Goal: Information Seeking & Learning: Learn about a topic

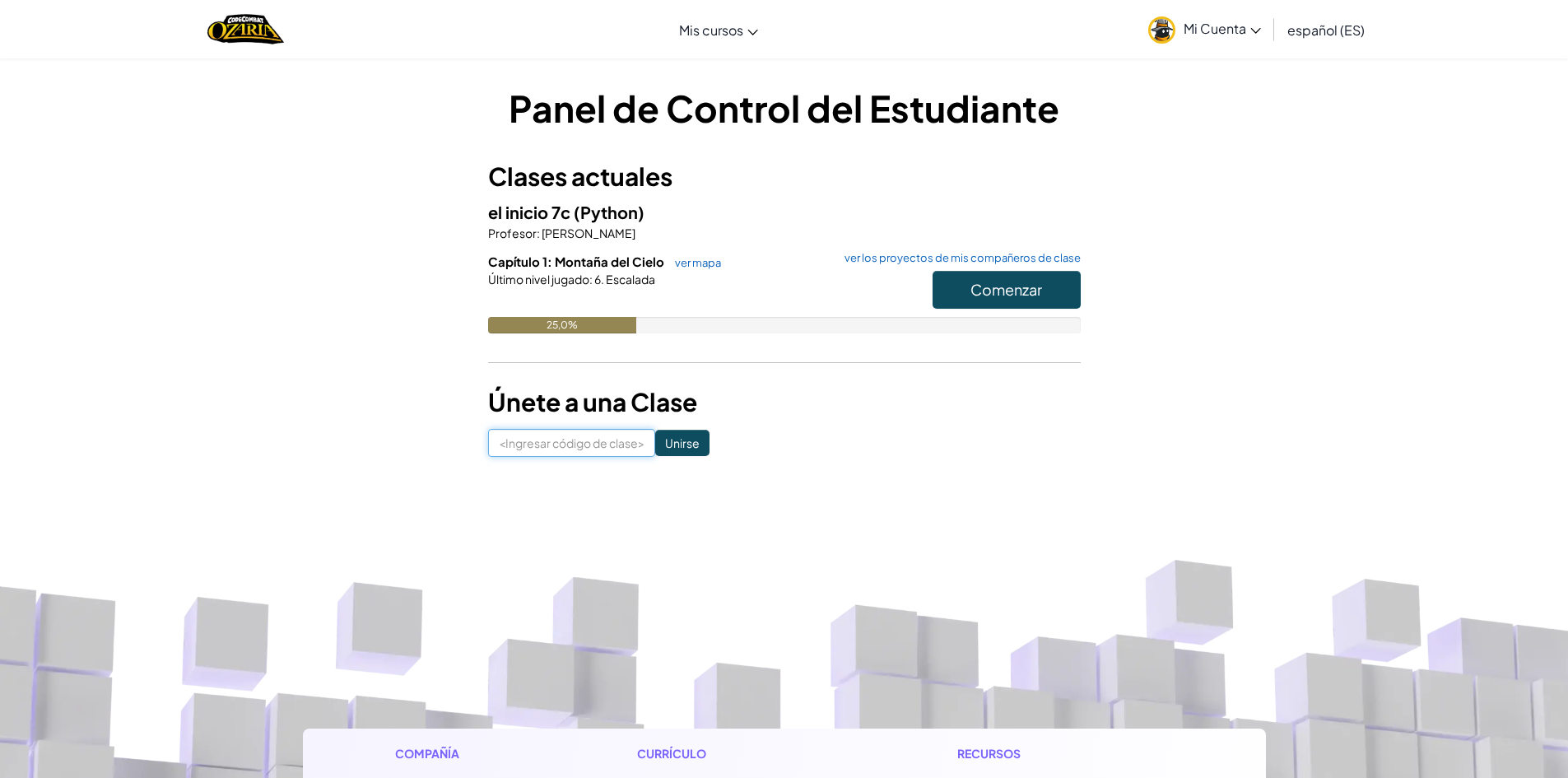
click at [543, 455] on input at bounding box center [571, 443] width 167 height 28
click at [962, 299] on button "Comenzar" at bounding box center [1007, 290] width 148 height 38
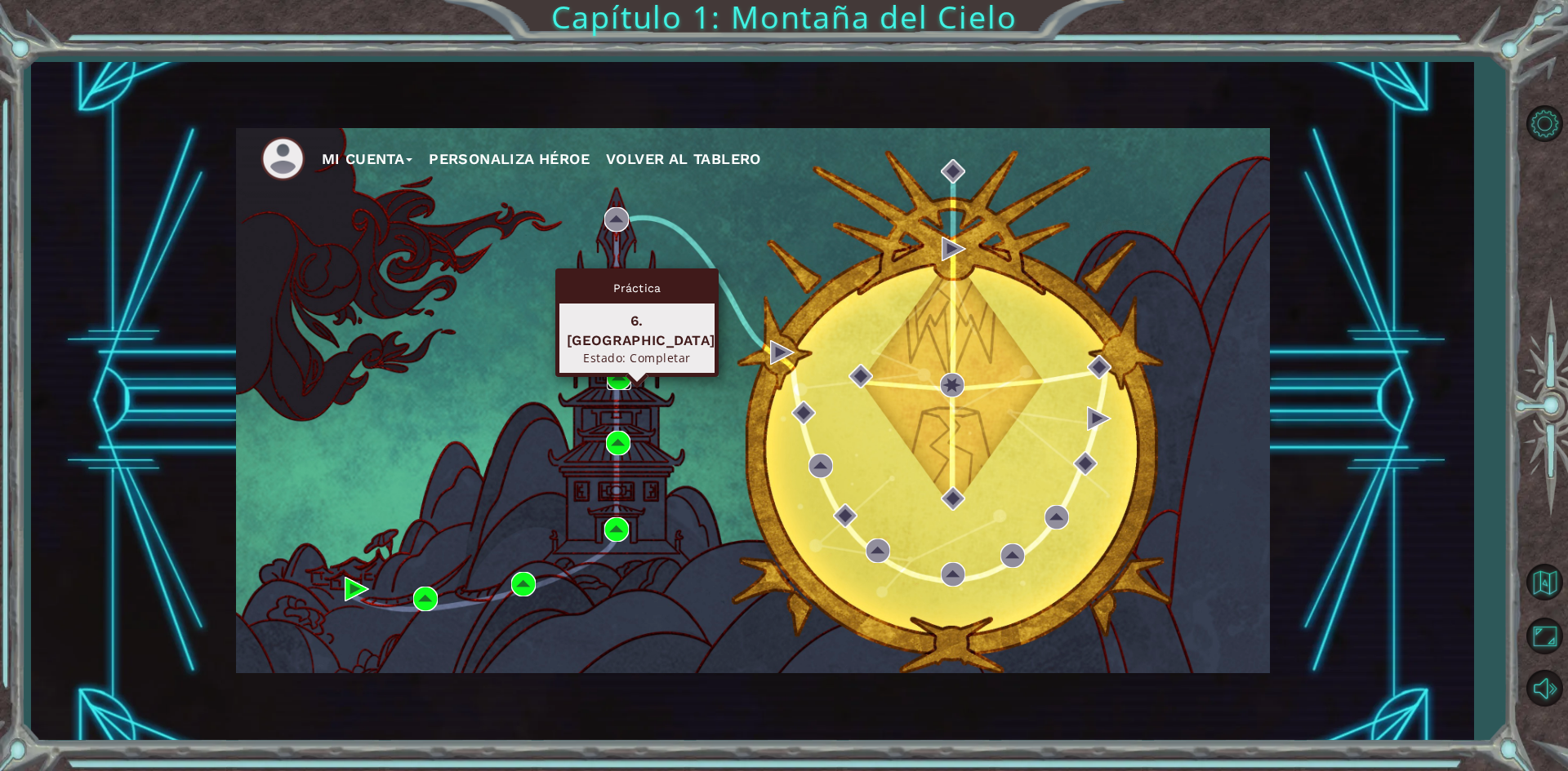
click at [613, 367] on img at bounding box center [618, 378] width 25 height 25
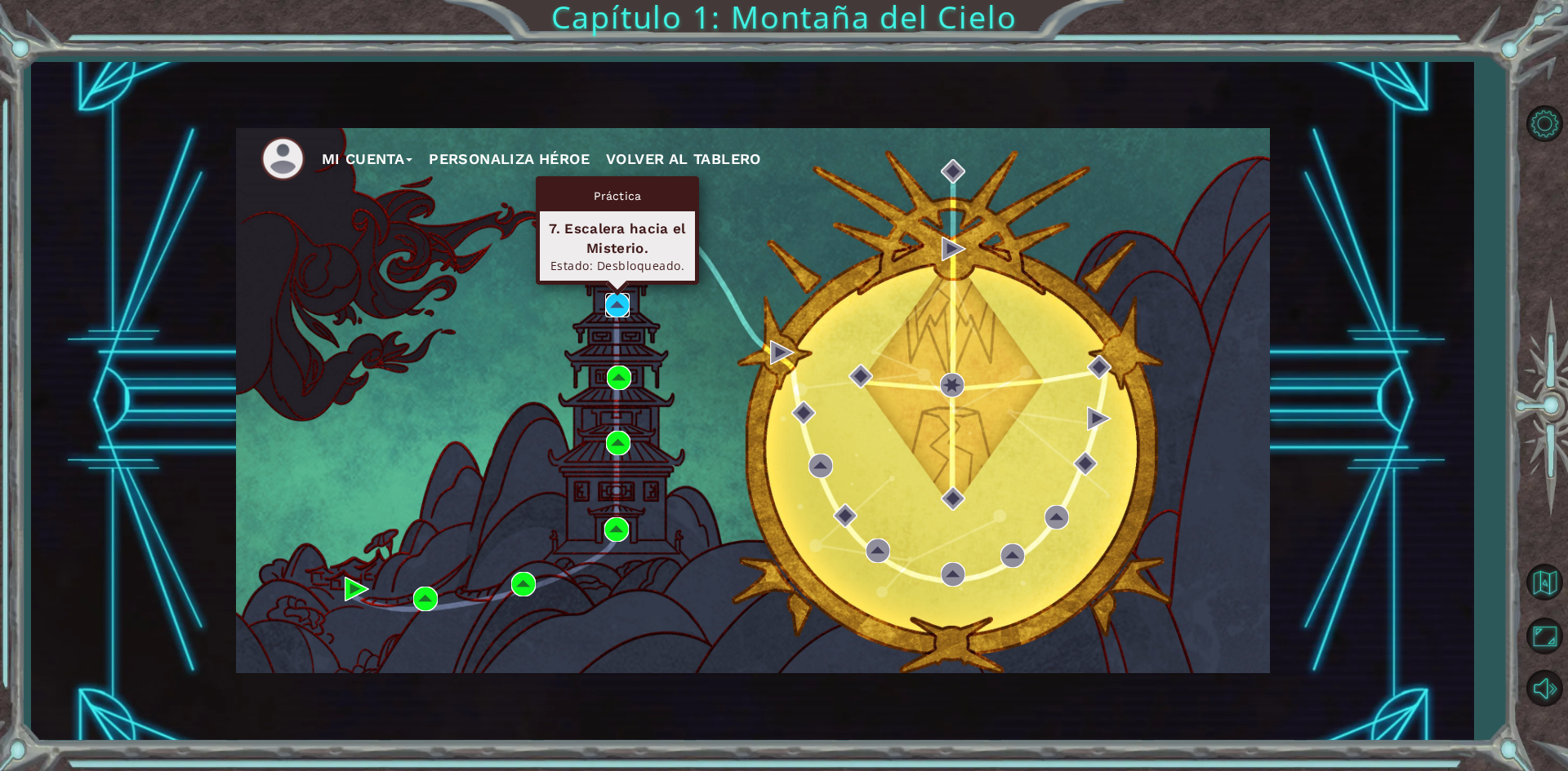
click at [620, 298] on img at bounding box center [617, 305] width 25 height 25
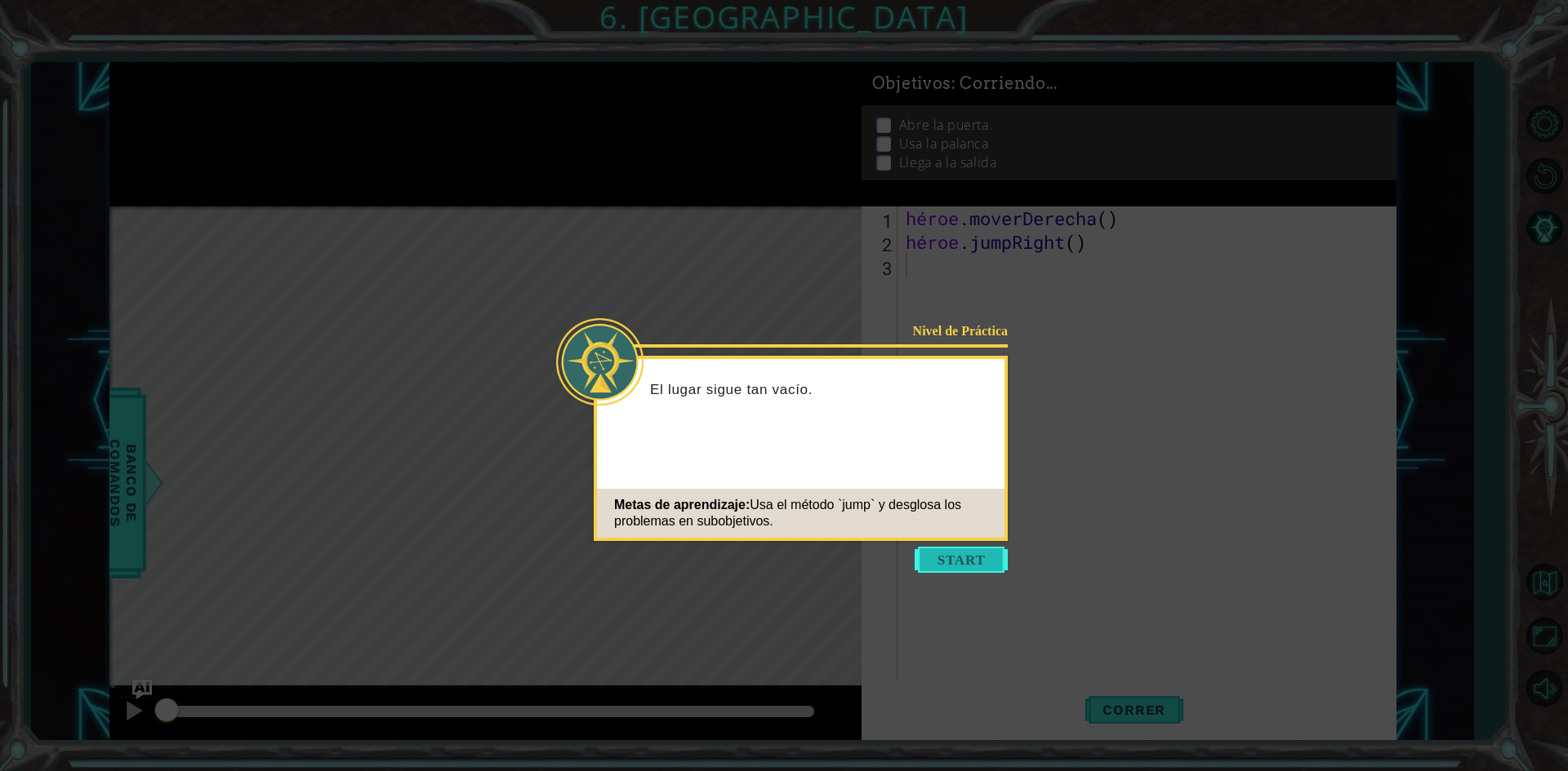
click at [955, 563] on button "Comenzar" at bounding box center [961, 560] width 93 height 26
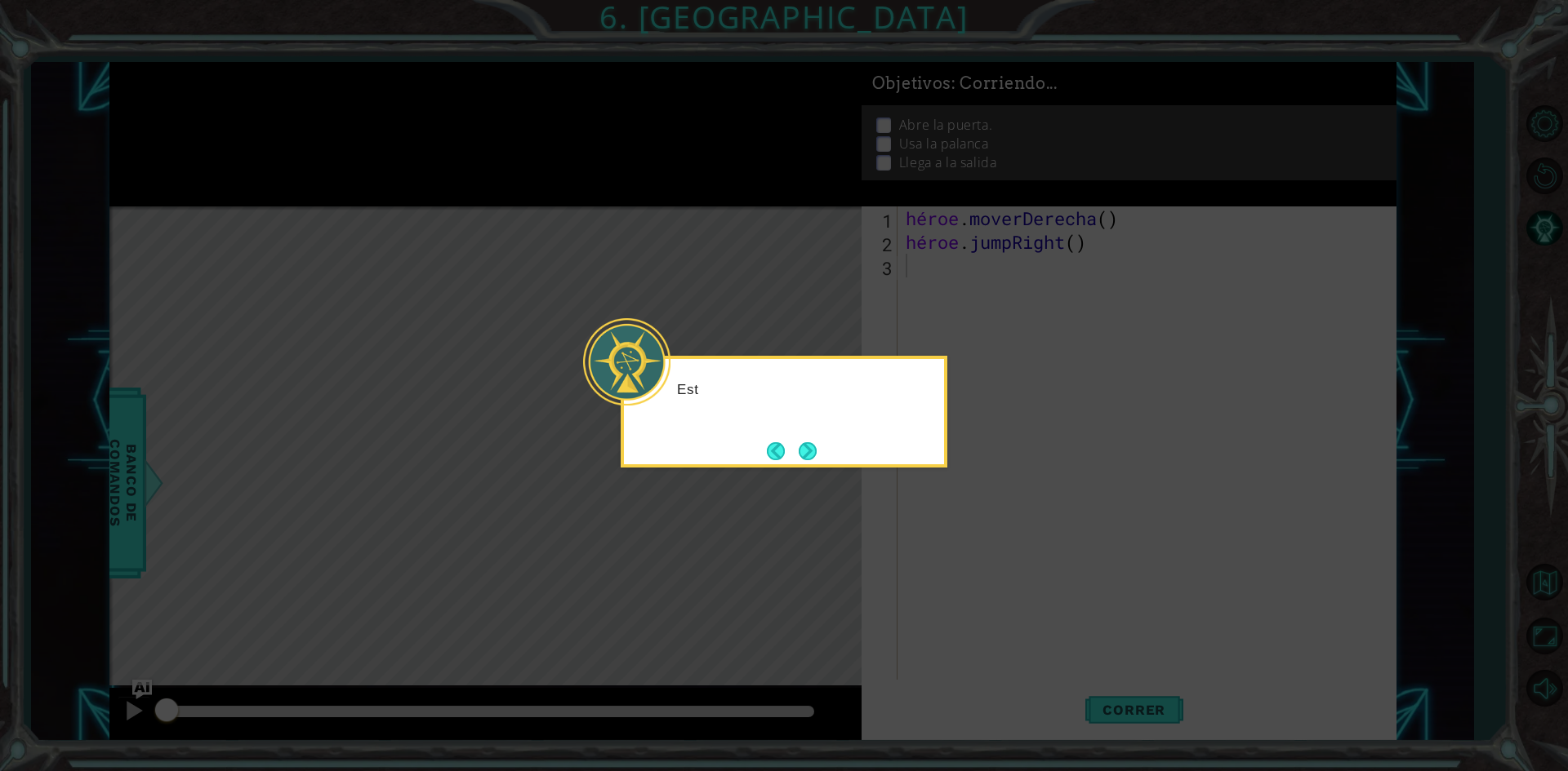
click at [949, 545] on icon at bounding box center [784, 386] width 1568 height 771
drag, startPoint x: 949, startPoint y: 545, endPoint x: 931, endPoint y: 483, distance: 64.6
click at [931, 483] on icon at bounding box center [784, 386] width 1568 height 771
drag, startPoint x: 718, startPoint y: 457, endPoint x: 721, endPoint y: 501, distance: 44.1
click at [715, 468] on body "1 [DEMOGRAPHIC_DATA] XXXXXXXXXXXXXXXXXXXXXXXXXXXXXXXXXXXXXXXXXXXXXXXXXXXXXXXXXX…" at bounding box center [784, 386] width 1568 height 771
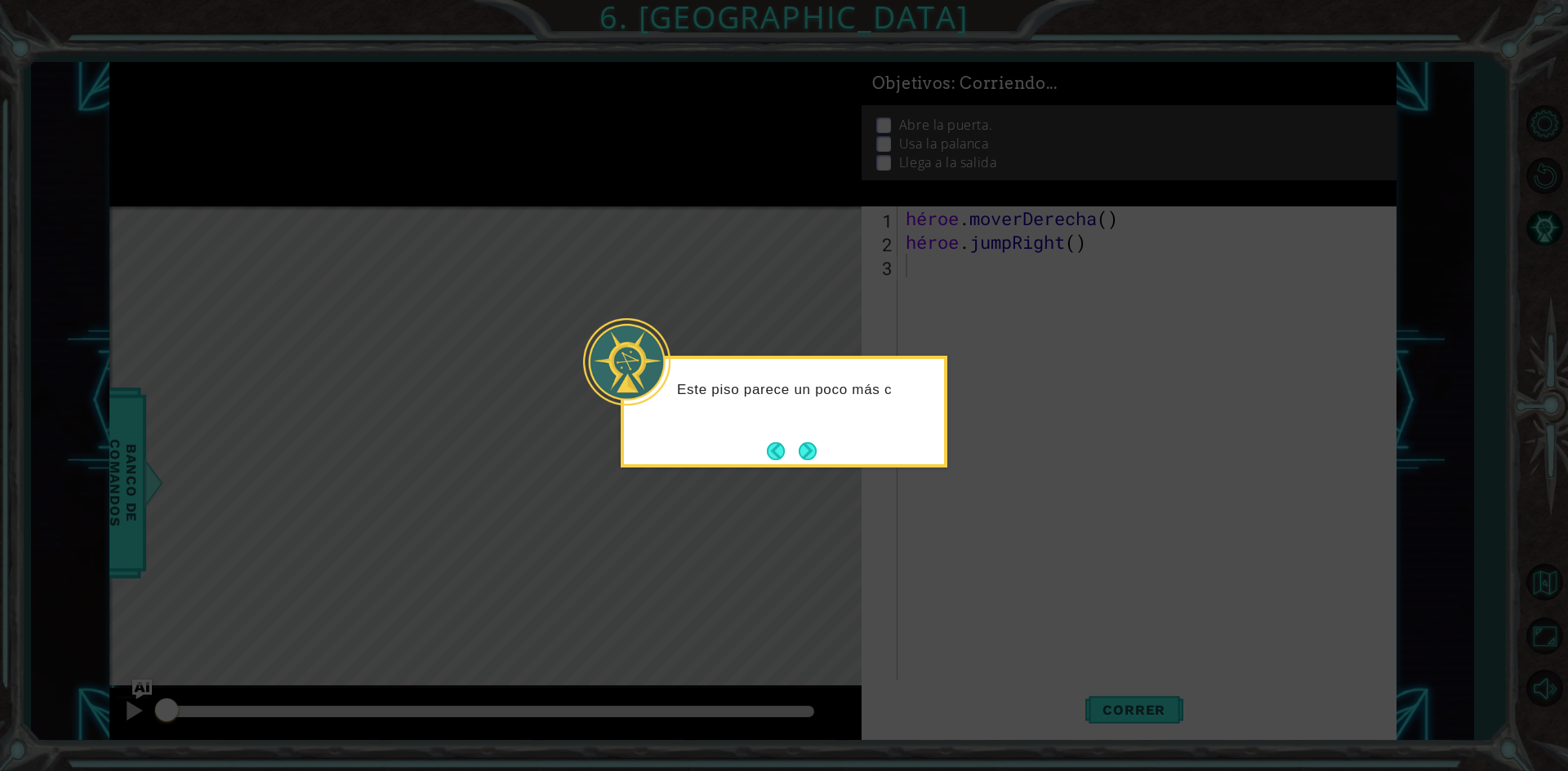
click at [745, 565] on icon at bounding box center [784, 386] width 1568 height 771
click at [798, 451] on button "Próximo" at bounding box center [807, 451] width 21 height 21
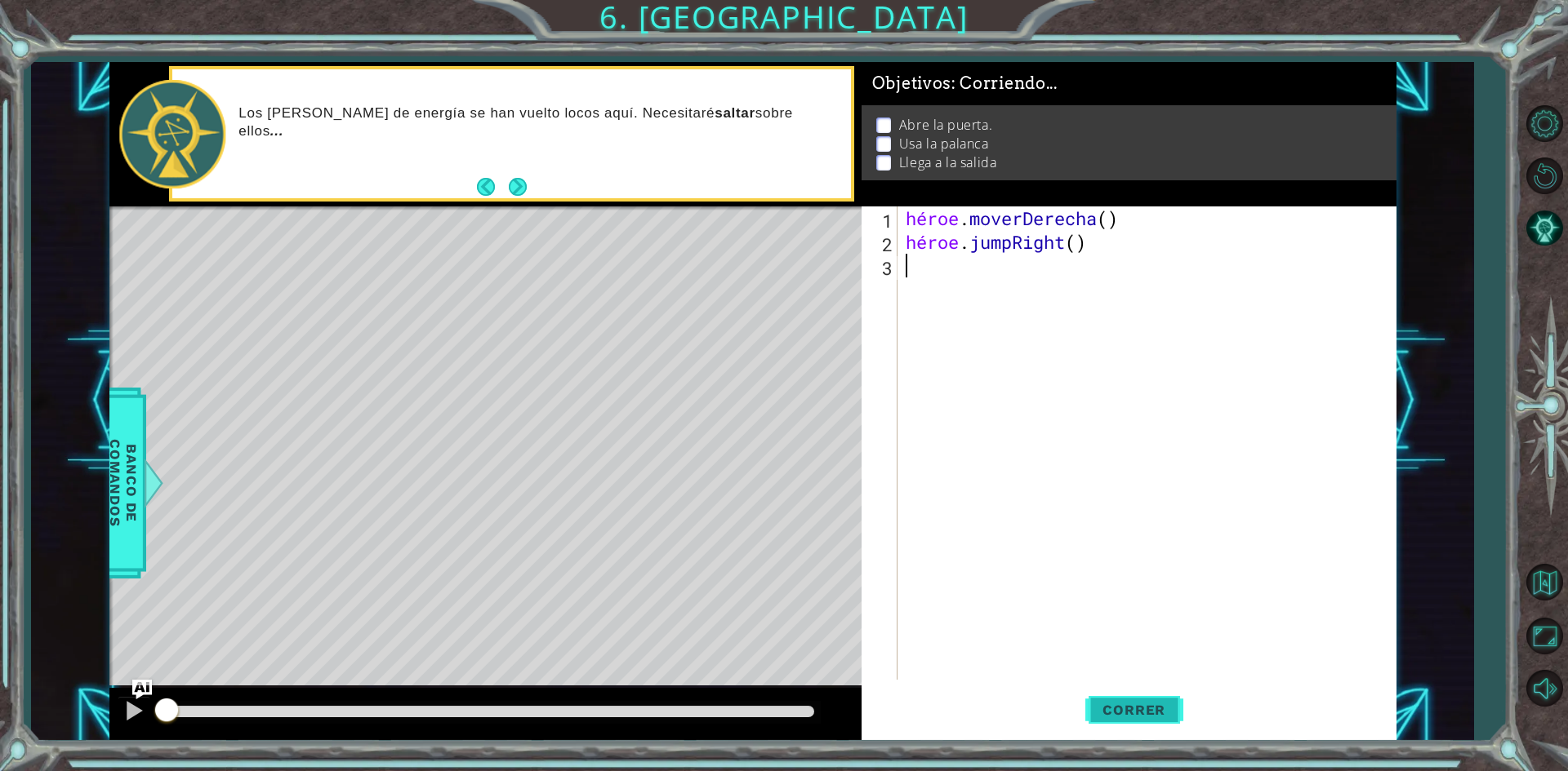
click at [1148, 701] on button "Correr" at bounding box center [1134, 710] width 98 height 53
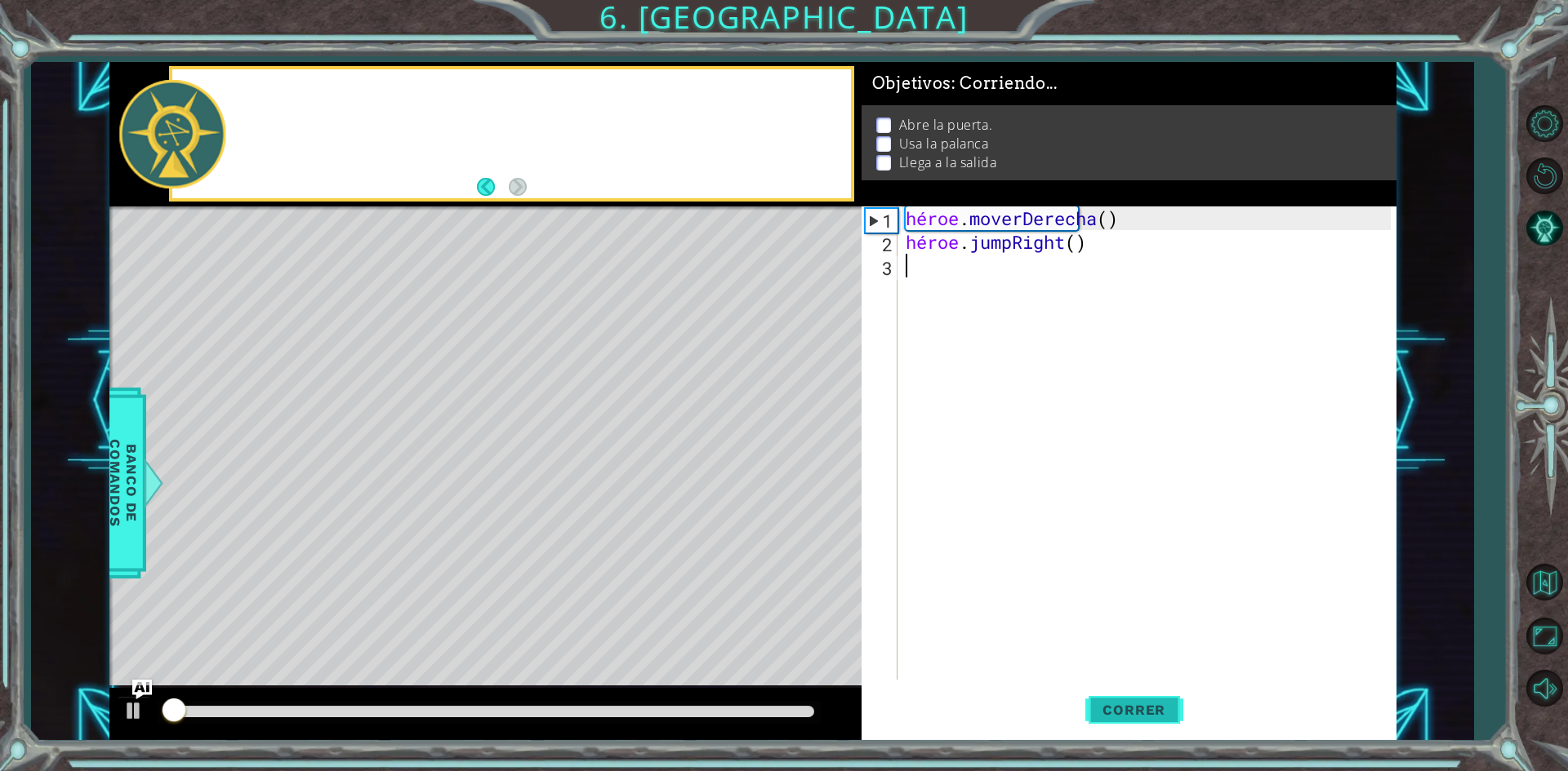
click at [1148, 701] on button "Correr" at bounding box center [1134, 710] width 98 height 53
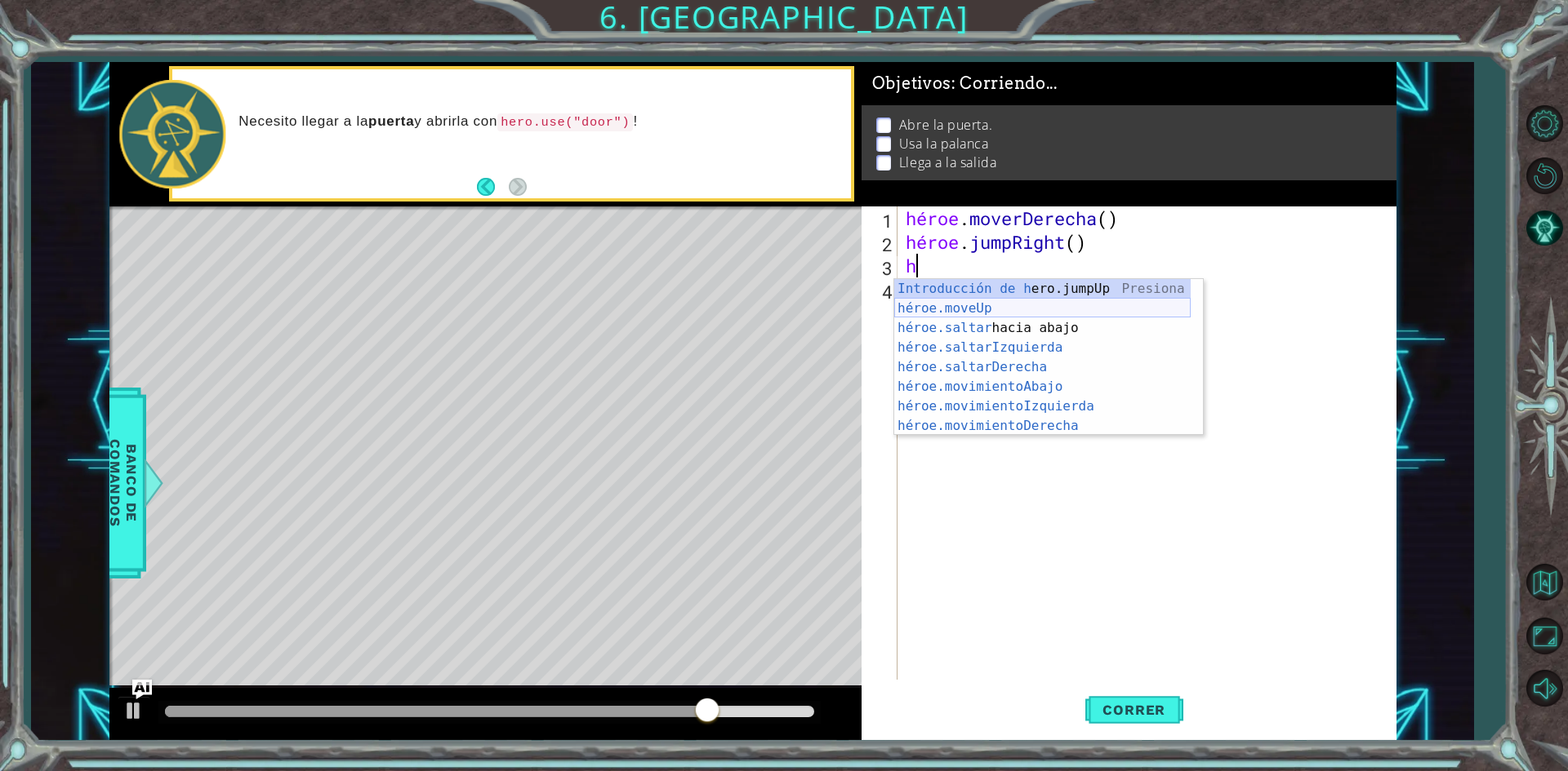
click at [964, 314] on div "Introducción de [PERSON_NAME].jumpUp Presiona héroe.moveUp ​ Introducción a la …" at bounding box center [1042, 377] width 296 height 196
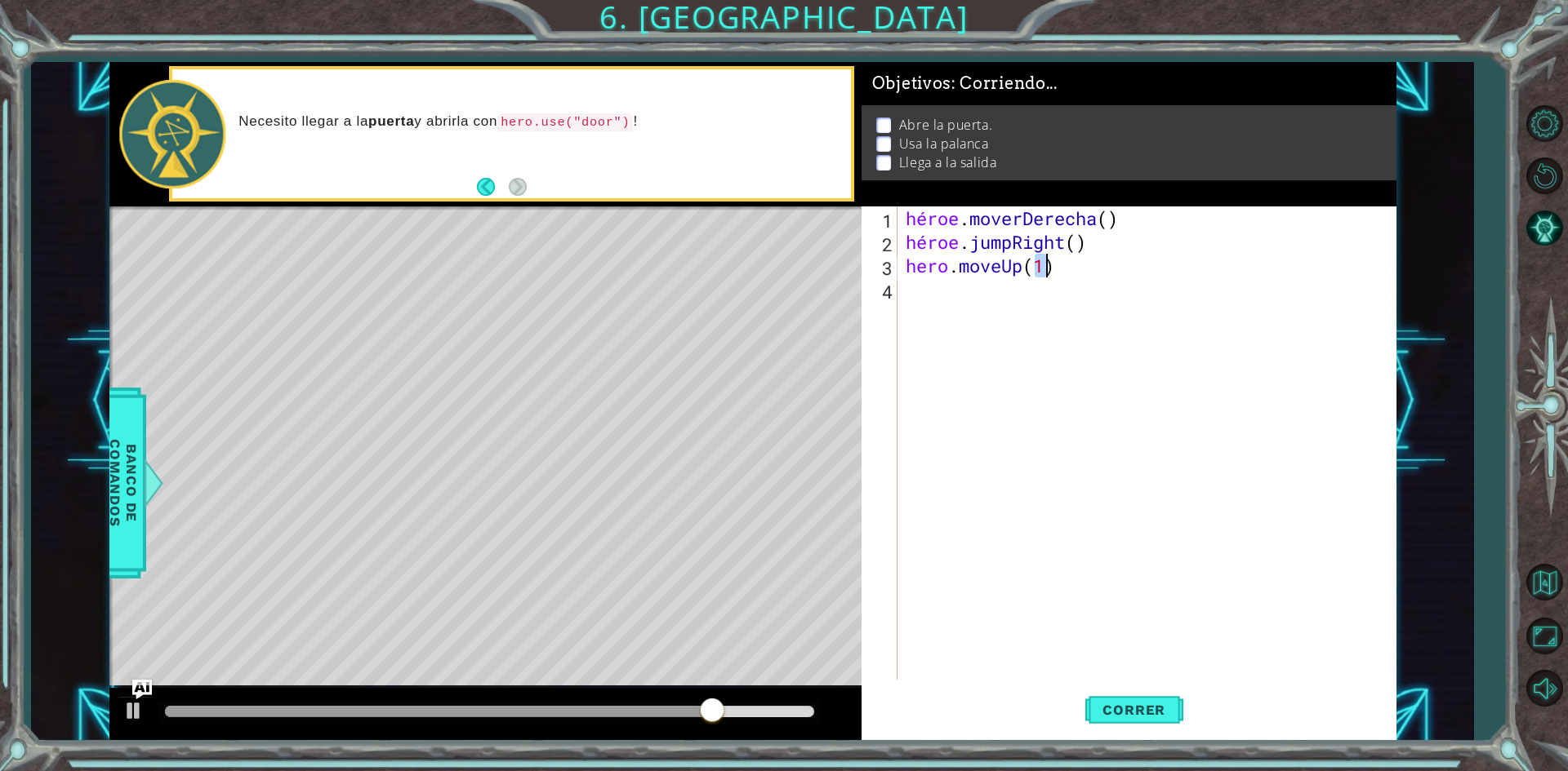
type textarea "hero.moveUp(1)"
click at [1038, 343] on div "héroe . moverDerecha ( ) héroe . jumpRight ( ) héroe . [GEOGRAPHIC_DATA] ( 1 )" at bounding box center [1150, 467] width 496 height 521
click at [1160, 708] on font "Correr" at bounding box center [1133, 709] width 63 height 16
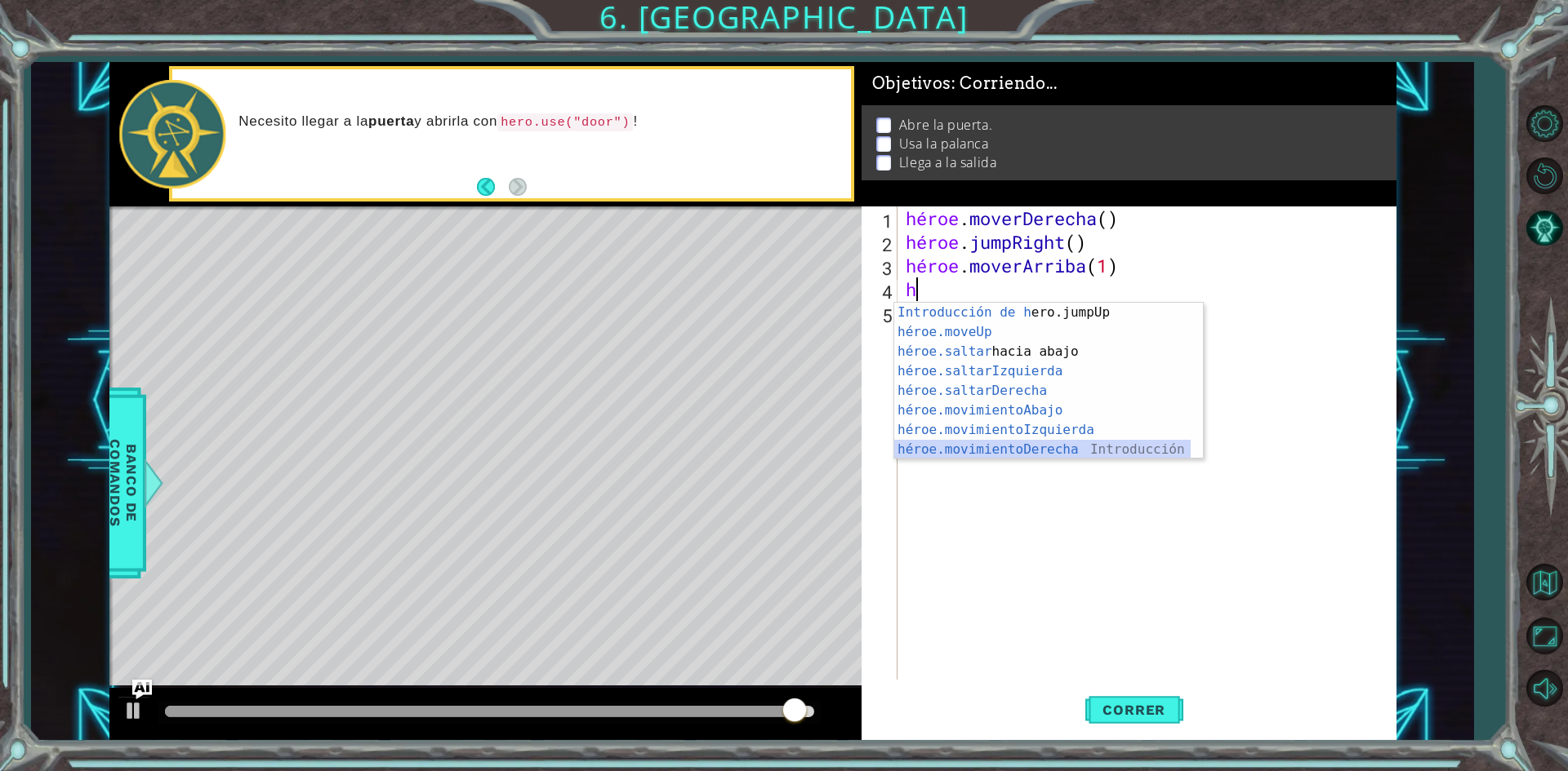
click at [1074, 446] on div "Introducción de [PERSON_NAME].jumpUp Presiona héroe.moveUp ​ Introducción a la …" at bounding box center [1042, 401] width 296 height 196
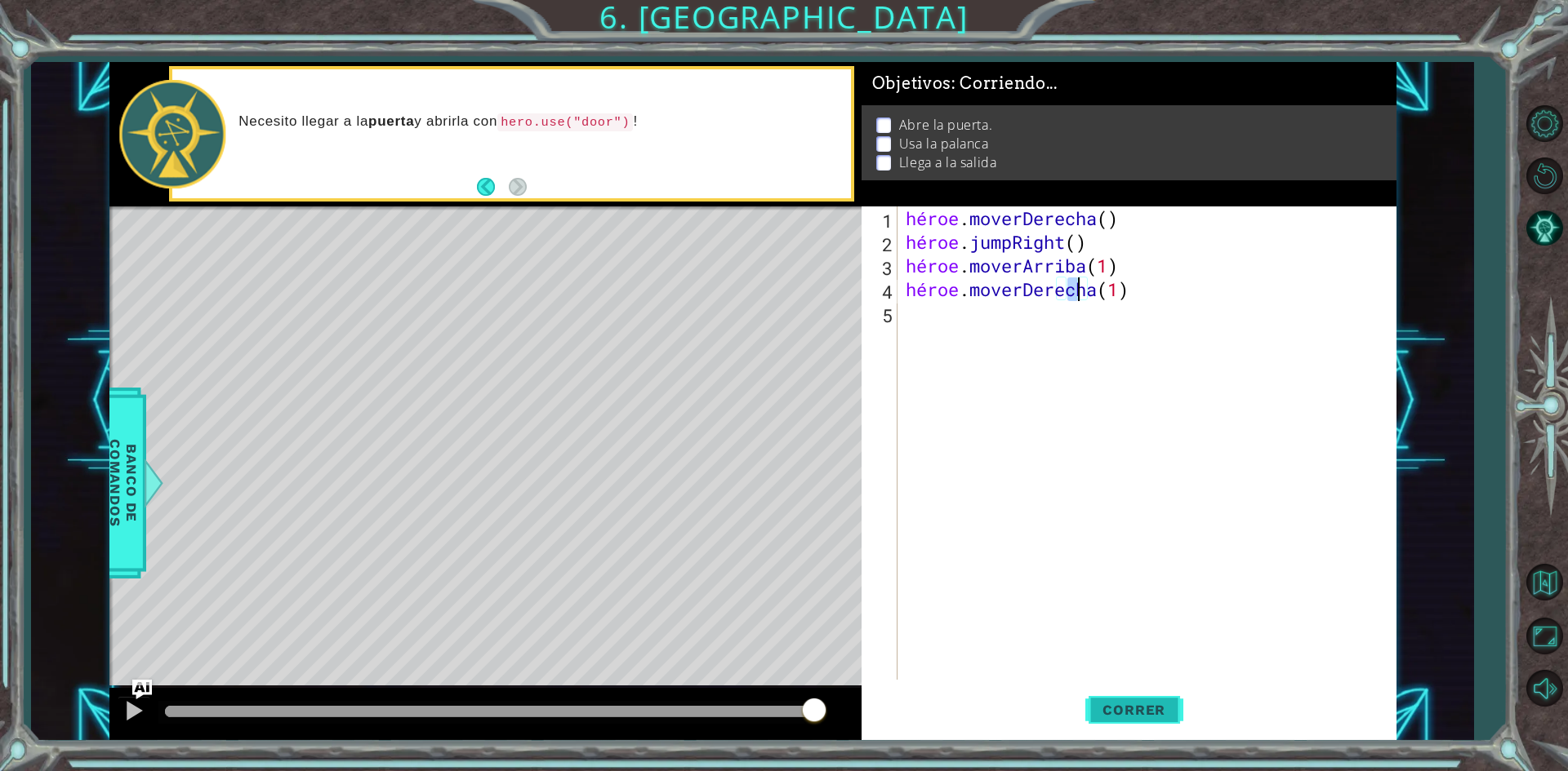
type textarea "hero.moveRight(1)"
click at [1094, 703] on span "Correr" at bounding box center [1133, 709] width 96 height 16
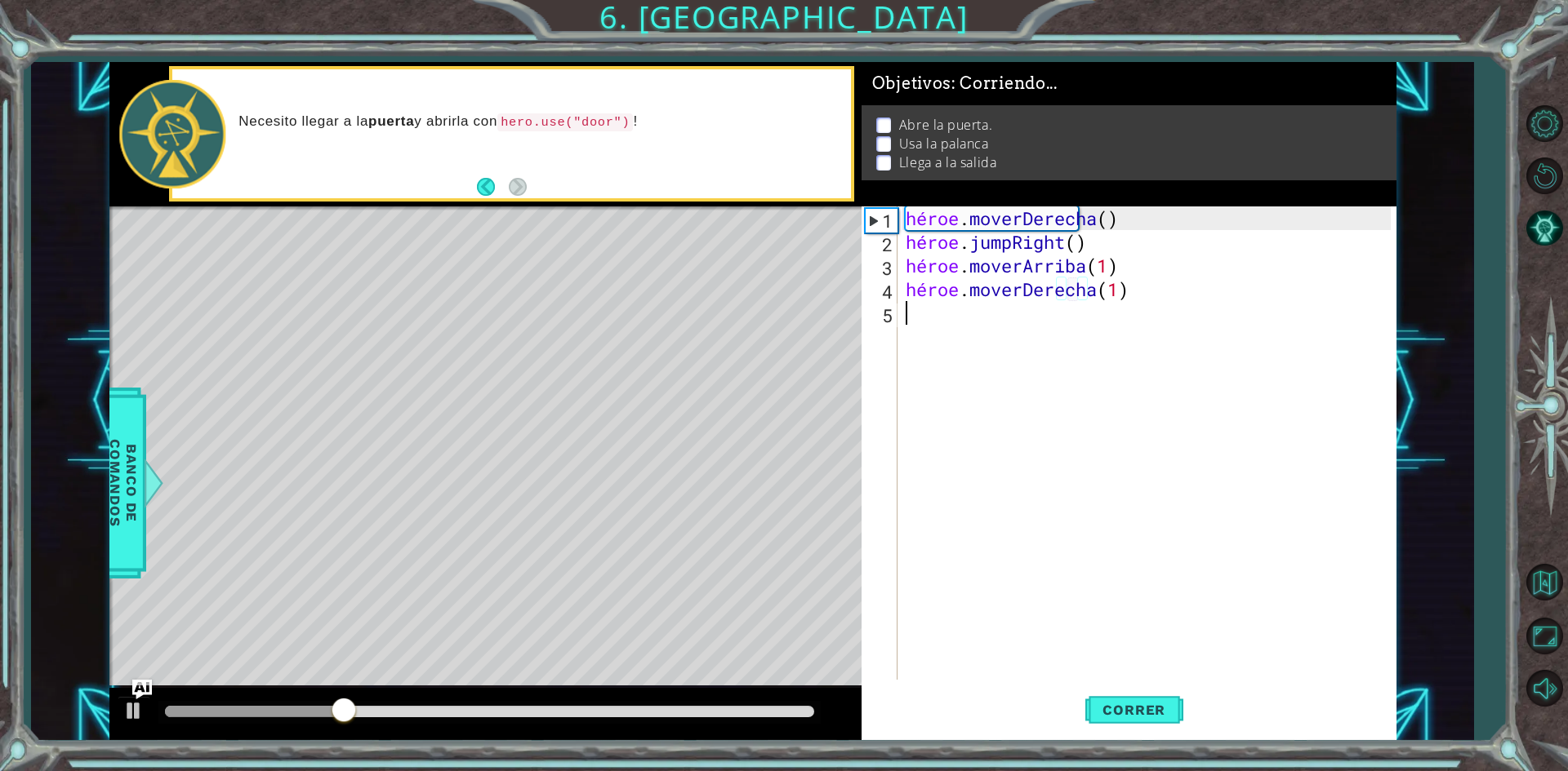
click at [923, 315] on div "héroe . moverDerecha ( ) héroe . jumpRight ( ) héroe . moverArriba ( 1 ) héroe …" at bounding box center [1150, 467] width 496 height 521
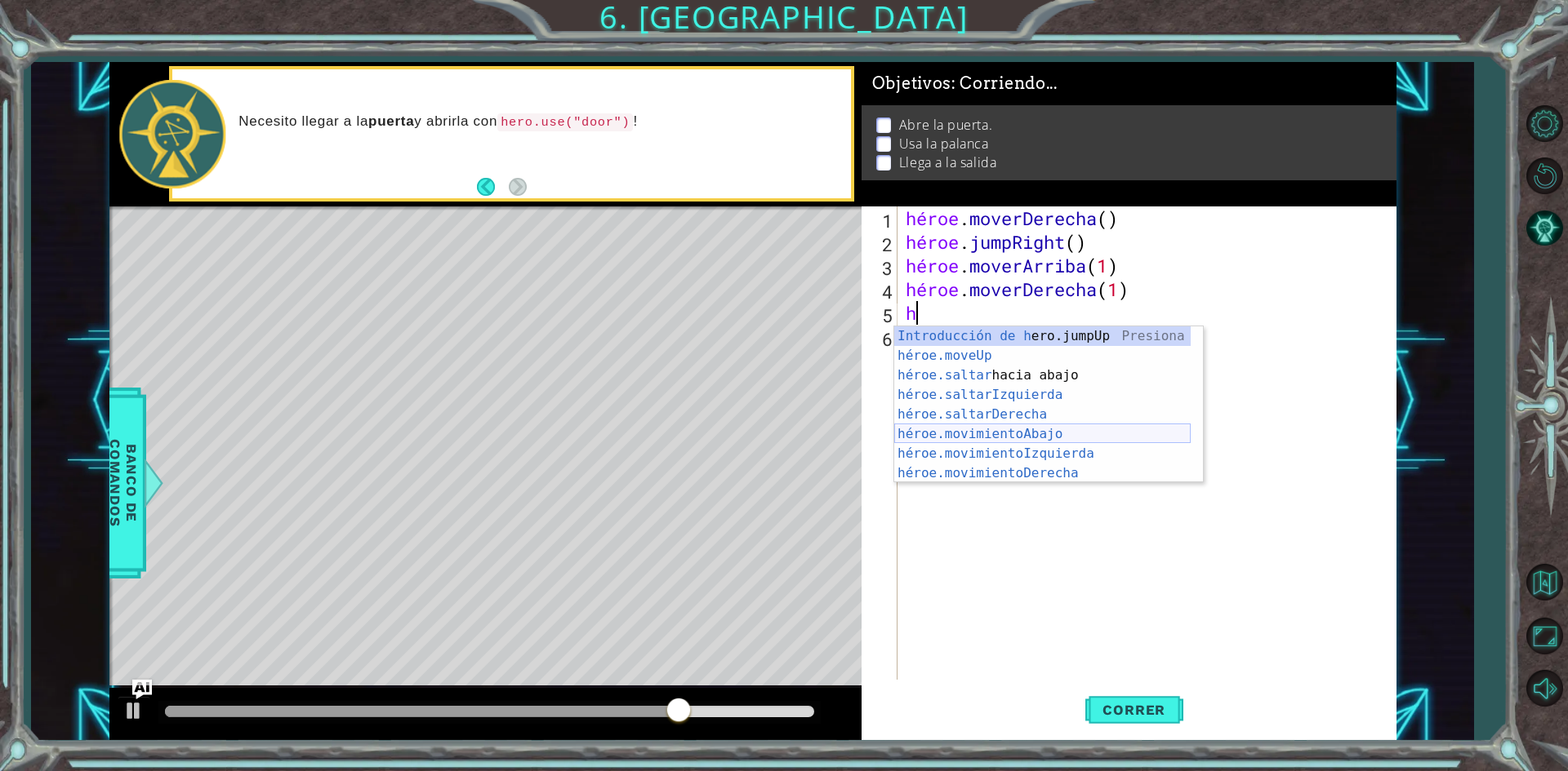
click at [999, 425] on div "Introducción de [PERSON_NAME].jumpUp Presiona héroe.moveUp ​ Introducción a la …" at bounding box center [1042, 424] width 296 height 196
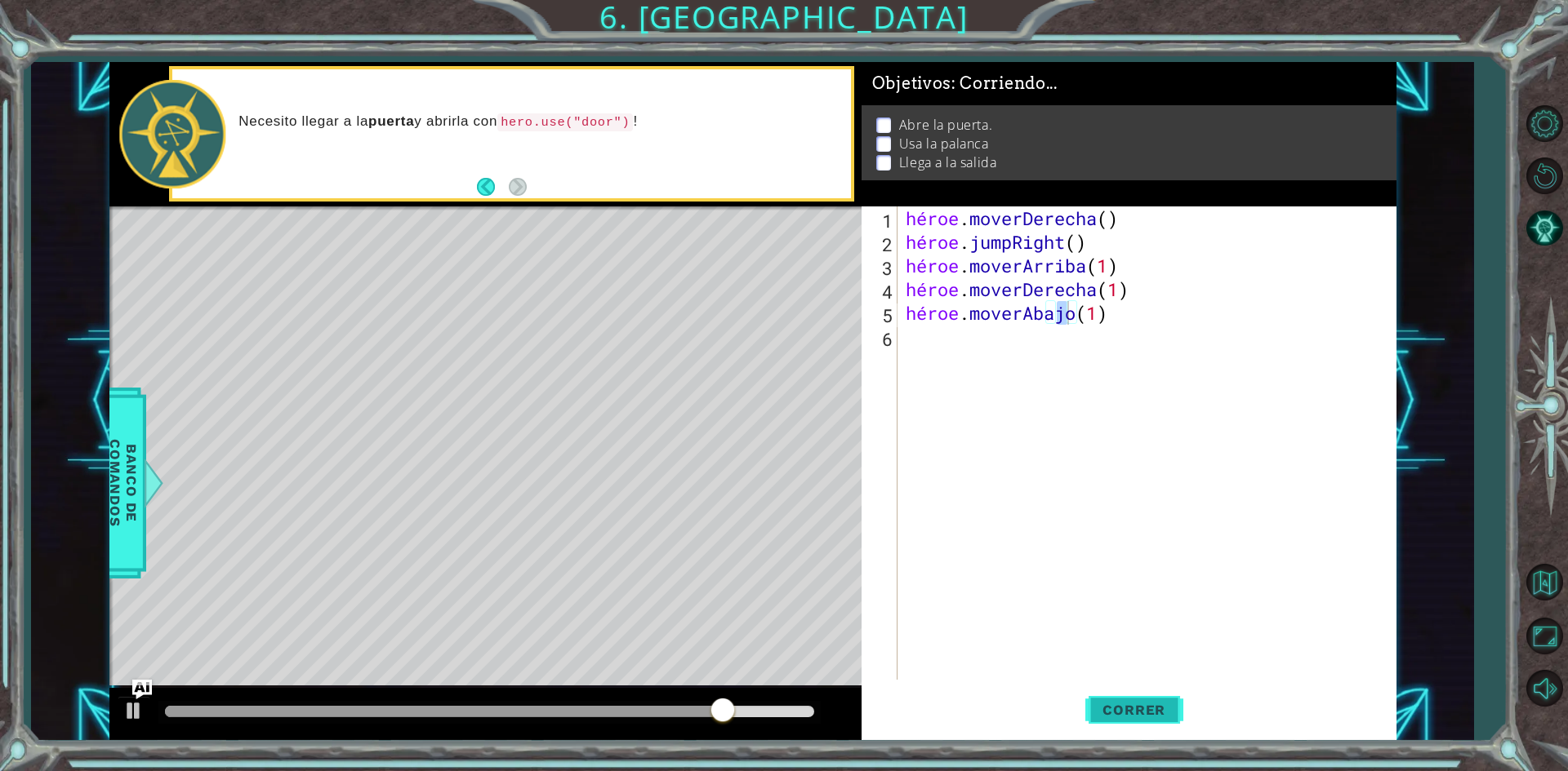
click at [1173, 714] on span "Correr" at bounding box center [1133, 709] width 96 height 16
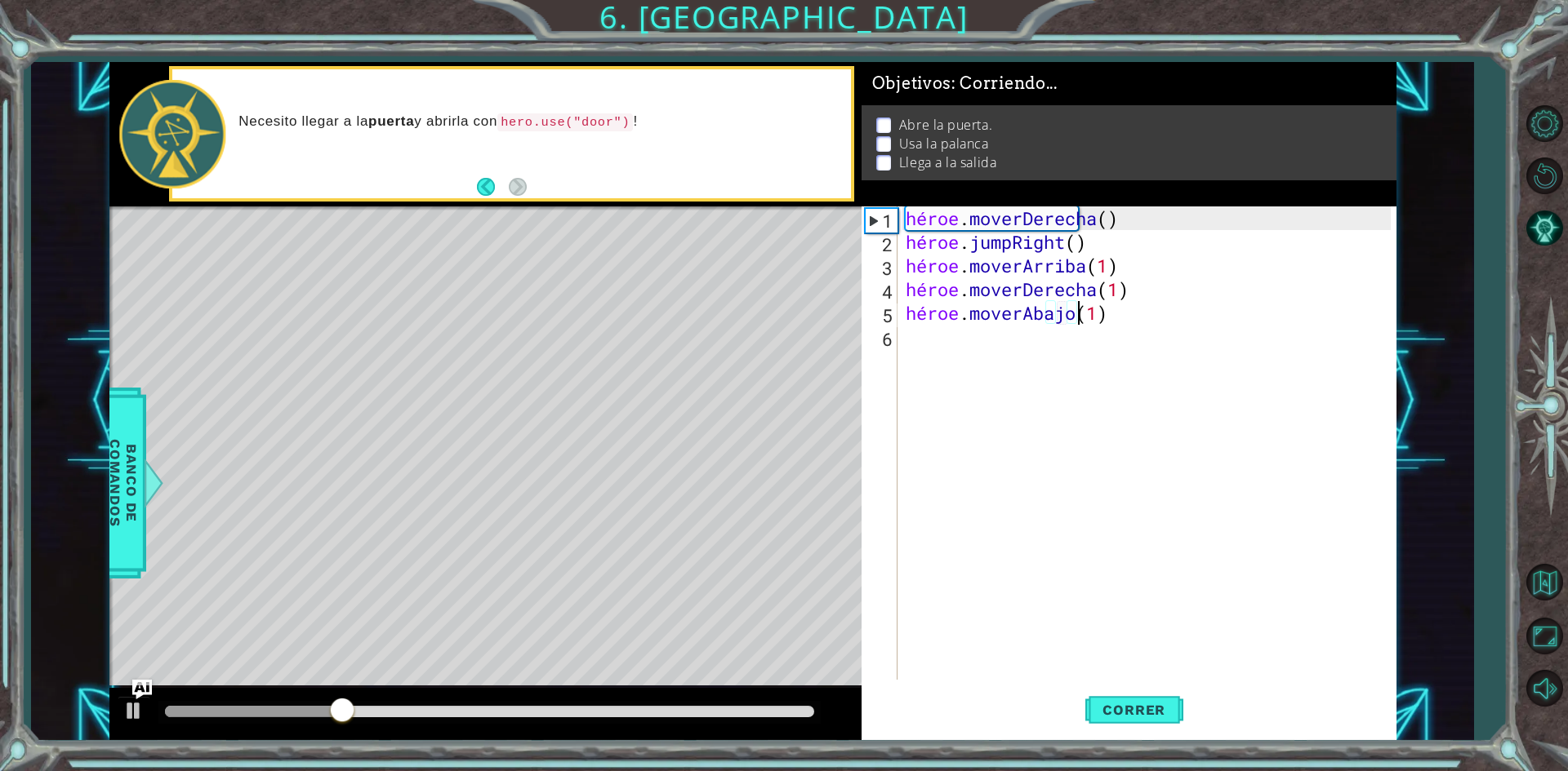
click at [1162, 317] on div "héroe . moverDerecha ( ) héroe . jumpRight ( ) héroe . moverArriba ( 1 ) héroe …" at bounding box center [1150, 467] width 496 height 521
click at [1162, 316] on div "héroe . moverDerecha ( ) héroe . jumpRight ( ) héroe . moverArriba ( 1 ) héroe …" at bounding box center [1146, 443] width 488 height 473
click at [1173, 316] on div "héroe . moverDerecha ( ) héroe . jumpRight ( ) héroe . moverArriba ( 1 ) héroe …" at bounding box center [1150, 467] width 496 height 521
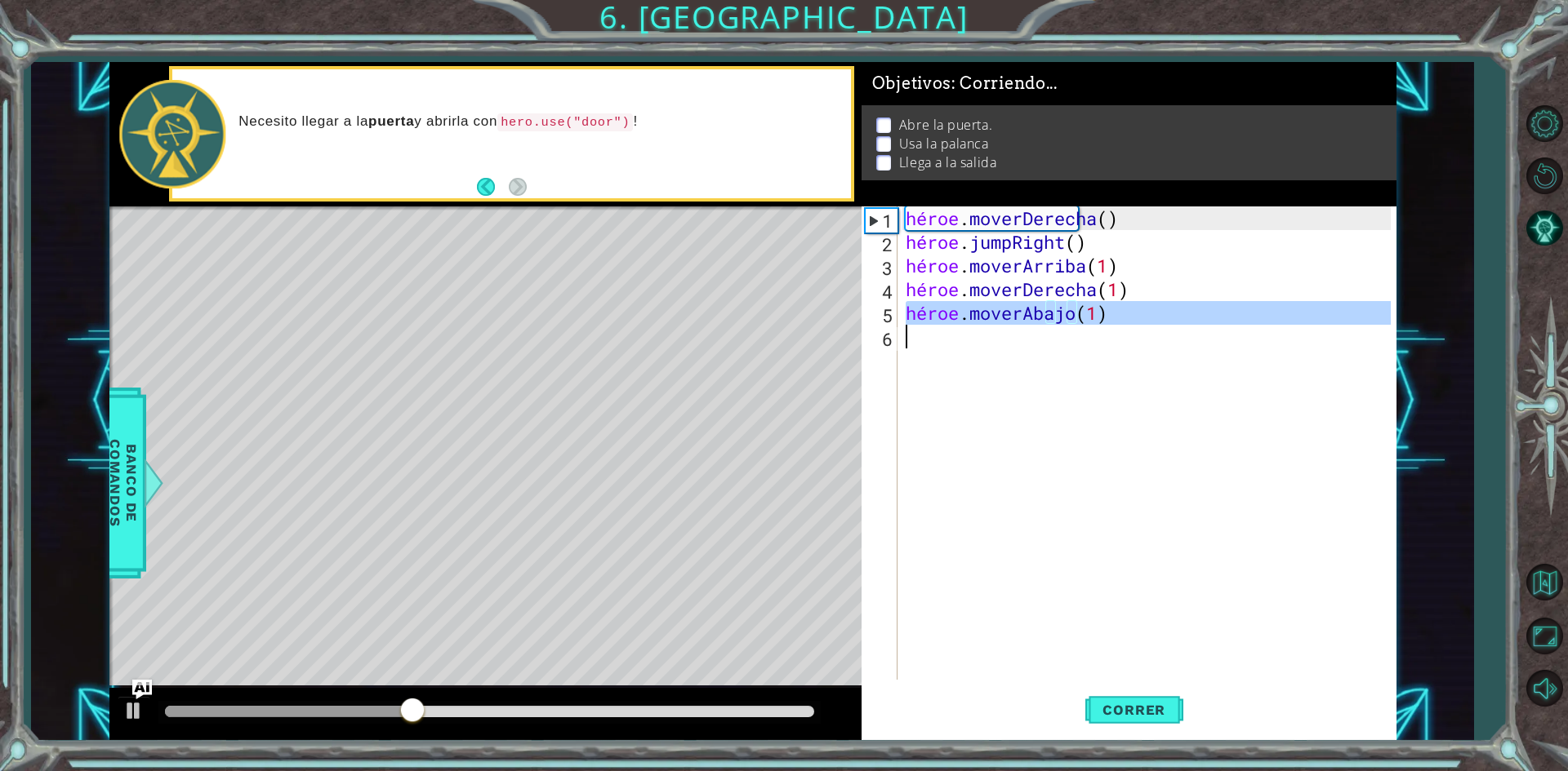
click at [1173, 316] on div "héroe . moverDerecha ( ) héroe . jumpRight ( ) héroe . moverArriba ( 1 ) héroe …" at bounding box center [1150, 467] width 496 height 521
type textarea "hero.moveDown(1)"
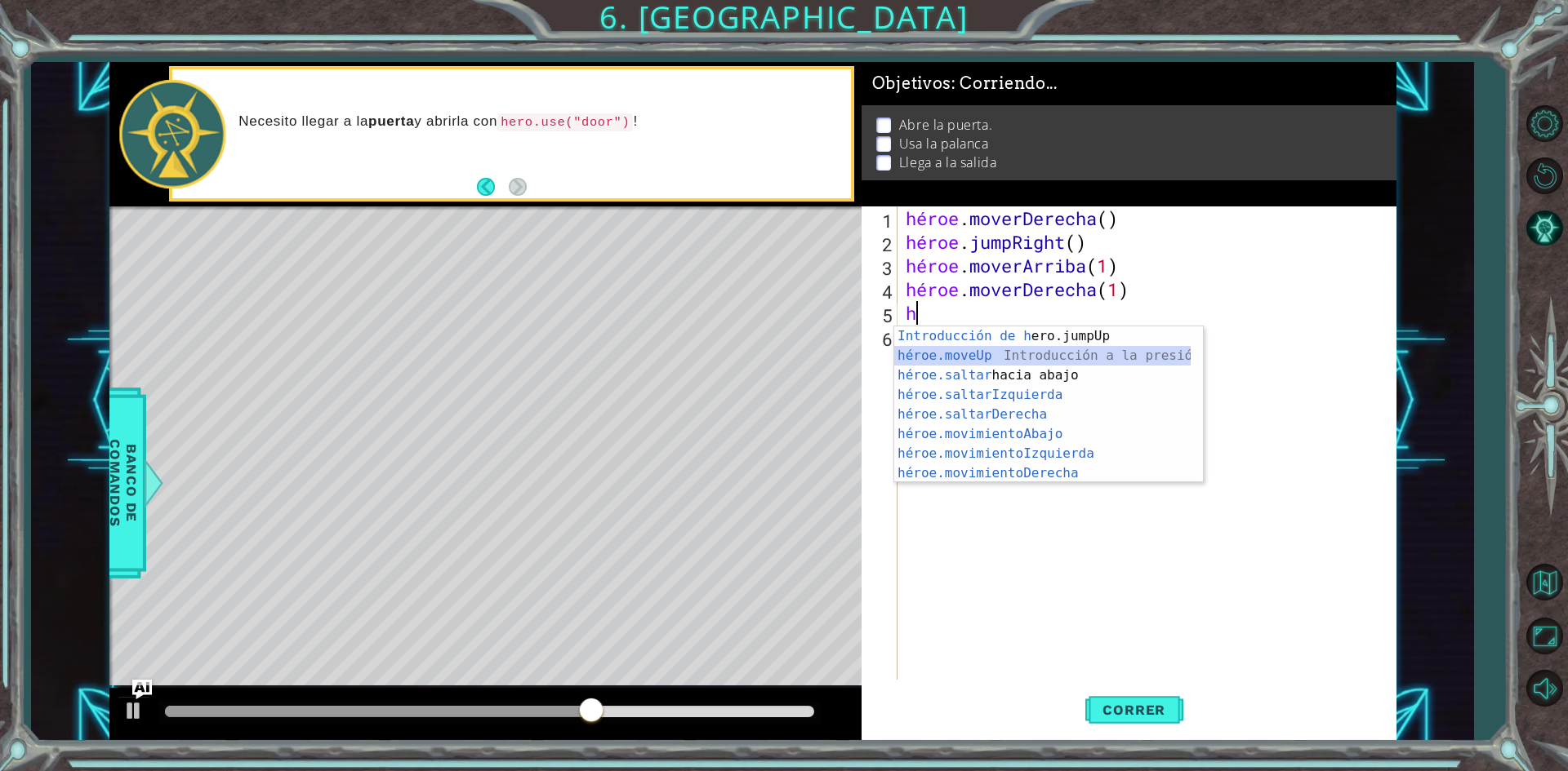
click at [1012, 358] on div "Introducción de [PERSON_NAME].jumpUp Presiona héroe.moveUp ​ Introducción a la …" at bounding box center [1042, 424] width 296 height 196
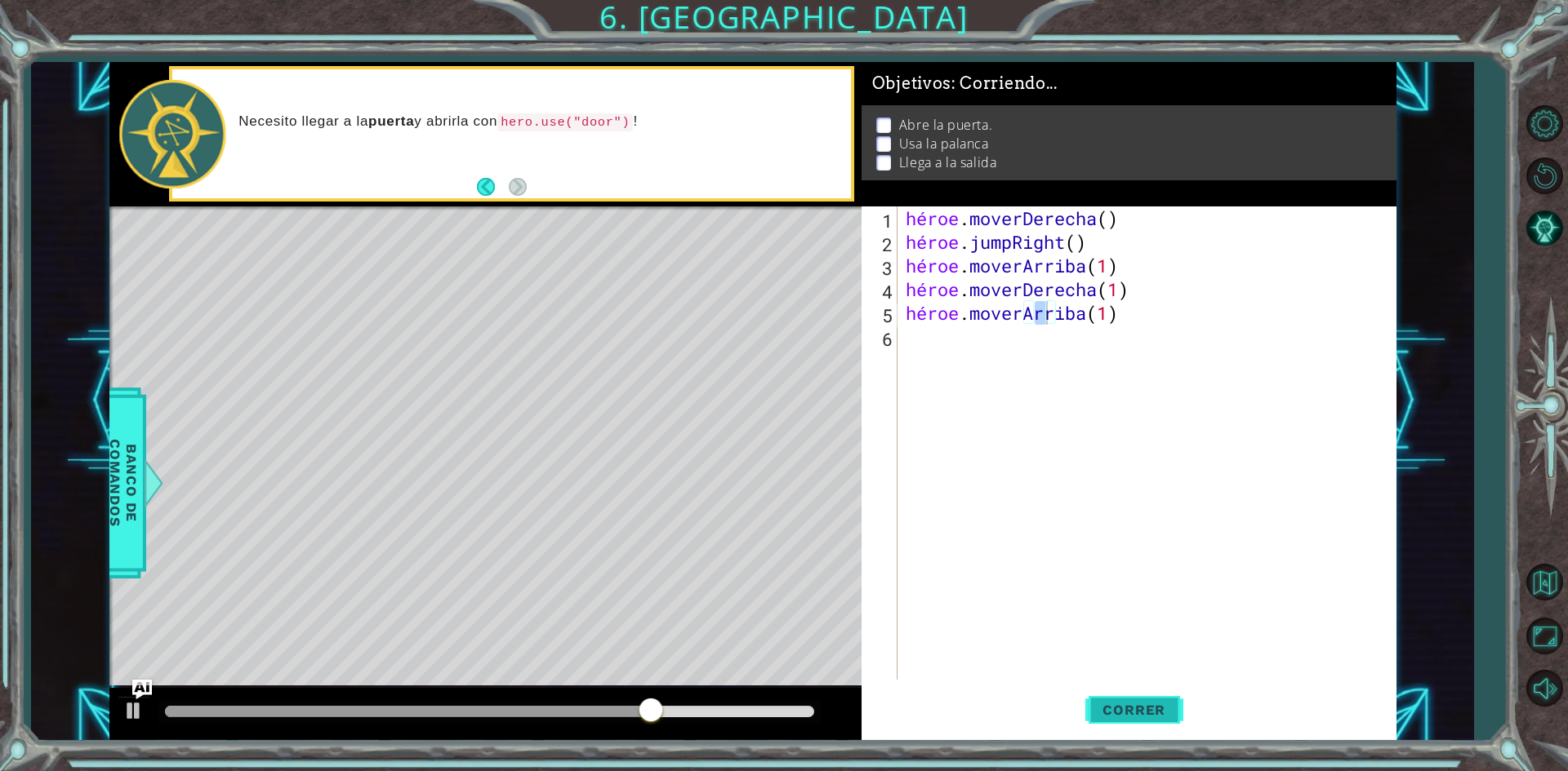
click at [1139, 704] on font "Correr" at bounding box center [1133, 709] width 63 height 16
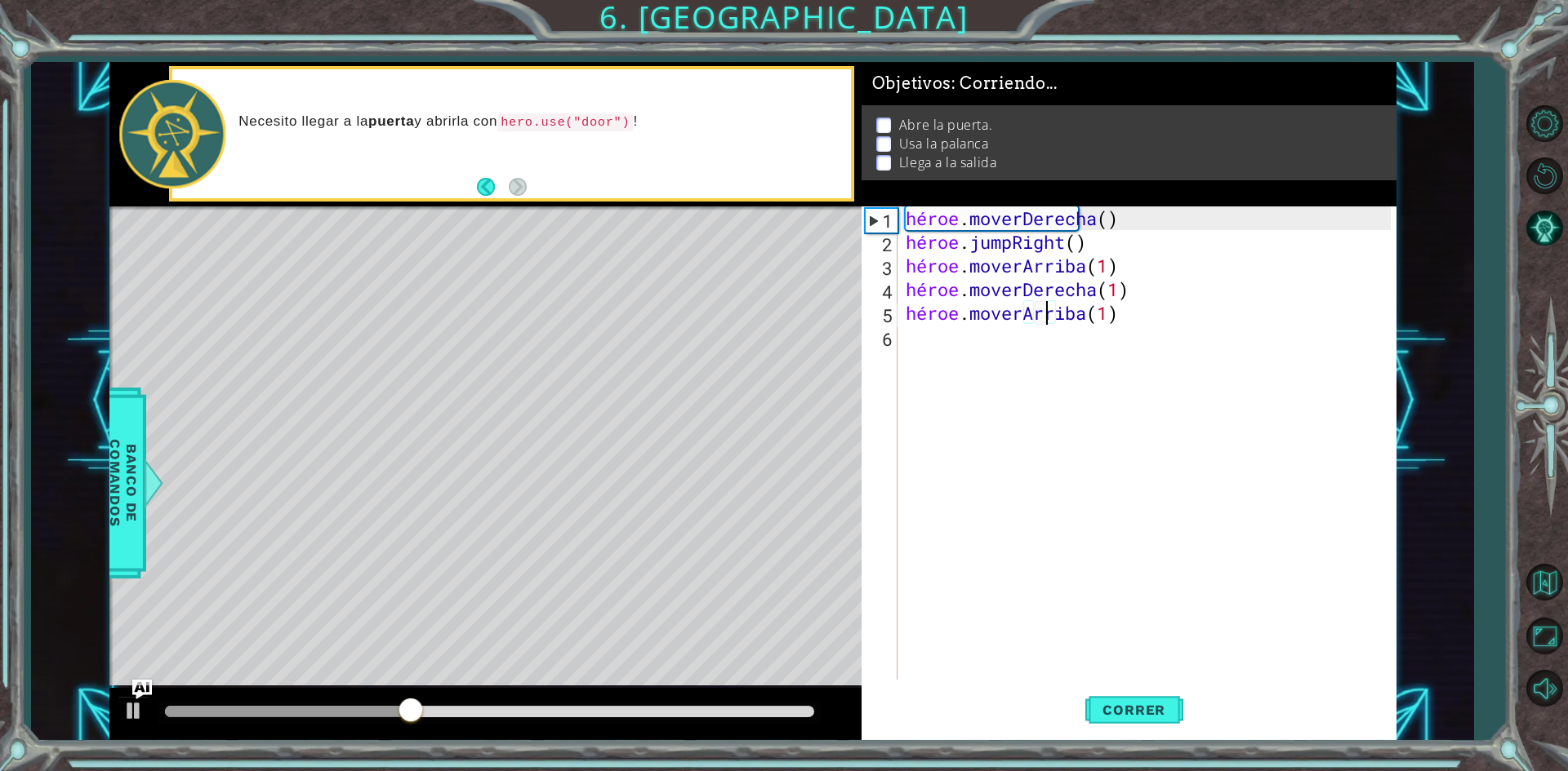
click at [1207, 316] on div "héroe . moverDerecha ( ) héroe . jumpRight ( ) héroe . moverArriba ( 1 ) héroe …" at bounding box center [1150, 467] width 496 height 521
click at [1180, 320] on div "héroe . moverDerecha ( ) héroe . jumpRight ( ) héroe . moverArriba ( 1 ) héroe …" at bounding box center [1150, 467] width 496 height 521
click at [1175, 311] on div "héroe . moverDerecha ( ) héroe . jumpRight ( ) héroe . moverArriba ( 1 ) héroe …" at bounding box center [1150, 467] width 496 height 521
click at [1175, 311] on div "héroe . moverDerecha ( ) héroe . jumpRight ( ) héroe . moverArriba ( 1 ) héroe …" at bounding box center [1146, 443] width 488 height 473
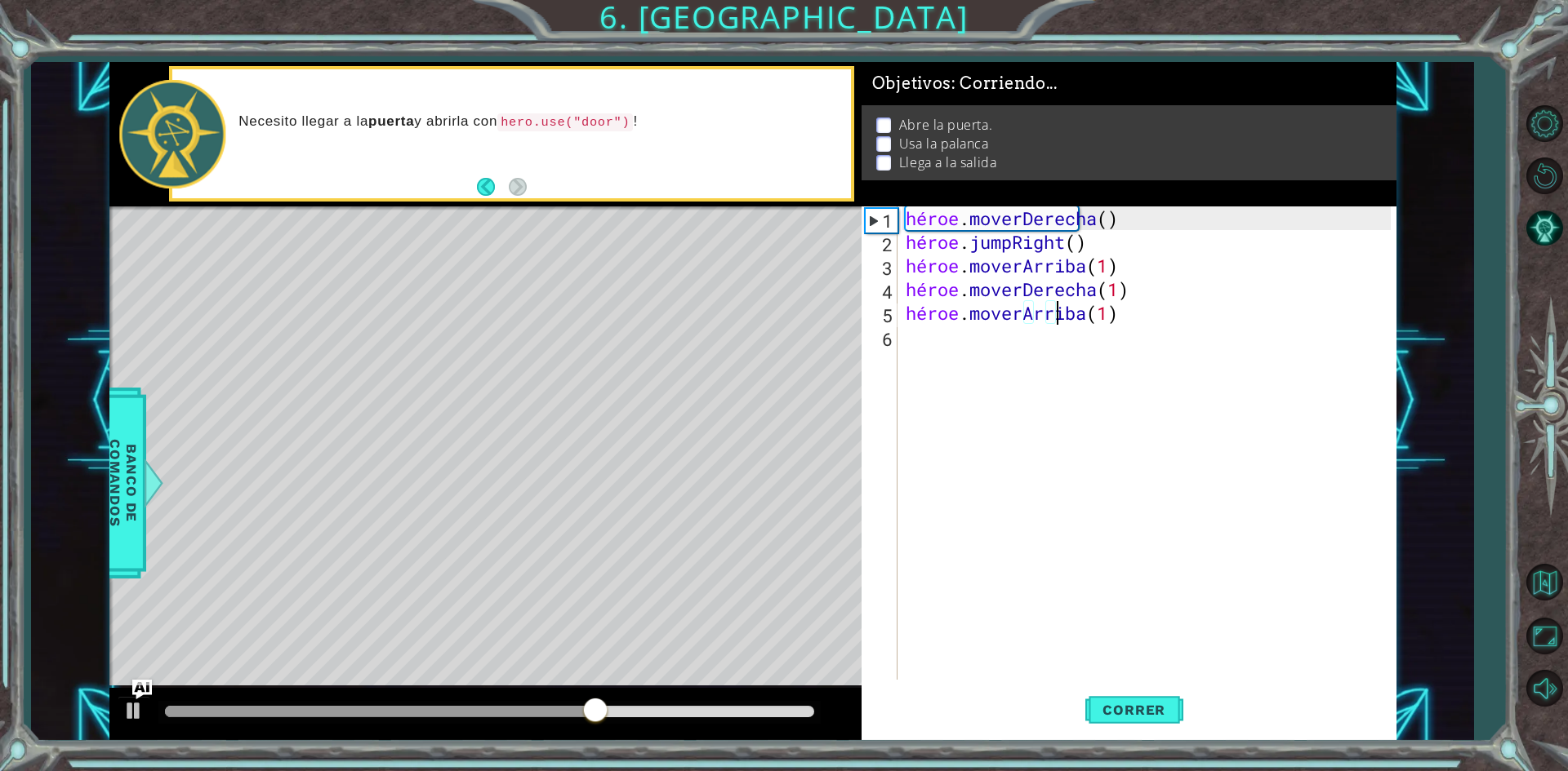
click at [1171, 312] on div "héroe . moverDerecha ( ) héroe . jumpRight ( ) héroe . moverArriba ( 1 ) héroe …" at bounding box center [1150, 467] width 496 height 521
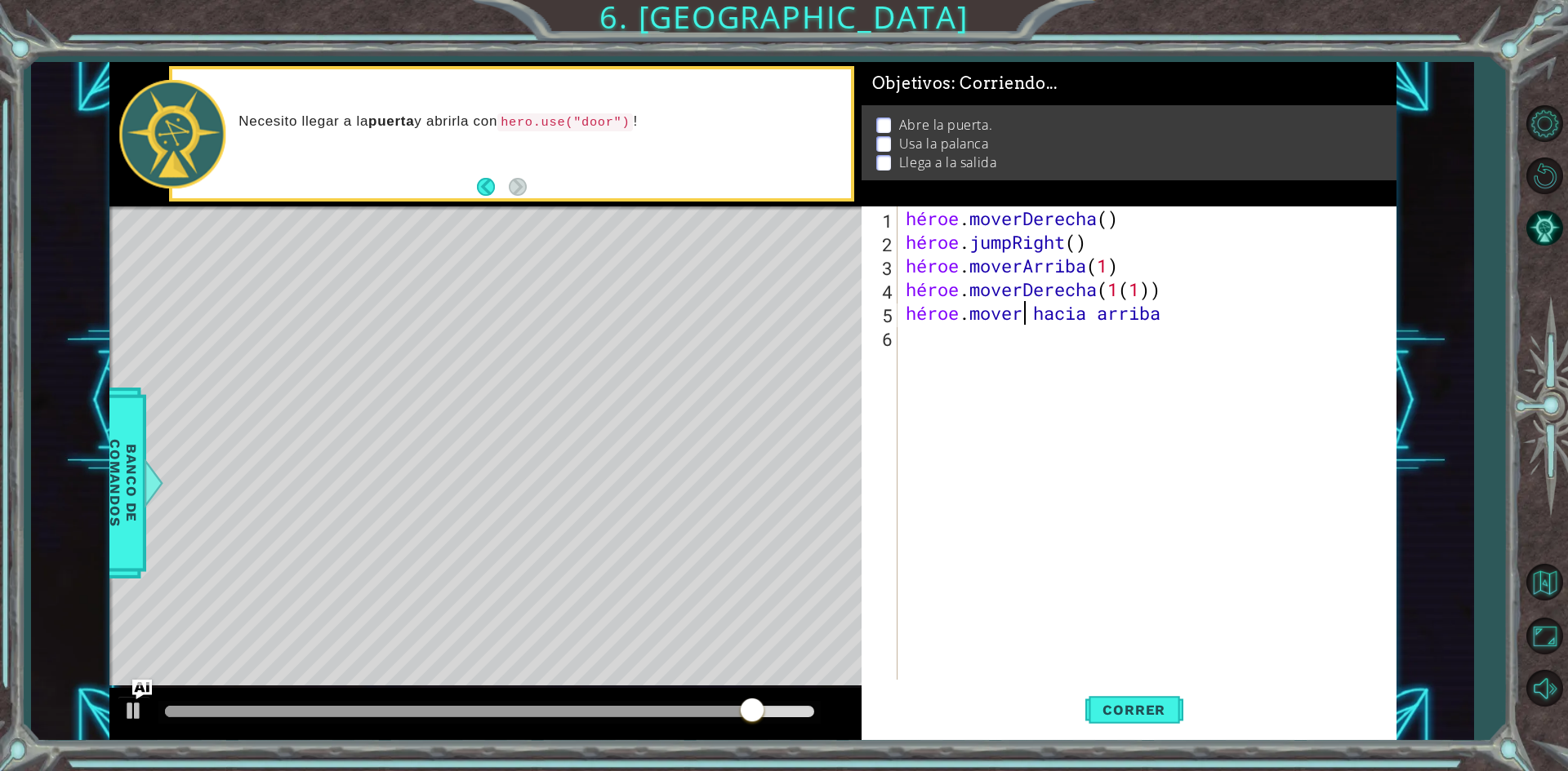
click at [1111, 311] on div "héroe . moverDerecha ( ) héroe . jumpRight ( ) héroe . moverArriba ( 1 ) héroe …" at bounding box center [1150, 467] width 496 height 521
type textarea "hero.moveUp"
click at [1175, 326] on div "héroe . moverDerecha ( ) héroe . jumpRight ( ) héroe . moverArriba ( 1 ) héroe …" at bounding box center [1150, 467] width 496 height 521
click at [1178, 322] on div "héroe . moverDerecha ( ) héroe . jumpRight ( ) héroe . moverArriba ( 1 ) héroe …" at bounding box center [1150, 467] width 496 height 521
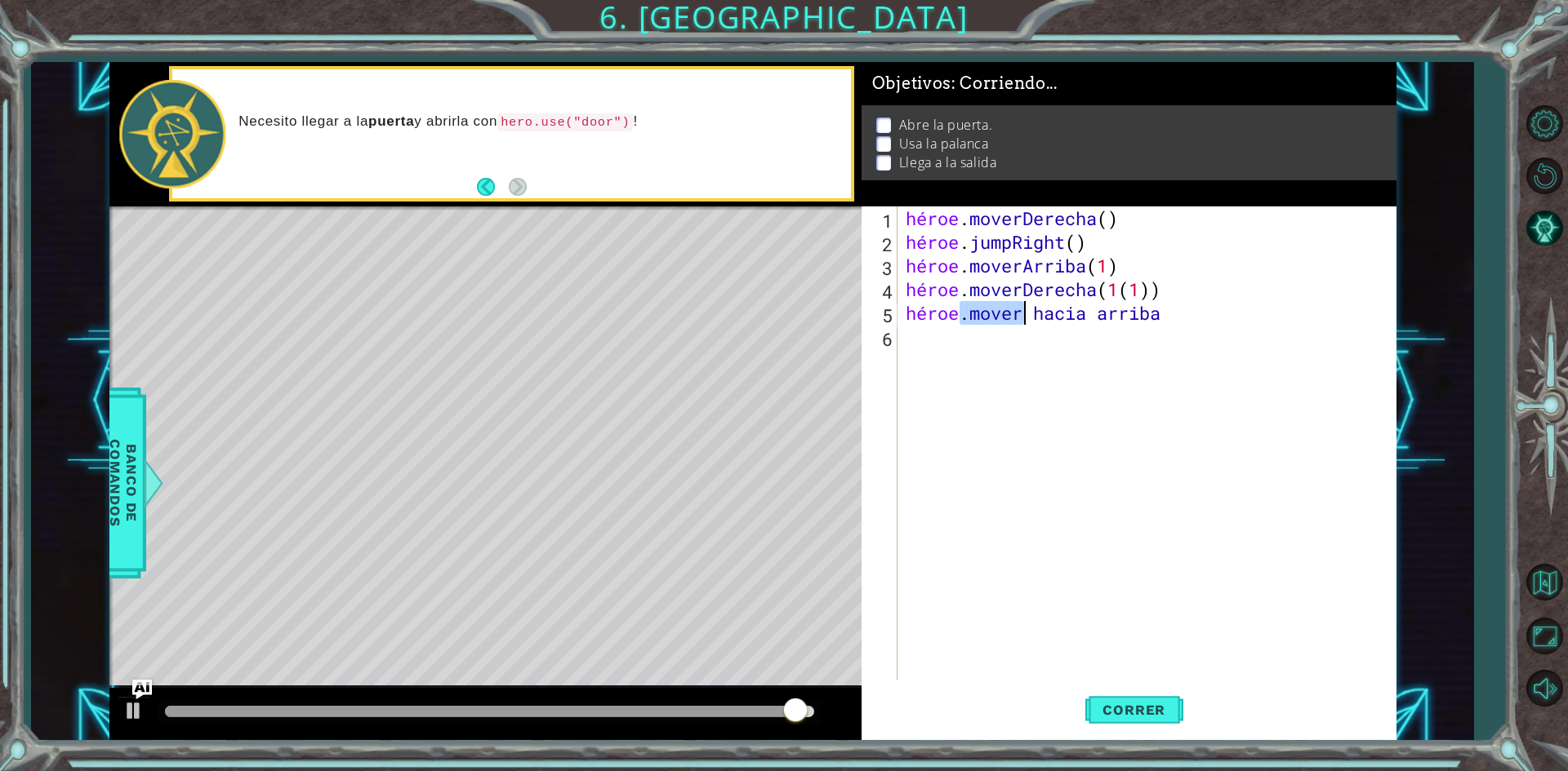
drag, startPoint x: 1178, startPoint y: 322, endPoint x: 1190, endPoint y: 314, distance: 14.4
click at [1181, 320] on div "héroe . moverDerecha ( ) héroe . jumpRight ( ) héroe . moverArriba ( 1 ) héroe …" at bounding box center [1150, 467] width 496 height 521
type textarea "hero.moveUp"
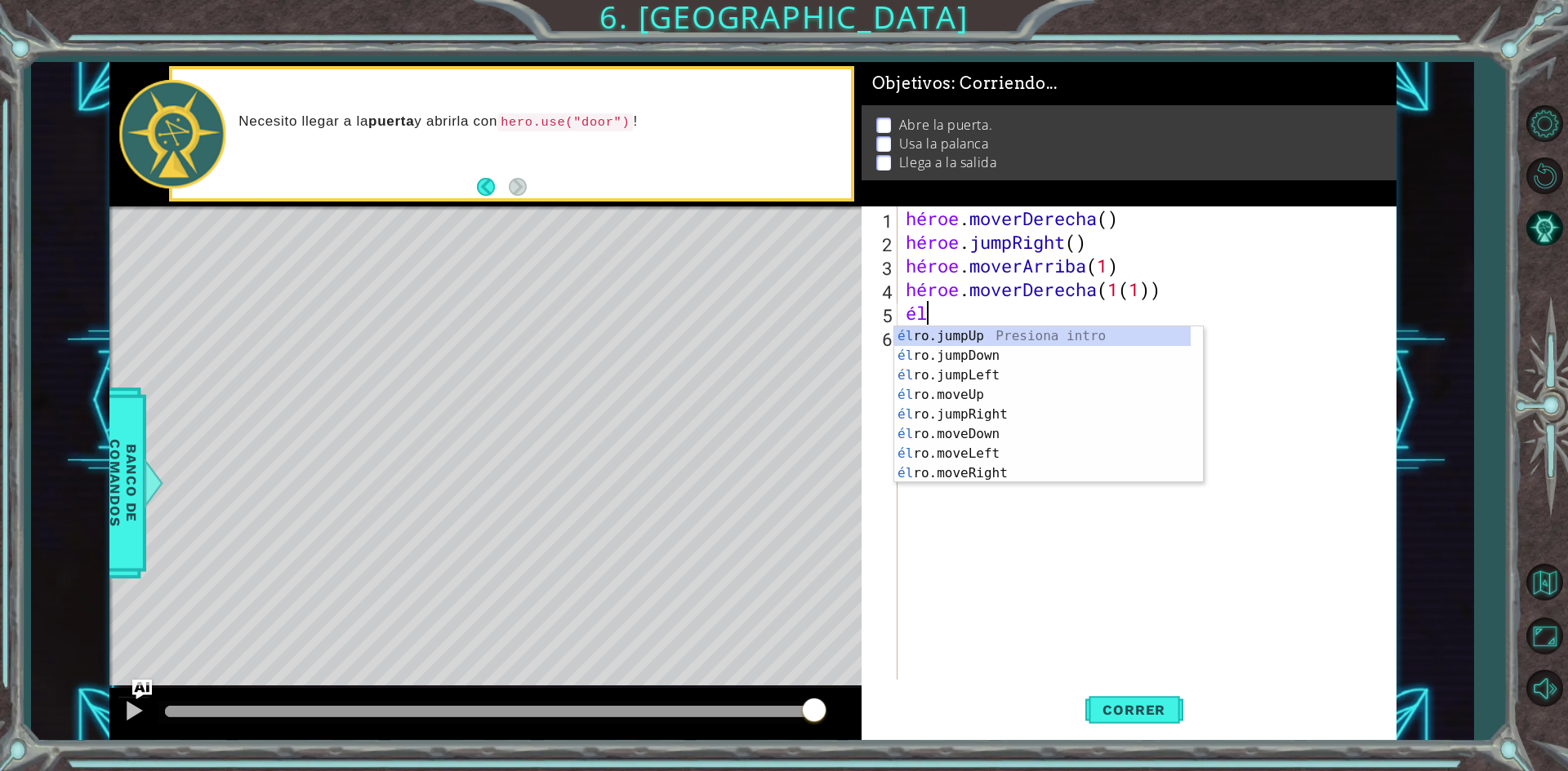
type textarea "h"
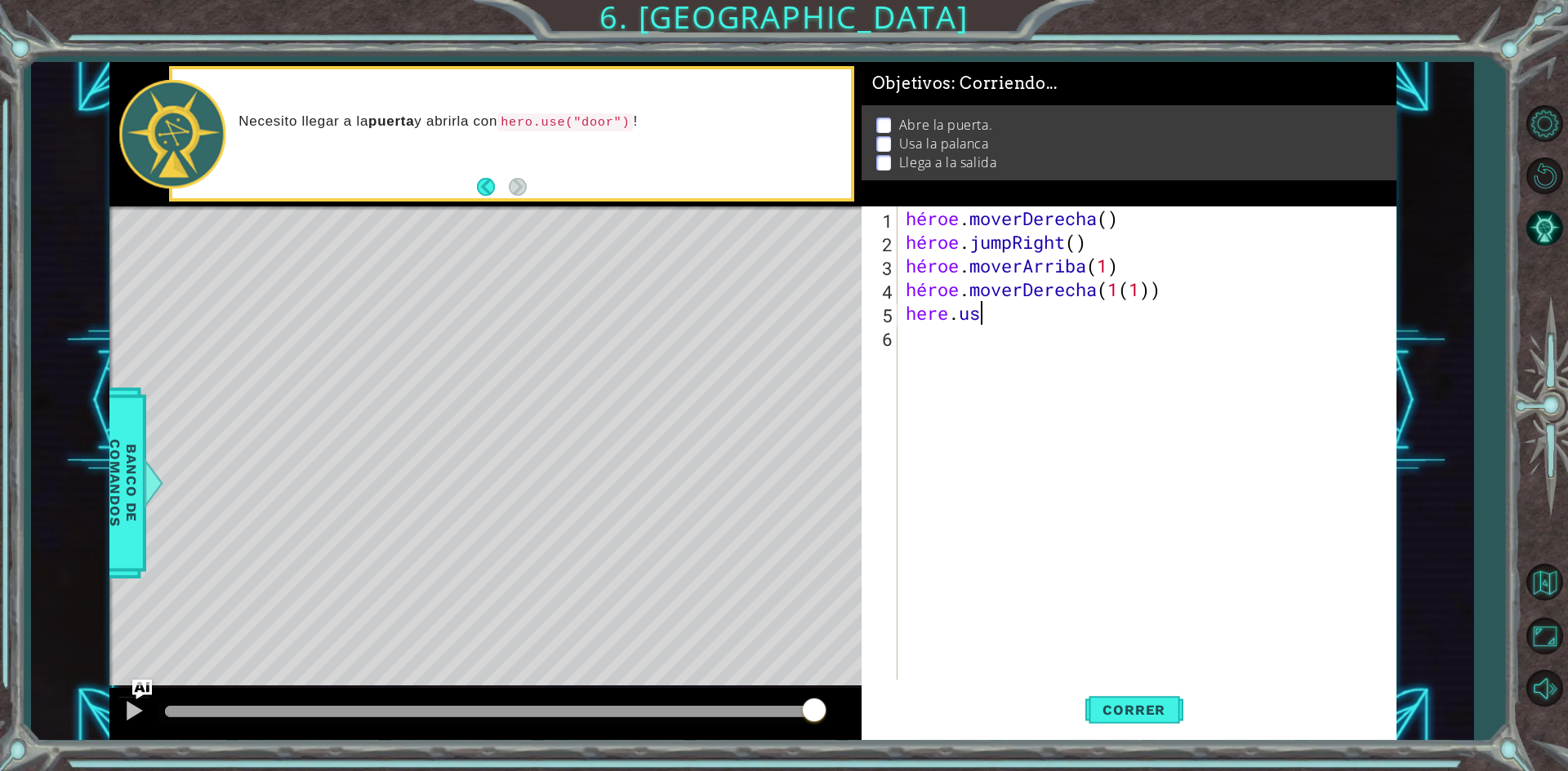
scroll to position [0, 3]
click at [1028, 307] on div "héroe . moverDerecha ( ) héroe . jumpRight ( ) héroe . moverArriba ( 1 ) héroe …" at bounding box center [1150, 467] width 496 height 521
click at [1028, 313] on div "héroe . moverDerecha ( ) héroe . jumpRight ( ) héroe . moverArriba ( 1 ) héroe …" at bounding box center [1150, 467] width 496 height 521
click at [1028, 319] on div "héroe . moverDerecha ( ) héroe . jumpRight ( ) héroe . moverArriba ( 1 ) héroe …" at bounding box center [1150, 467] width 496 height 521
click at [1040, 319] on div "héroe . moverDerecha ( ) héroe . jumpRight ( ) héroe . moverArriba ( 1 ) héroe …" at bounding box center [1150, 467] width 496 height 521
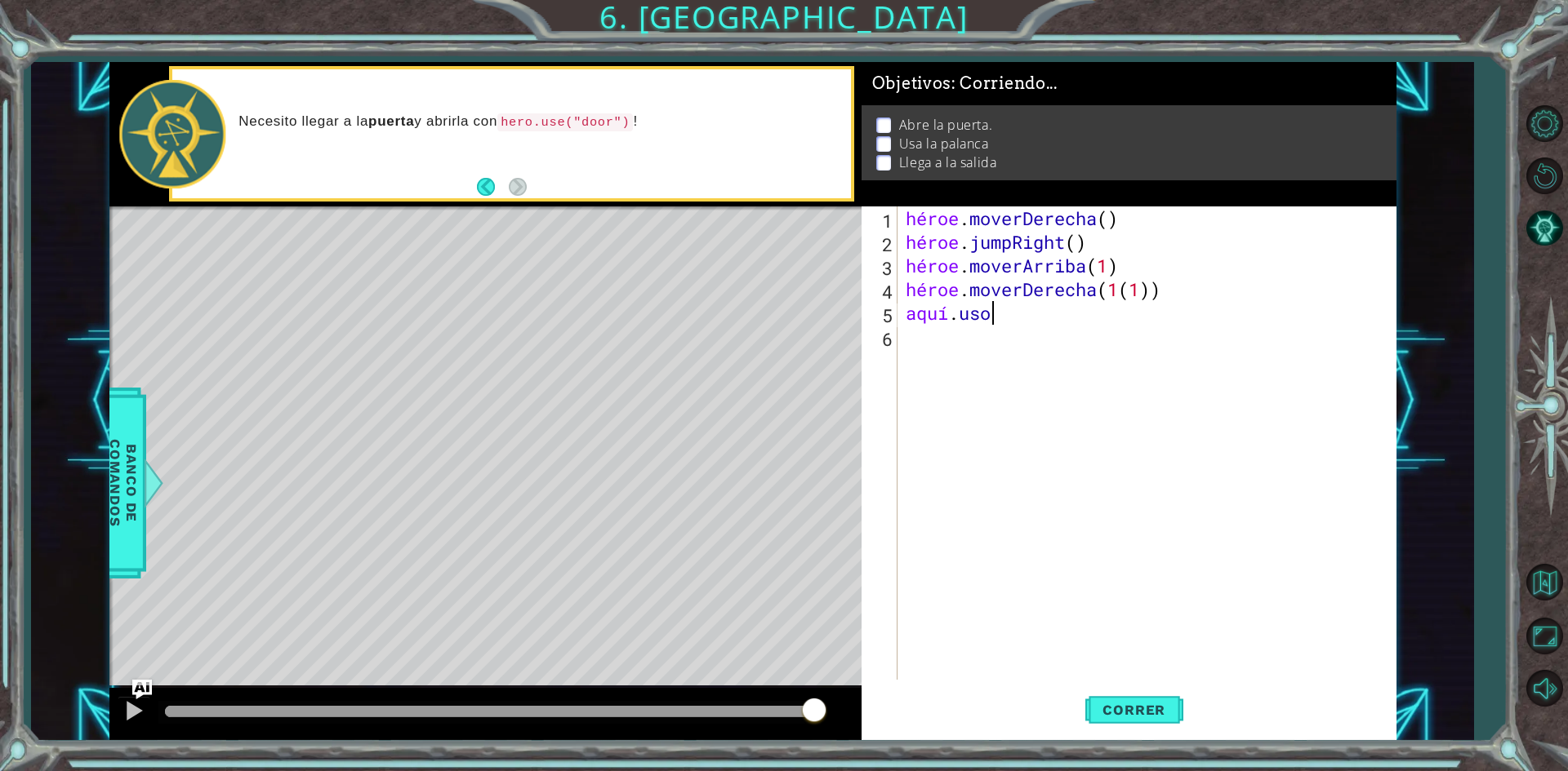
click at [1039, 320] on div "héroe . moverDerecha ( ) héroe . jumpRight ( ) héroe . moverArriba ( 1 ) héroe …" at bounding box center [1150, 467] width 496 height 521
click at [1076, 315] on div "héroe . moverDerecha ( ) héroe . jumpRight ( ) héroe . moverArriba ( 1 ) héroe …" at bounding box center [1146, 443] width 488 height 473
click at [1076, 315] on div "héroe . moverDerecha ( ) héroe . jumpRight ( ) héroe . moverArriba ( 1 ) héroe …" at bounding box center [1150, 467] width 496 height 521
click at [1033, 323] on div "héroe . moverDerecha ( ) héroe . jumpRight ( ) héroe . moverArriba ( 1 ) héroe …" at bounding box center [1146, 443] width 488 height 473
click at [1033, 320] on div "héroe . moverDerecha ( ) héroe . jumpRight ( ) héroe . moverArriba ( 1 ) héroe …" at bounding box center [1150, 467] width 496 height 521
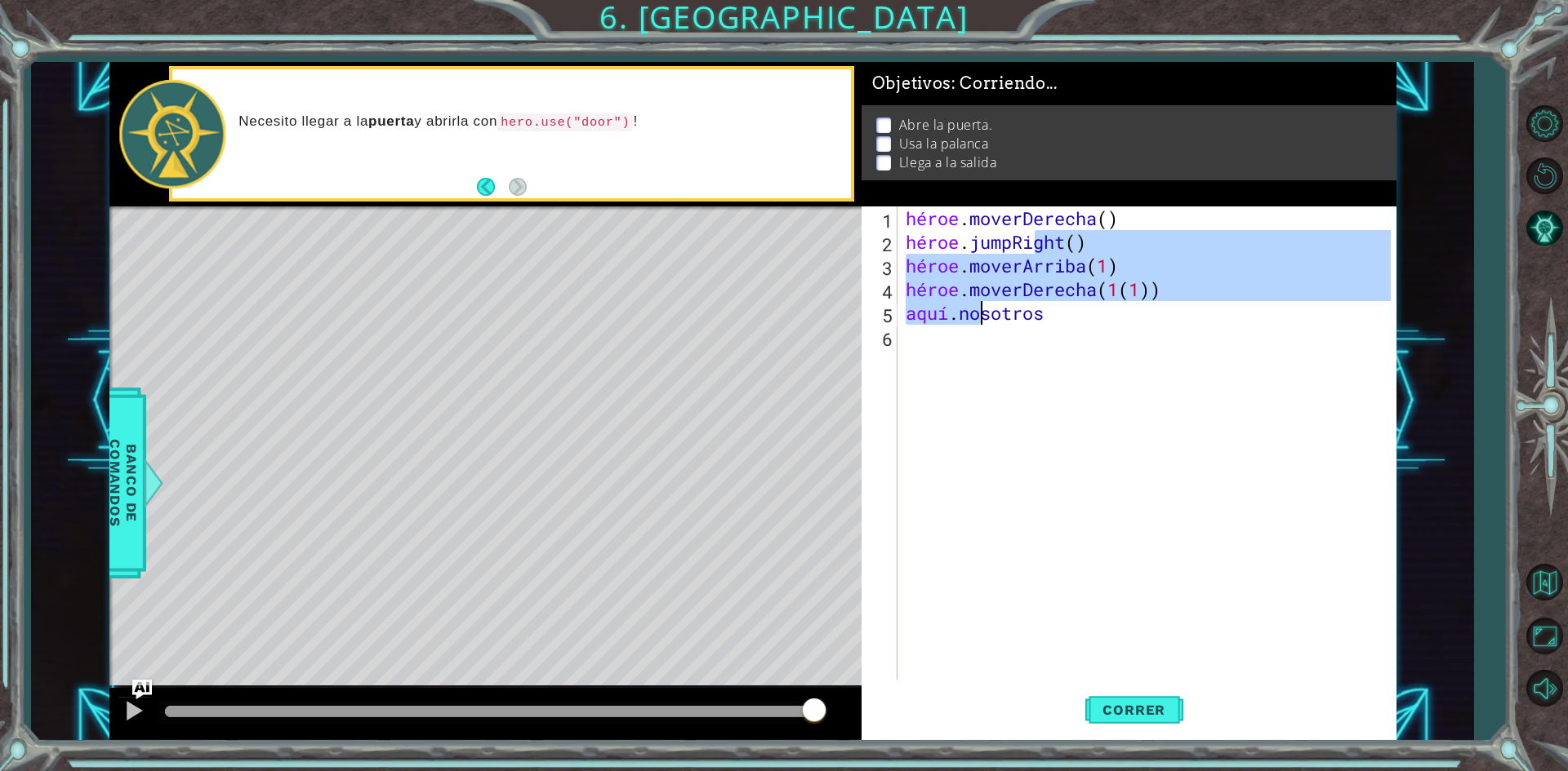
click at [1097, 324] on div "héroe . moverDerecha ( ) héroe . jumpRight ( ) héroe . moverArriba ( 1 ) héroe …" at bounding box center [1146, 443] width 488 height 473
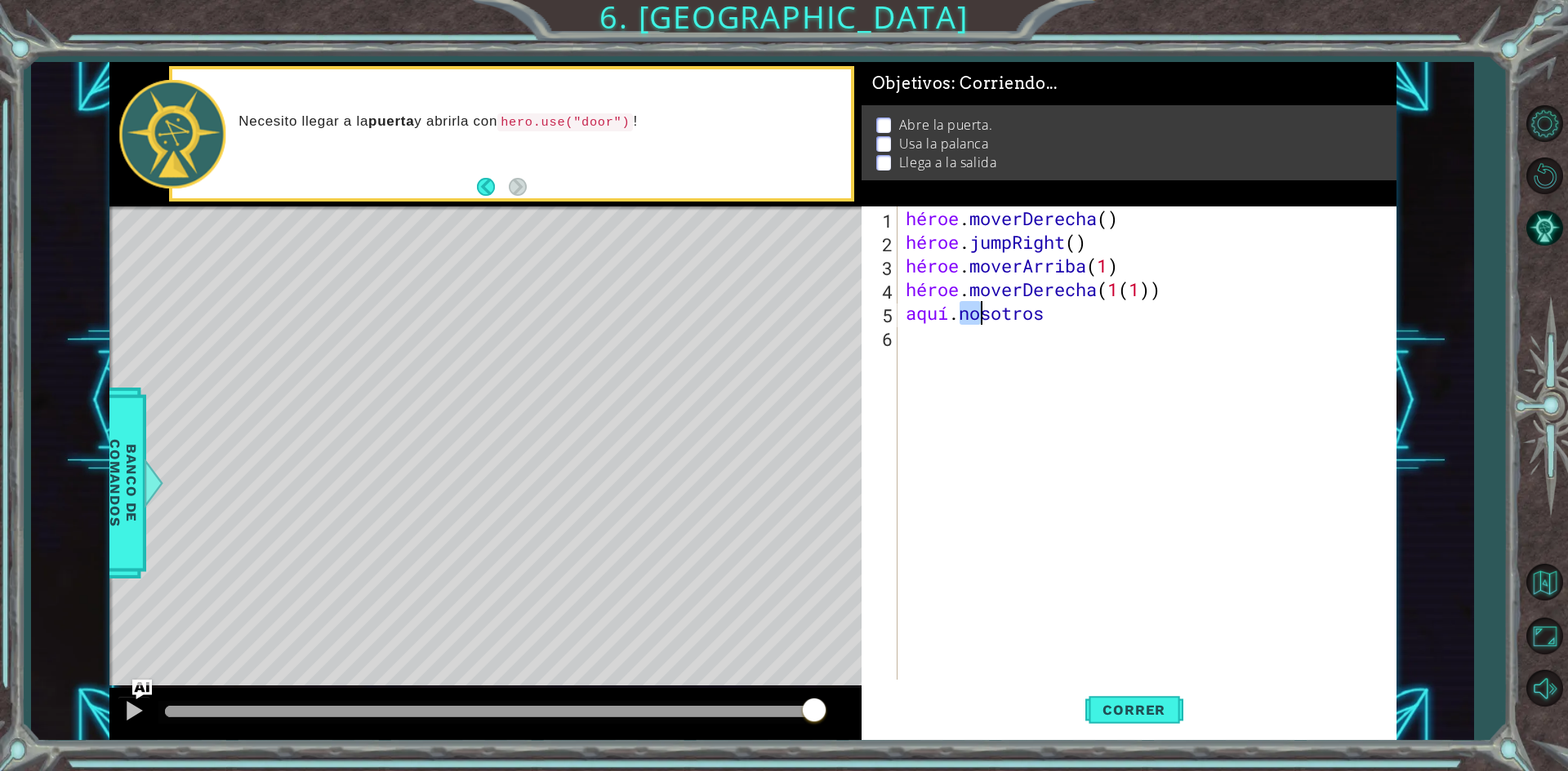
click at [1097, 324] on div "héroe . moverDerecha ( ) héroe . jumpRight ( ) héroe . moverArriba ( 1 ) héroe …" at bounding box center [1150, 467] width 496 height 521
type textarea "[DOMAIN_NAME]"
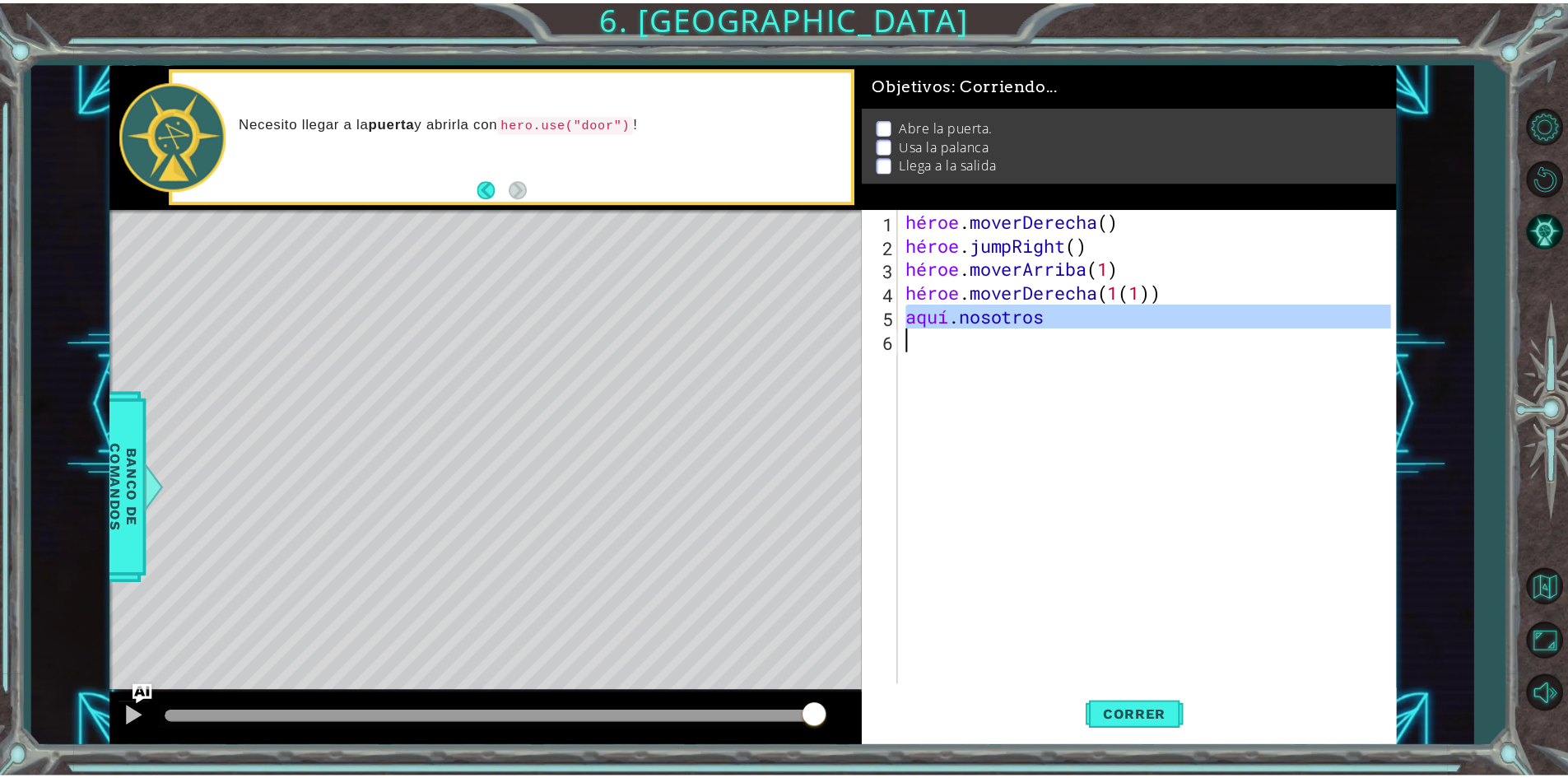
scroll to position [0, 0]
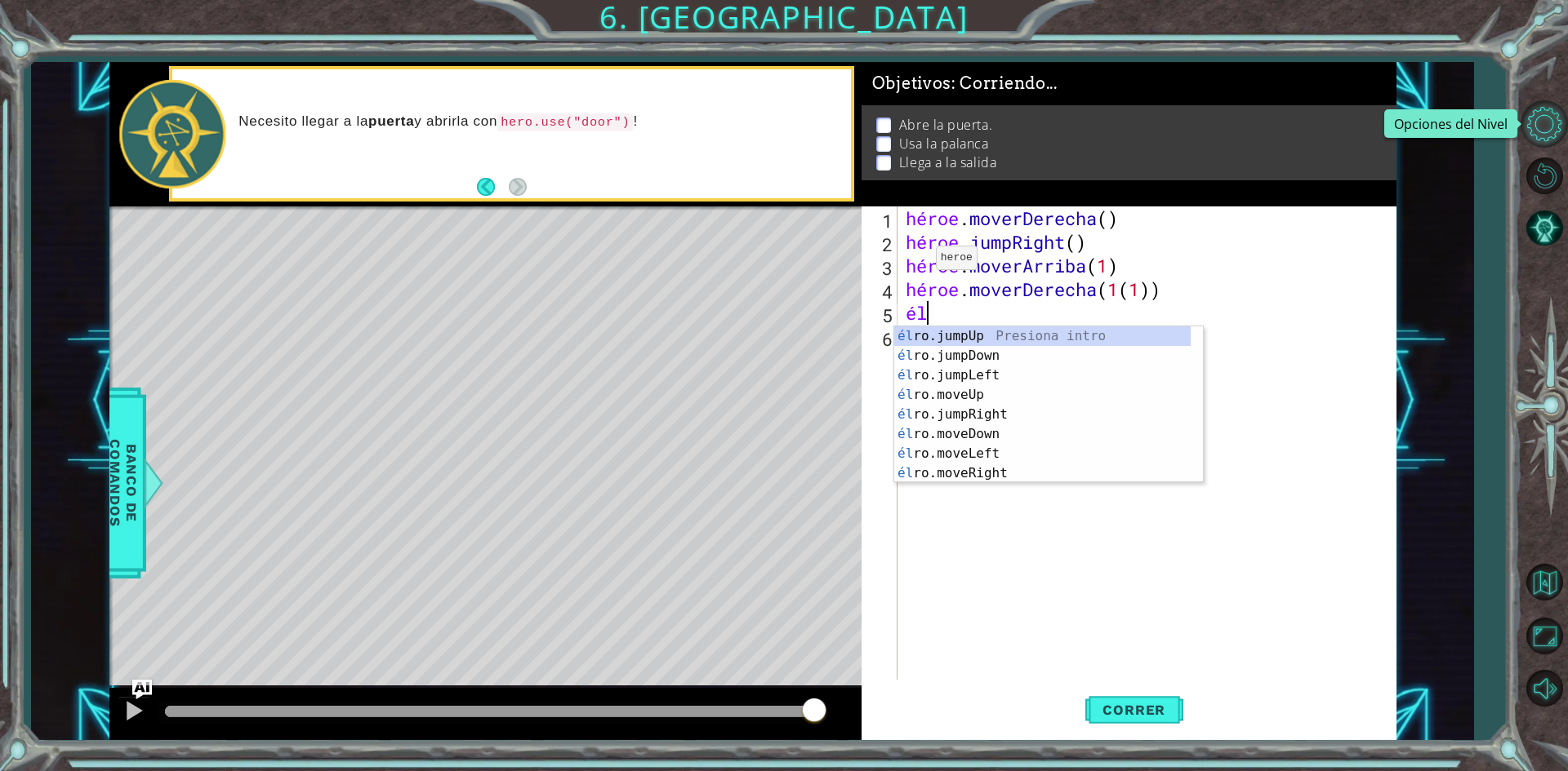
type textarea "he"
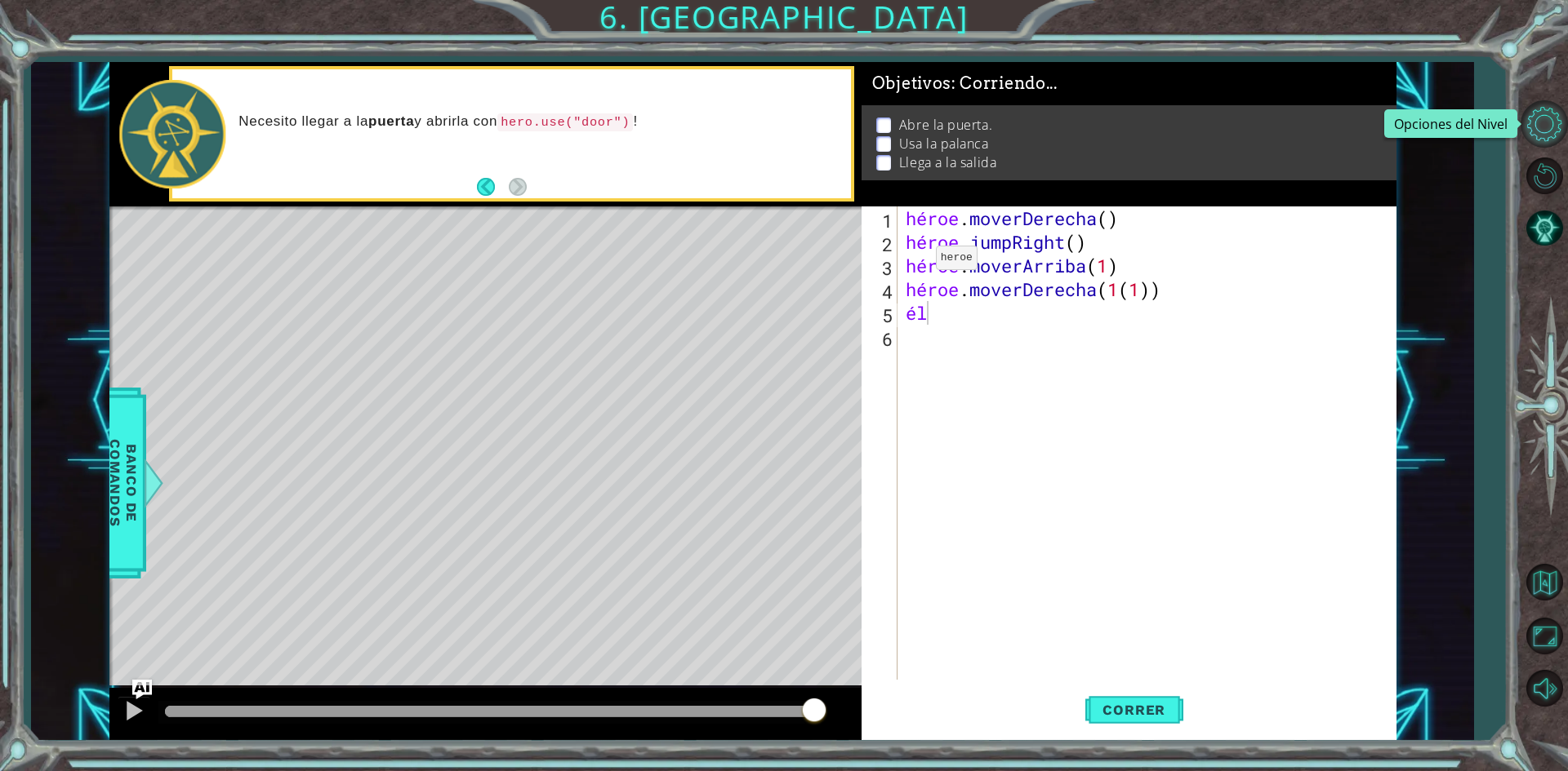
click at [1529, 104] on button "Opciones del Nivel" at bounding box center [1544, 124] width 47 height 47
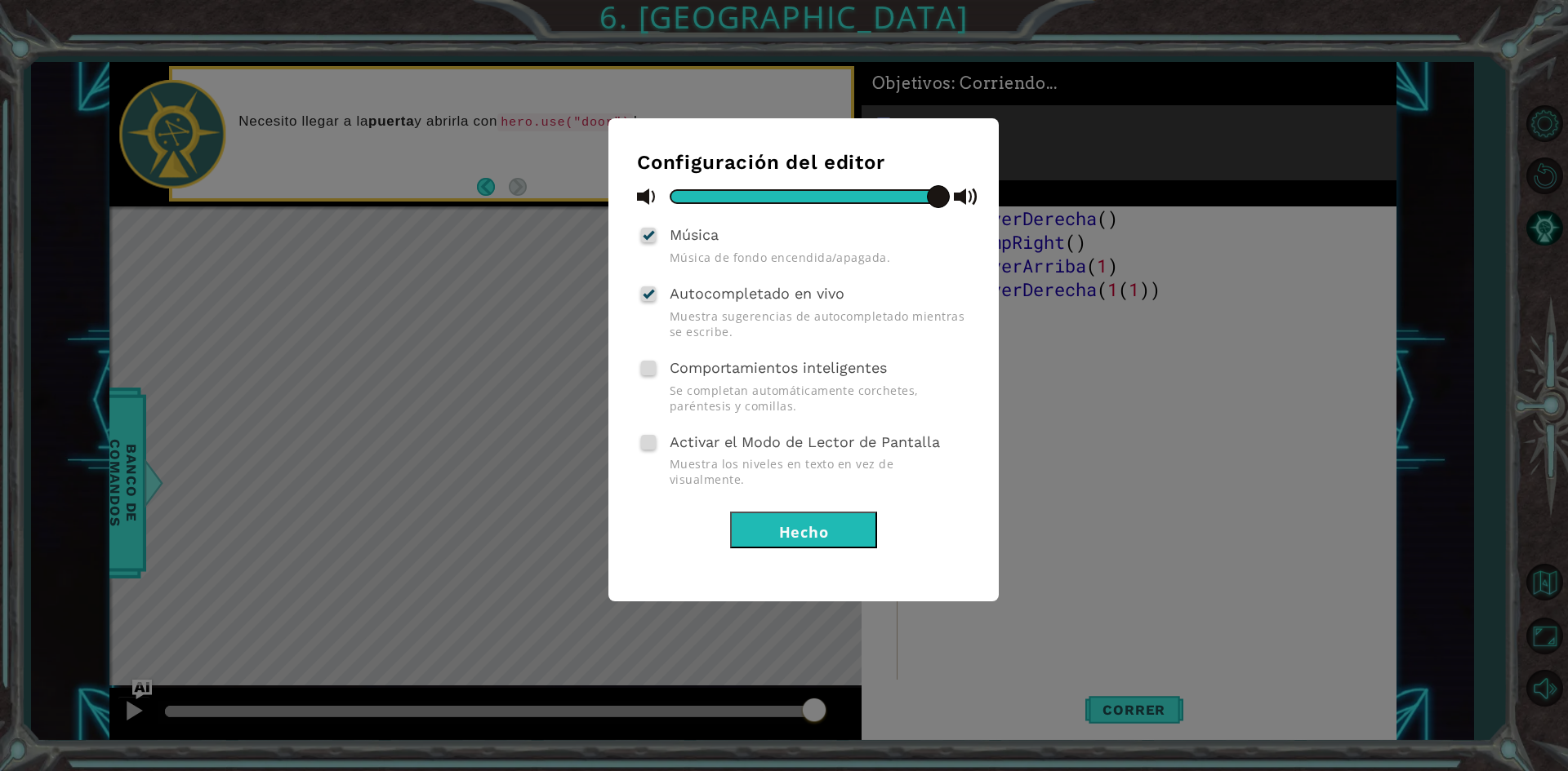
click at [153, 498] on div "Configuración del editor Música Música de fondo encendida/apagada. Autocompleta…" at bounding box center [784, 386] width 1568 height 771
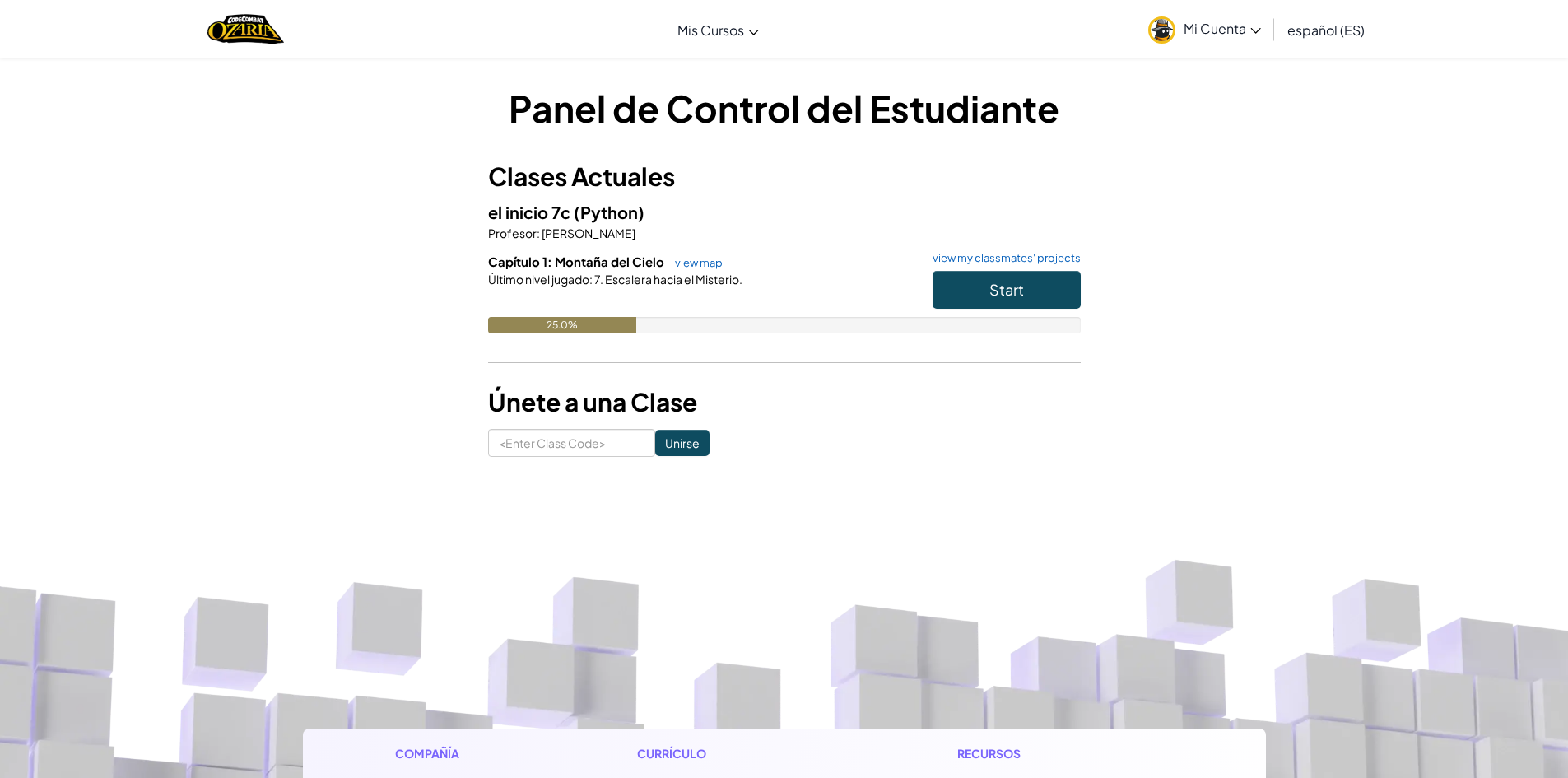
click at [1342, 21] on span "español (ES)" at bounding box center [1326, 30] width 78 height 17
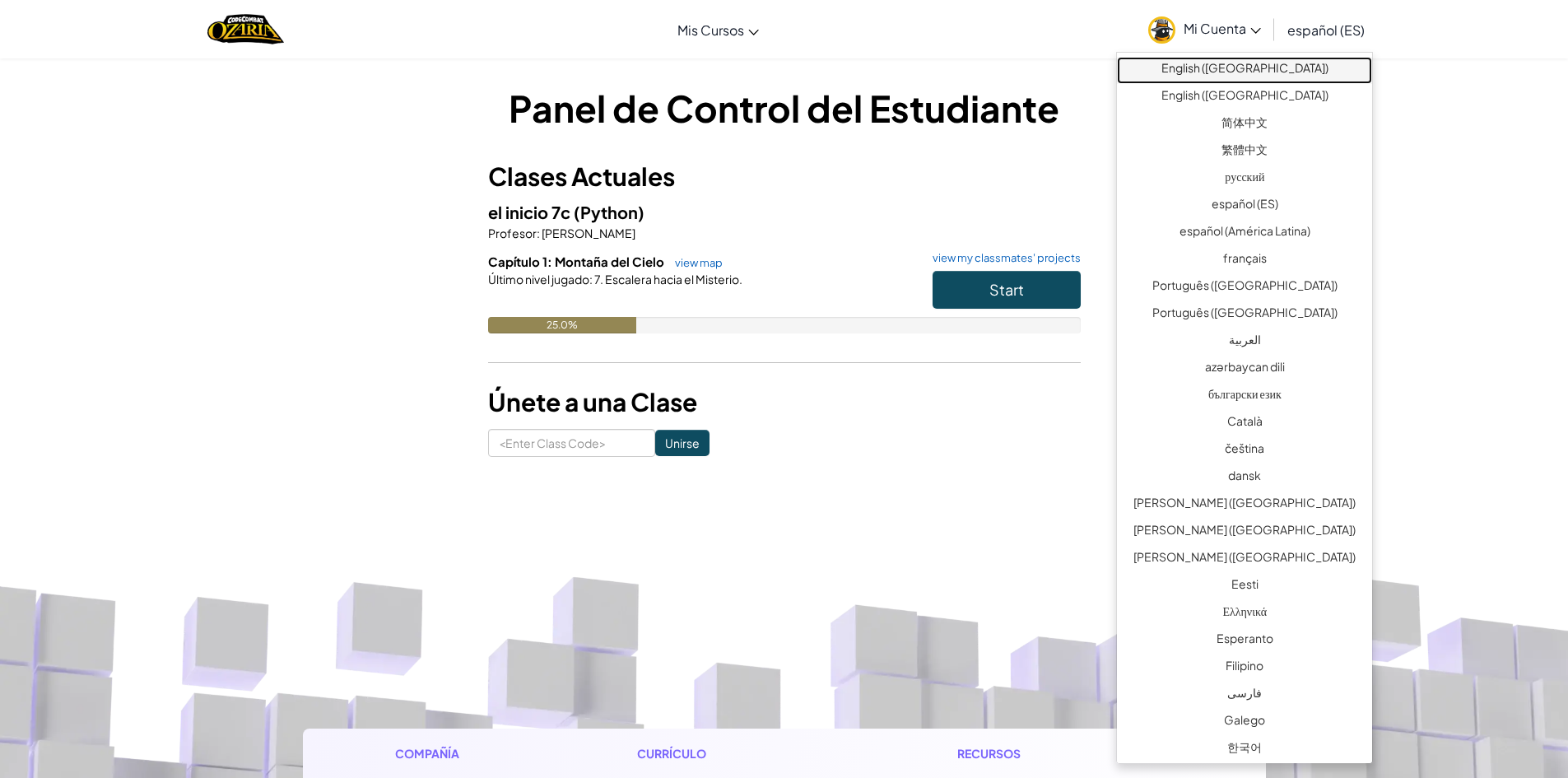
click at [1329, 61] on link "English ([GEOGRAPHIC_DATA])" at bounding box center [1244, 71] width 255 height 27
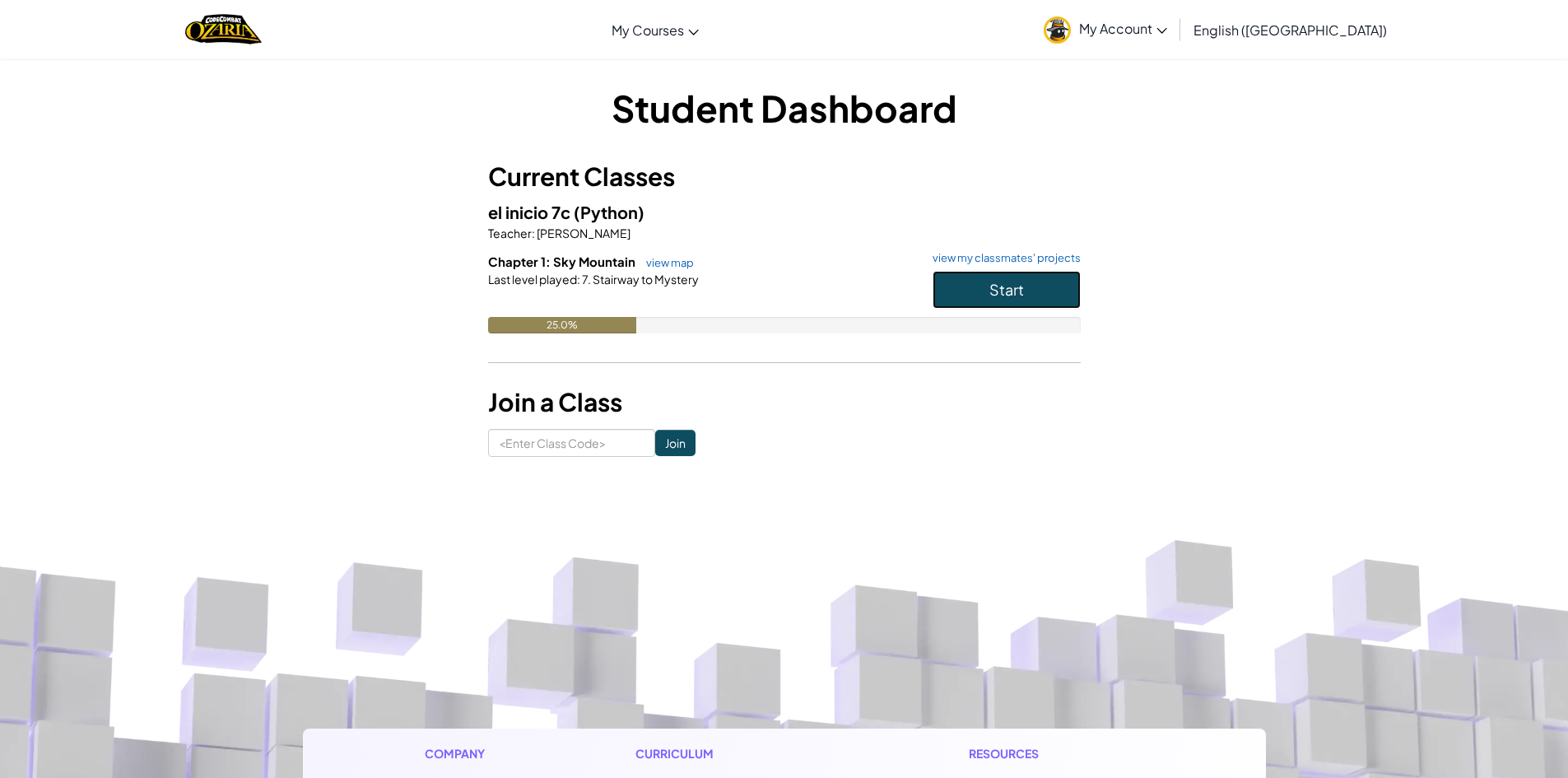
click at [1046, 307] on button "Start" at bounding box center [1007, 290] width 148 height 38
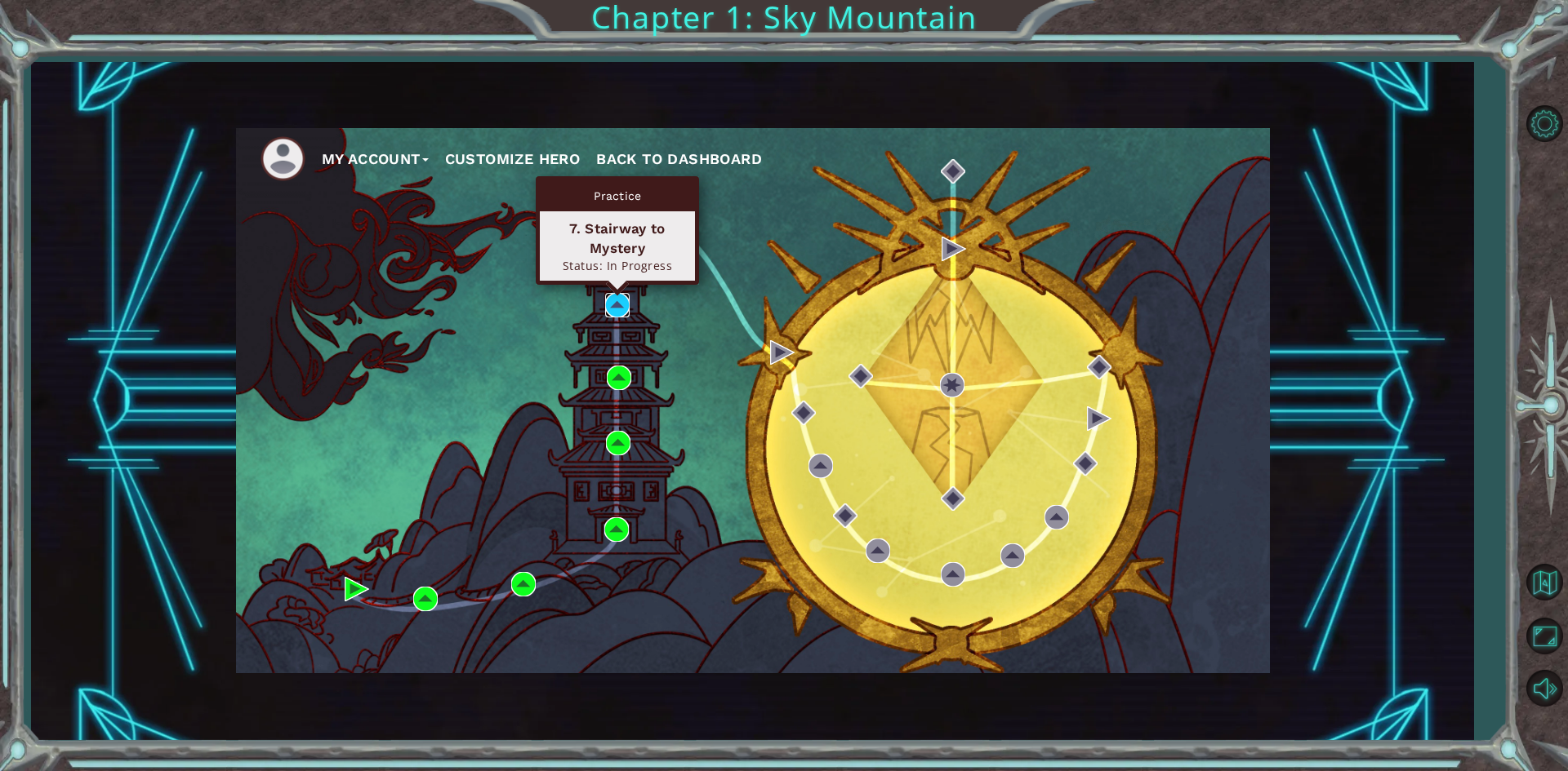
click at [622, 296] on img at bounding box center [617, 305] width 25 height 25
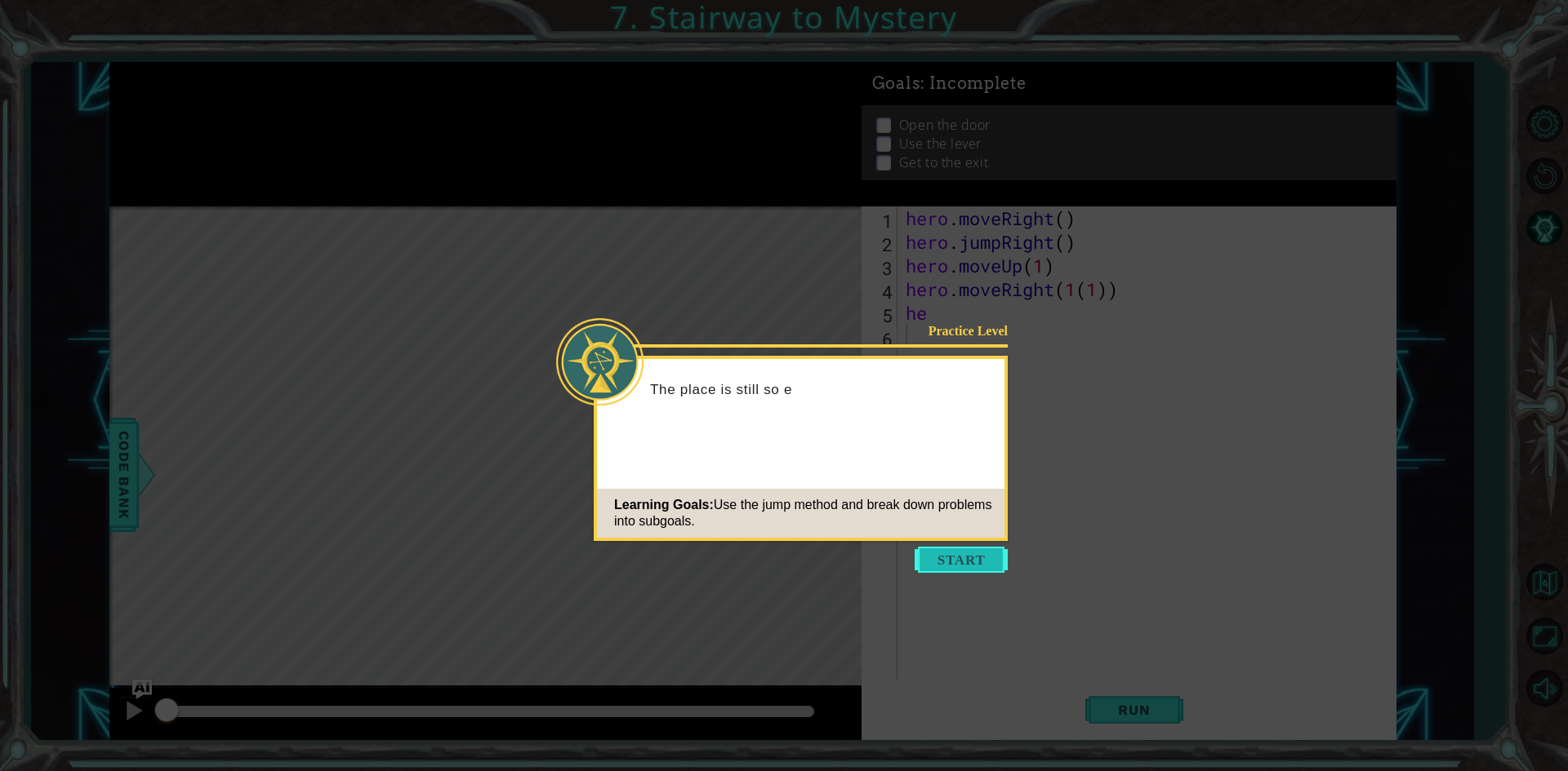
click at [973, 554] on button "Start" at bounding box center [961, 560] width 93 height 26
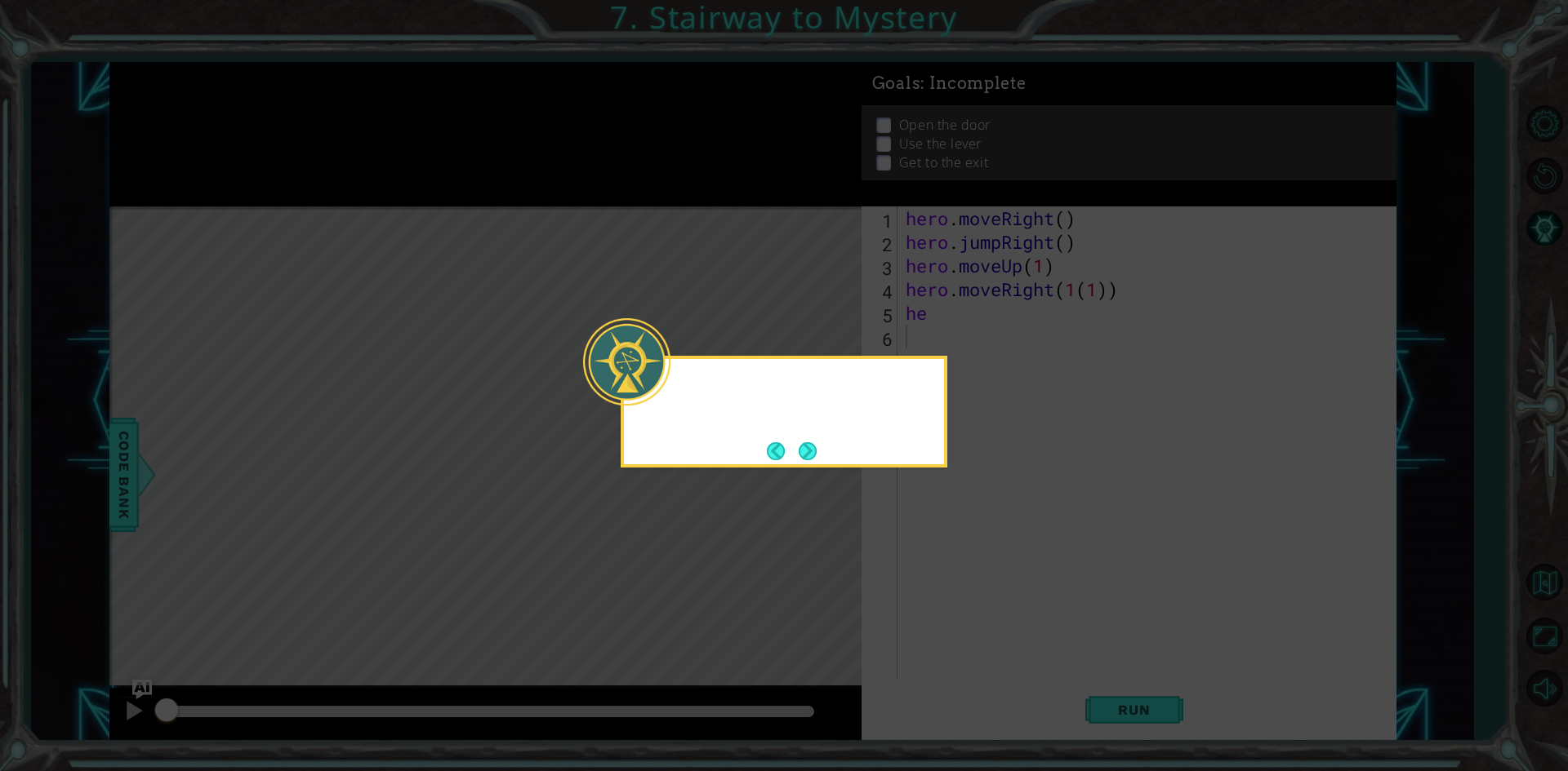
click at [973, 554] on icon at bounding box center [784, 386] width 1568 height 771
click at [809, 455] on button "Next" at bounding box center [807, 451] width 19 height 19
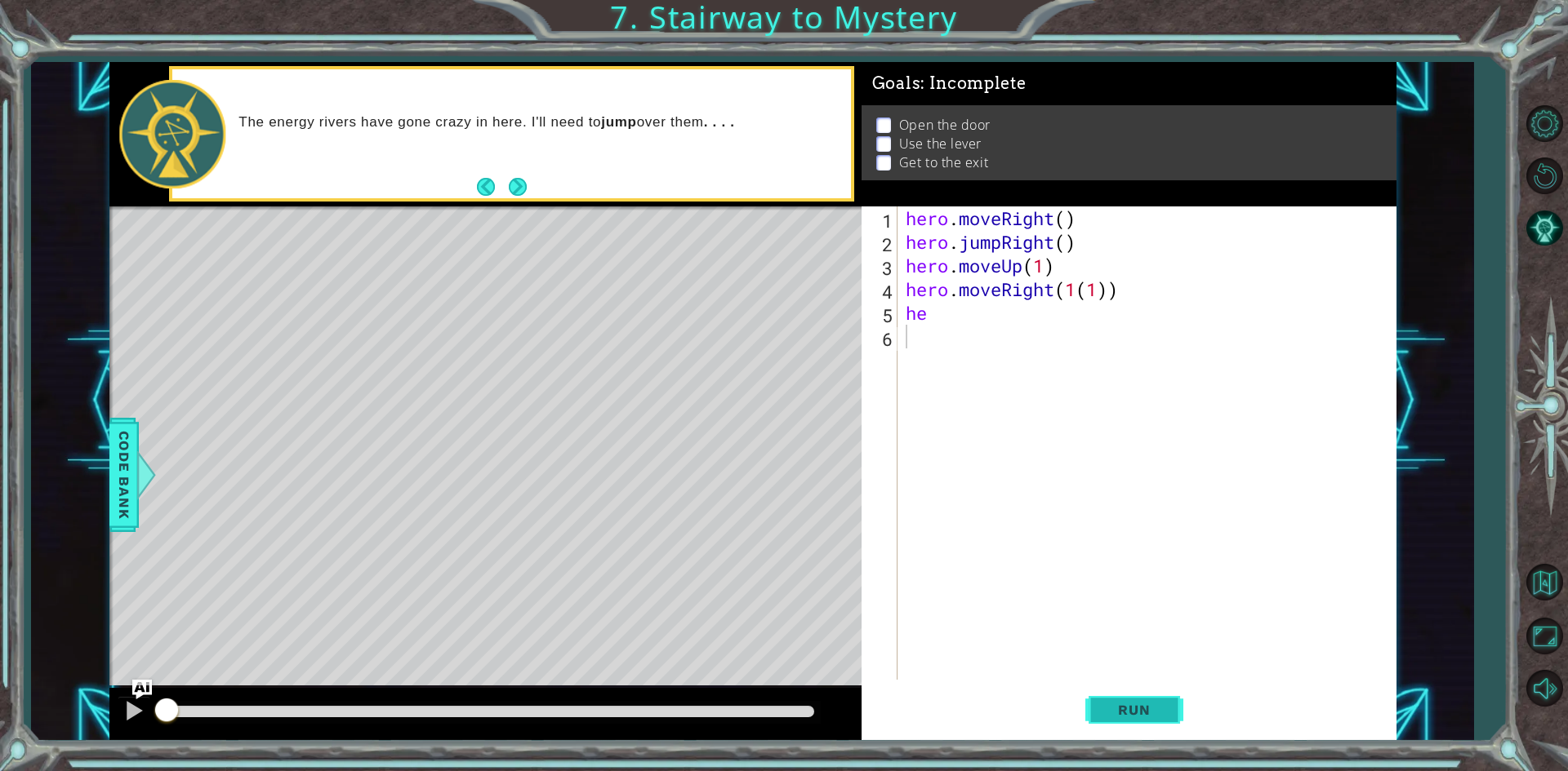
click at [1164, 699] on button "Run" at bounding box center [1134, 710] width 98 height 53
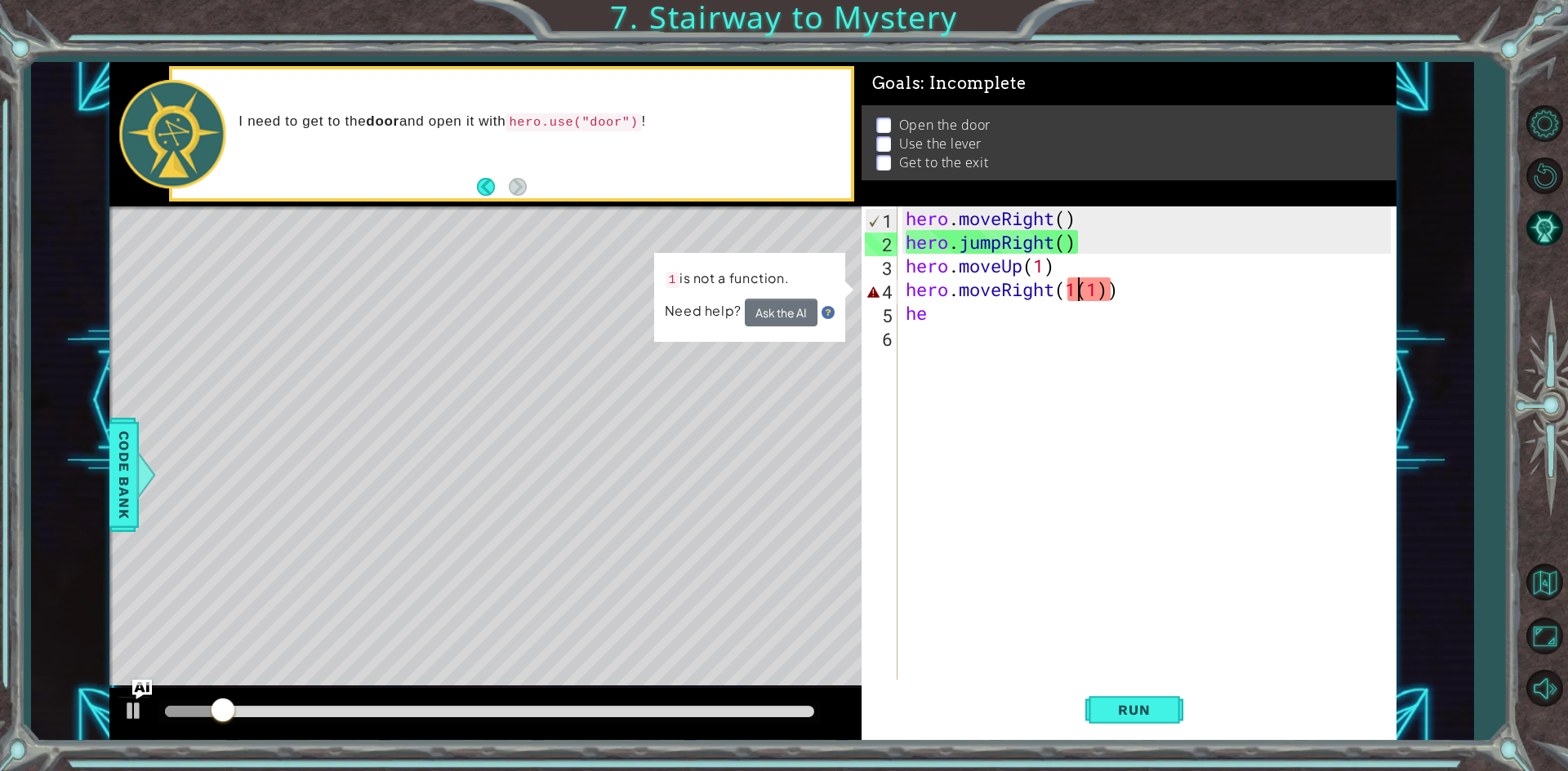
click at [1074, 287] on div "hero . moveRight ( ) hero . jumpRight ( ) hero . moveUp ( 1 ) hero . moveRight …" at bounding box center [1150, 467] width 496 height 521
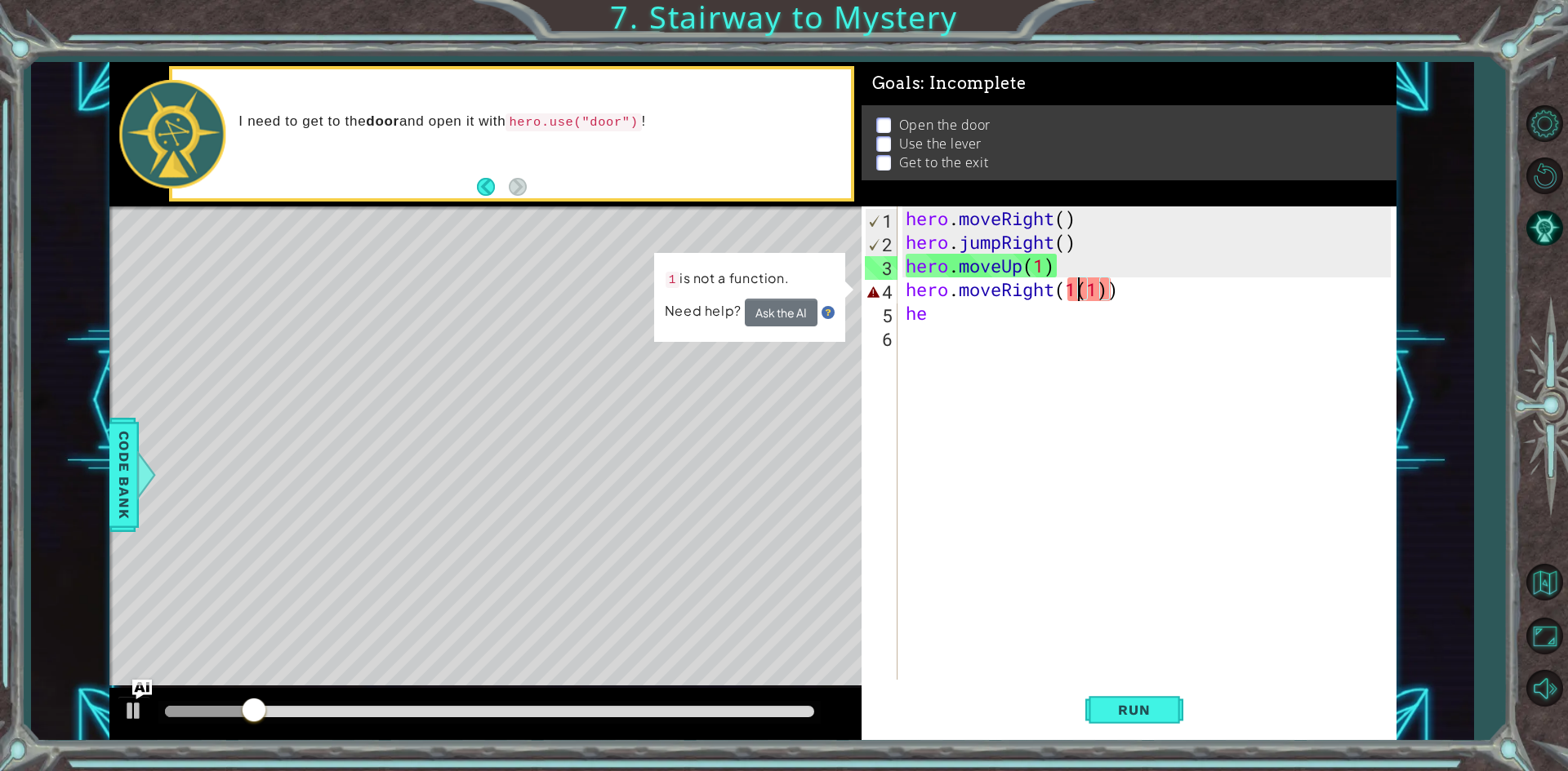
type textarea "hero.moveRight((1))"
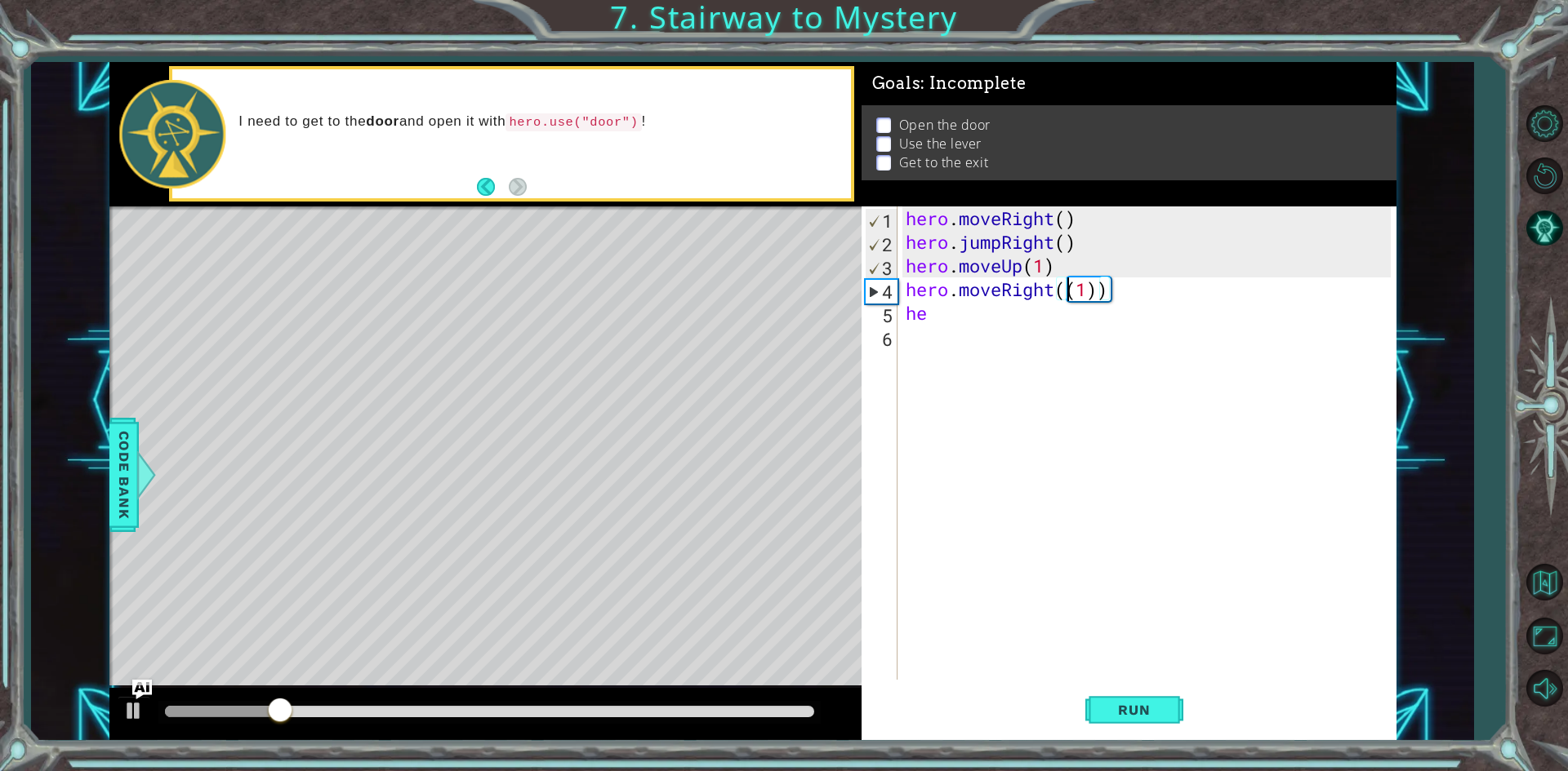
click at [1113, 410] on div "hero . moveRight ( ) hero . jumpRight ( ) hero . moveUp ( 1 ) hero . moveRight …" at bounding box center [1150, 467] width 496 height 521
click at [1097, 718] on button "Run" at bounding box center [1134, 710] width 98 height 53
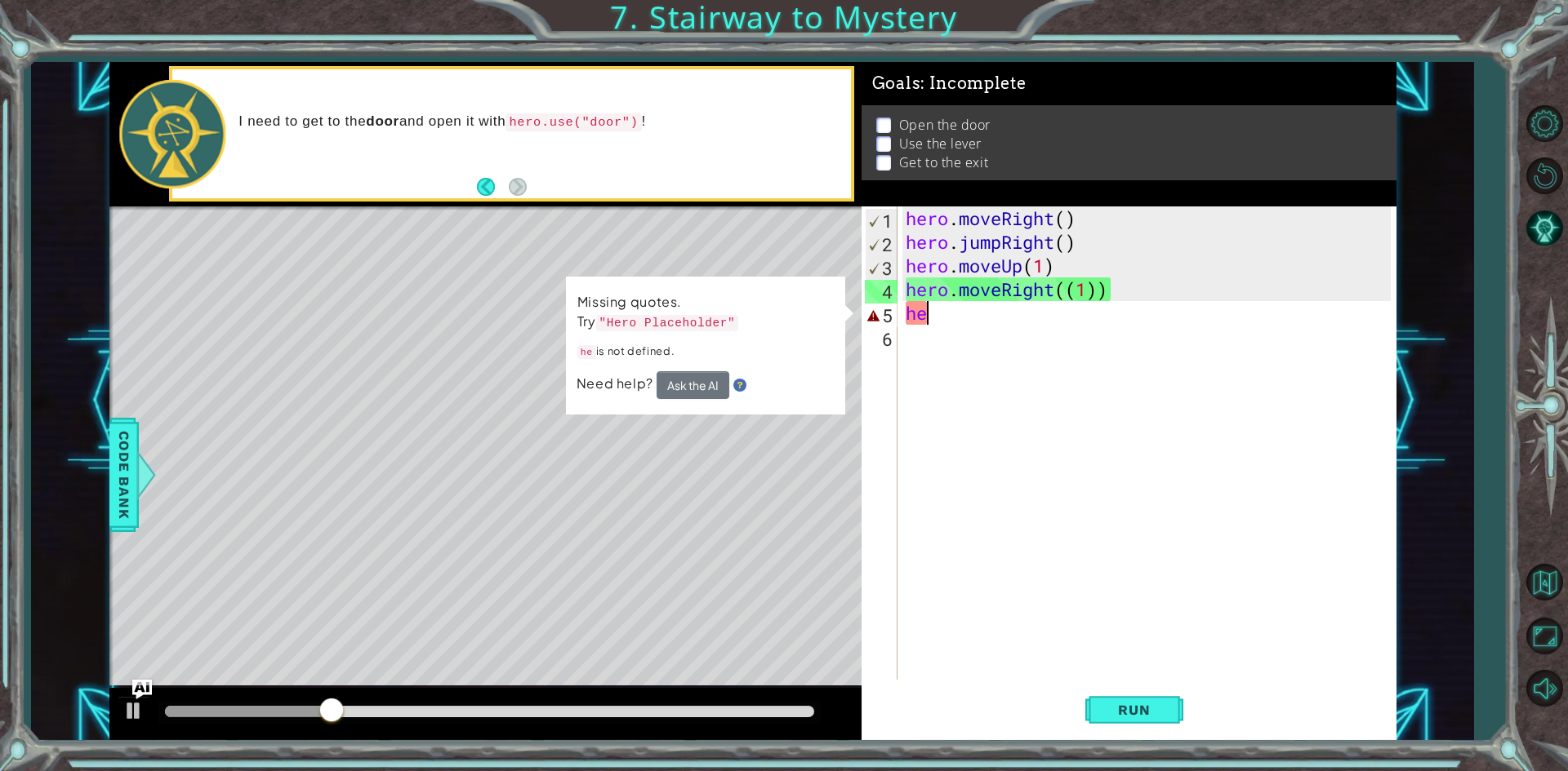
click at [963, 306] on div "hero . moveRight ( ) hero . jumpRight ( ) hero . moveUp ( 1 ) hero . moveRight …" at bounding box center [1150, 467] width 496 height 521
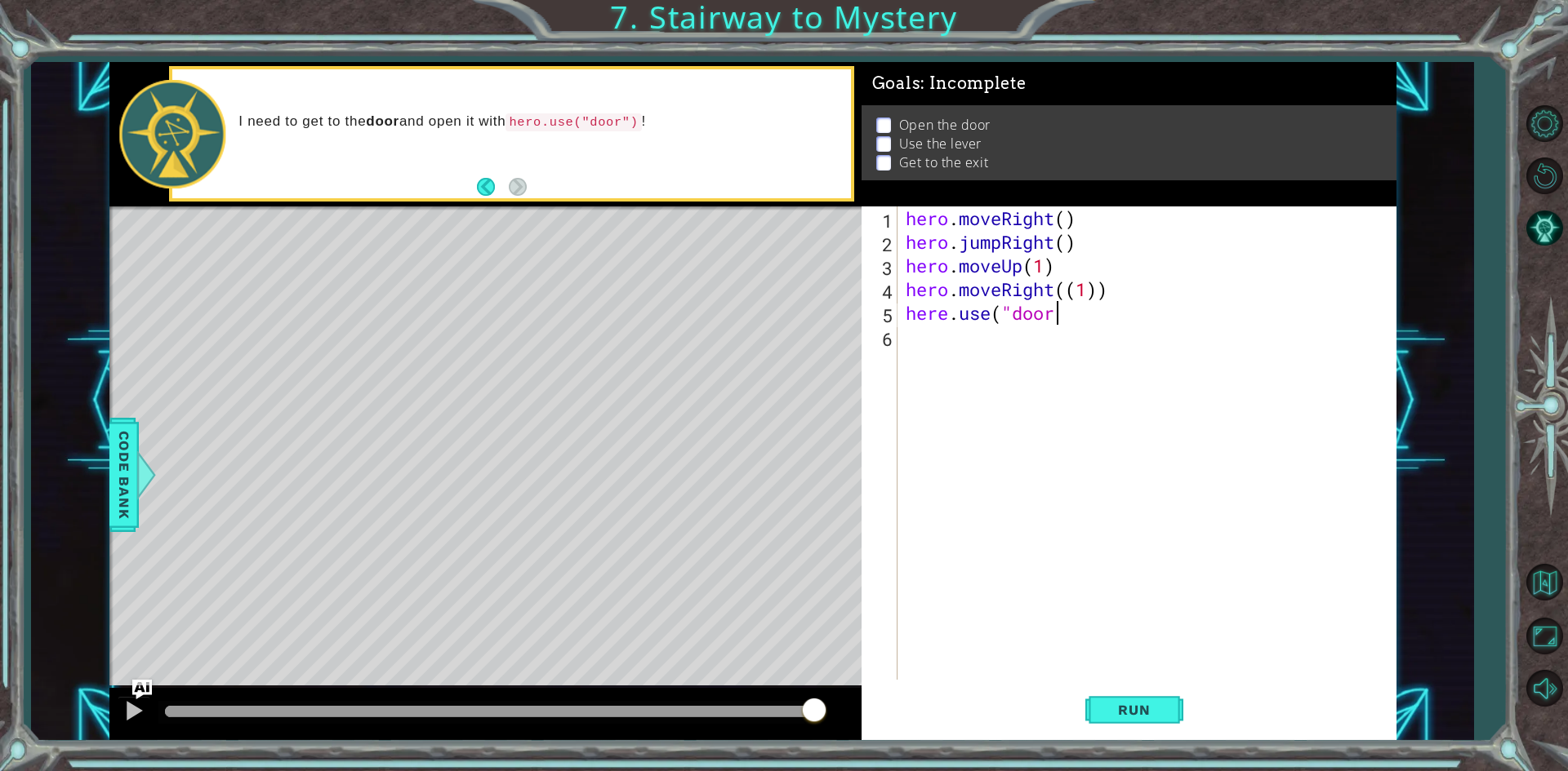
scroll to position [0, 7]
click at [1163, 719] on span "Run" at bounding box center [1133, 709] width 64 height 16
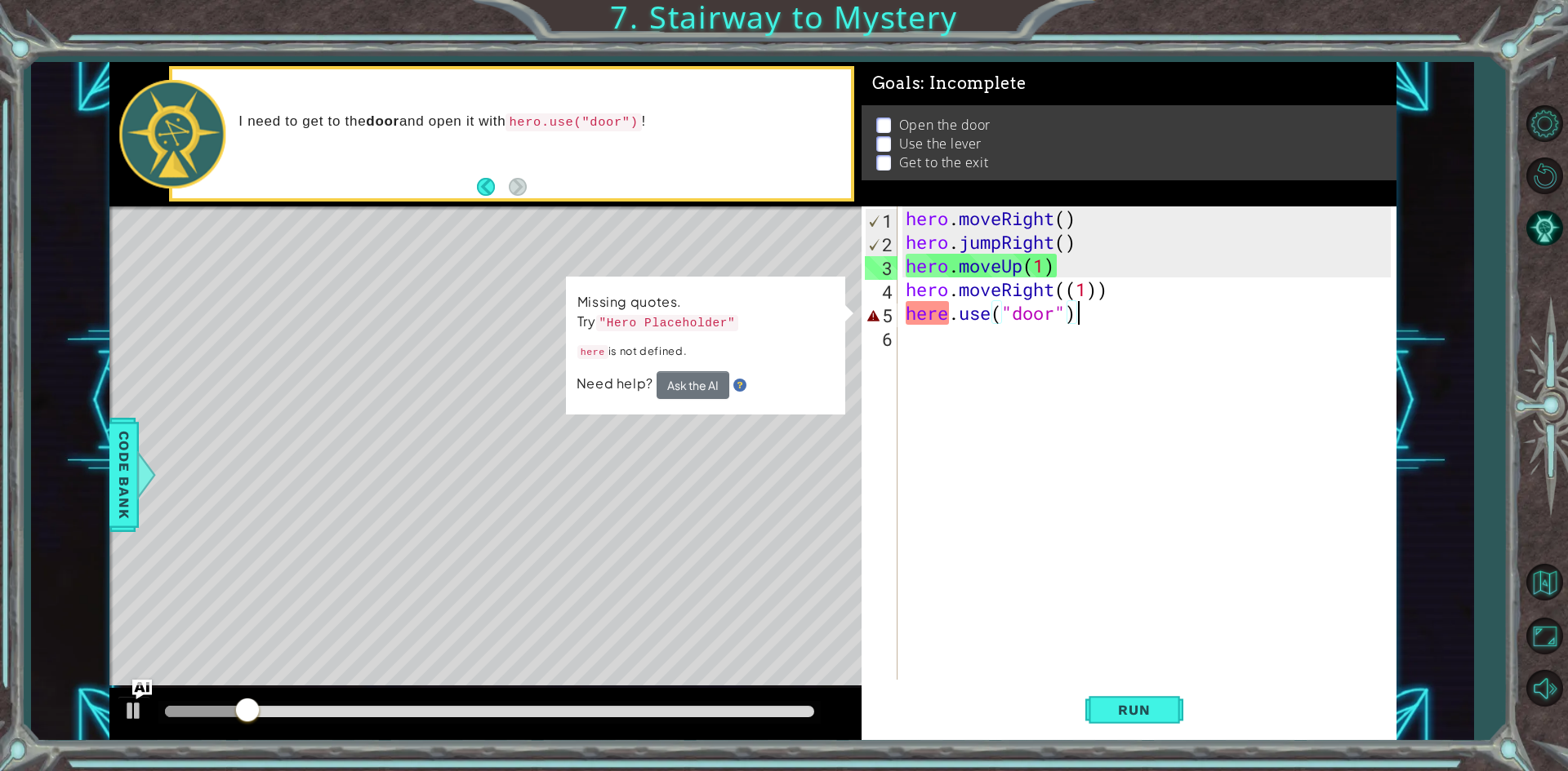
click at [1087, 311] on div "hero . moveRight ( ) hero . jumpRight ( ) hero . moveUp ( 1 ) hero . moveRight …" at bounding box center [1150, 467] width 496 height 521
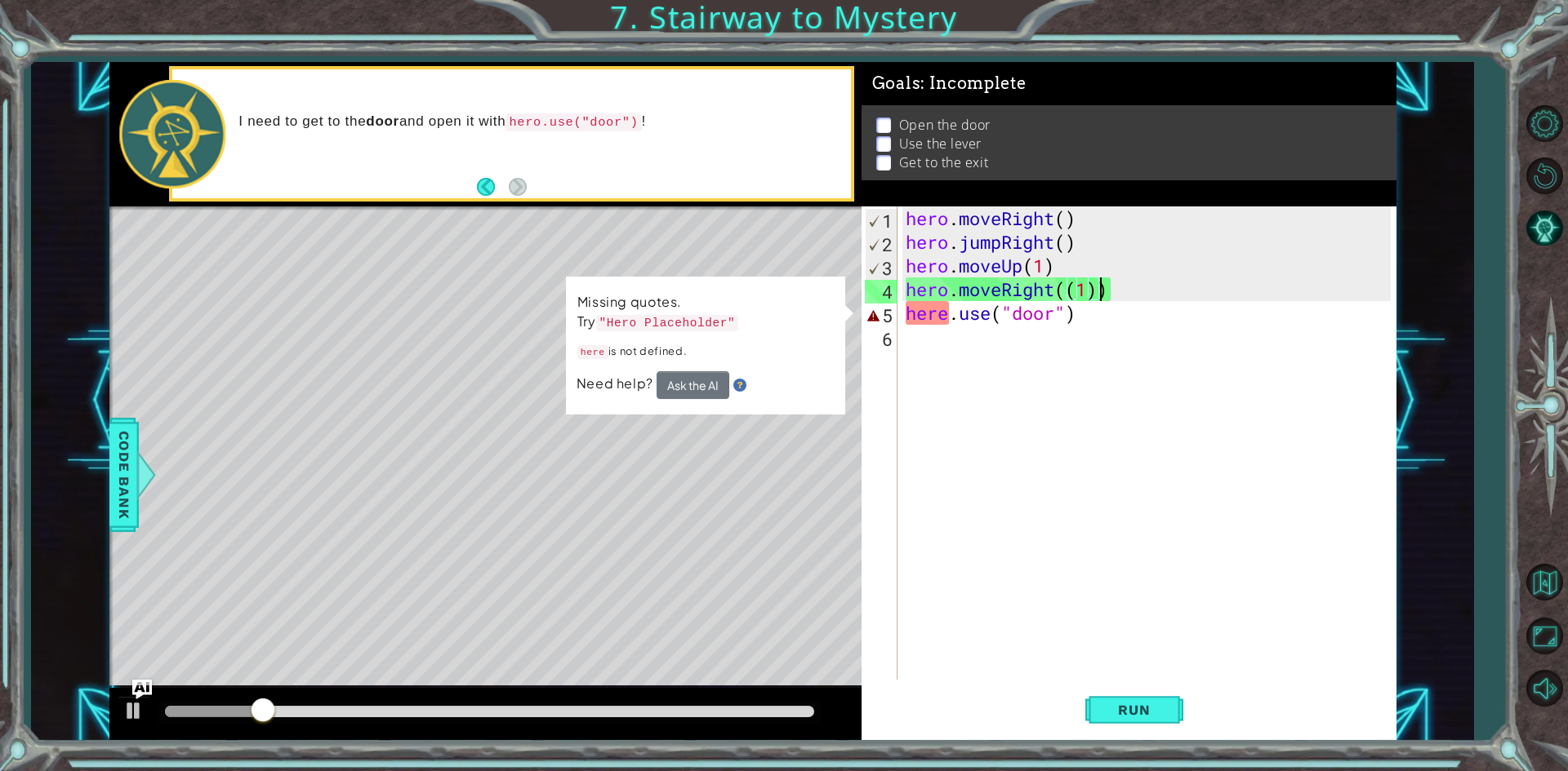
click at [1103, 297] on div "hero . moveRight ( ) hero . jumpRight ( ) hero . moveUp ( 1 ) hero . moveRight …" at bounding box center [1150, 467] width 496 height 521
click at [1101, 311] on div "hero . moveRight ( ) hero . jumpRight ( ) hero . moveUp ( 1 ) hero . moveRight …" at bounding box center [1150, 467] width 496 height 521
click at [946, 318] on div "hero . moveRight ( ) hero . jumpRight ( ) hero . moveUp ( 1 ) hero . moveRight …" at bounding box center [1150, 467] width 496 height 521
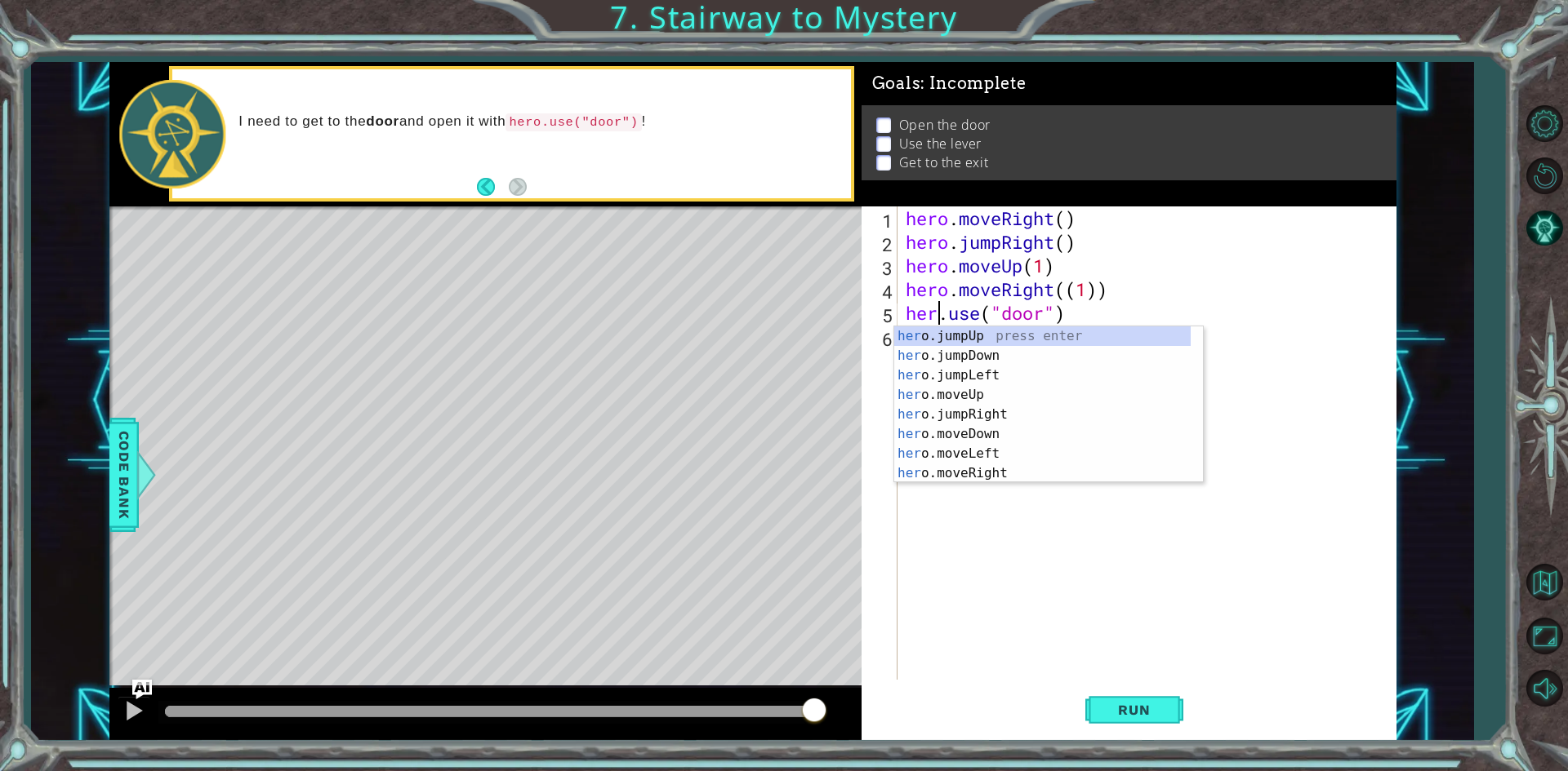
scroll to position [0, 2]
type textarea "hero.use("door")"
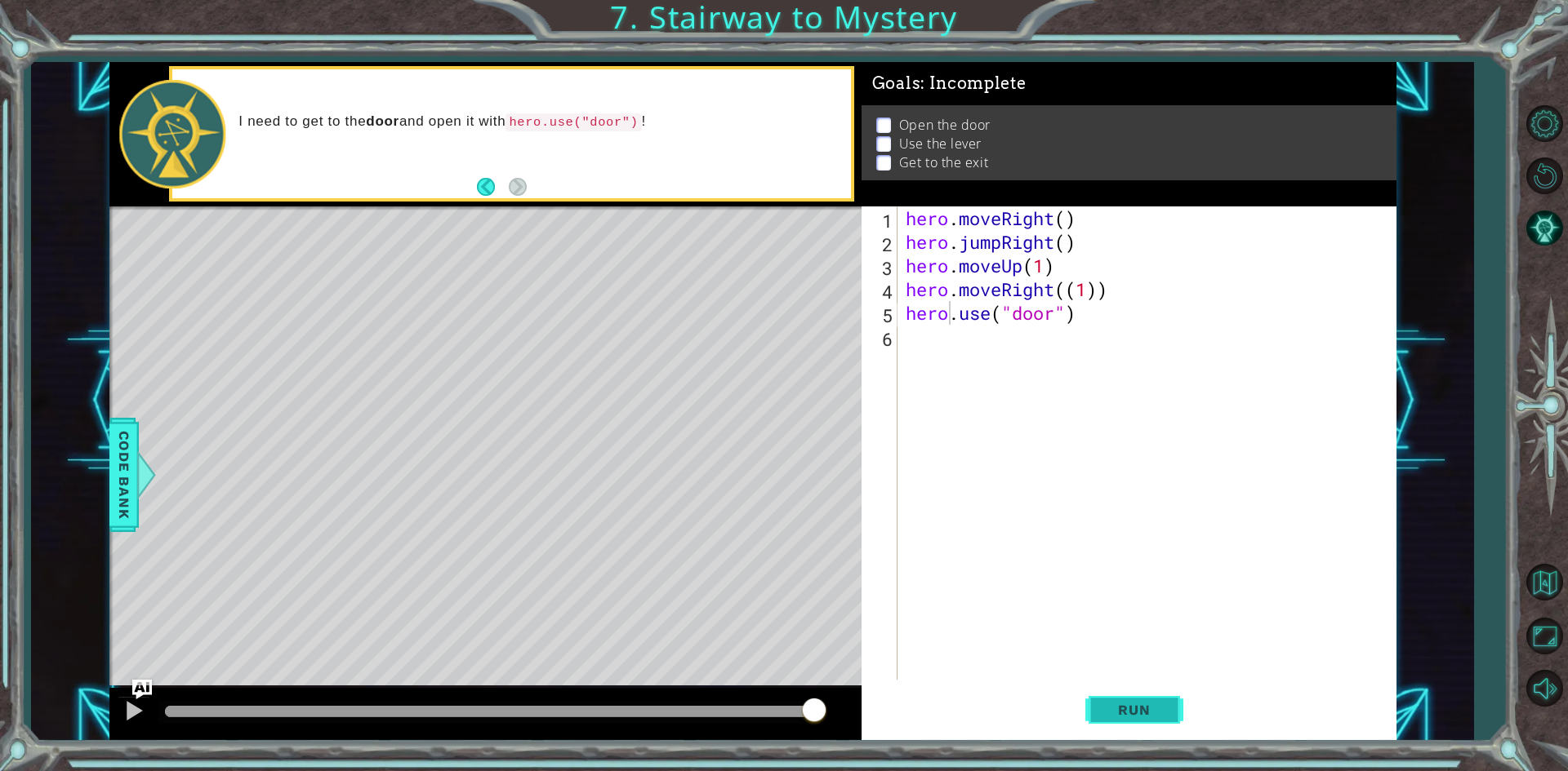
click at [1168, 702] on button "Run" at bounding box center [1134, 710] width 98 height 53
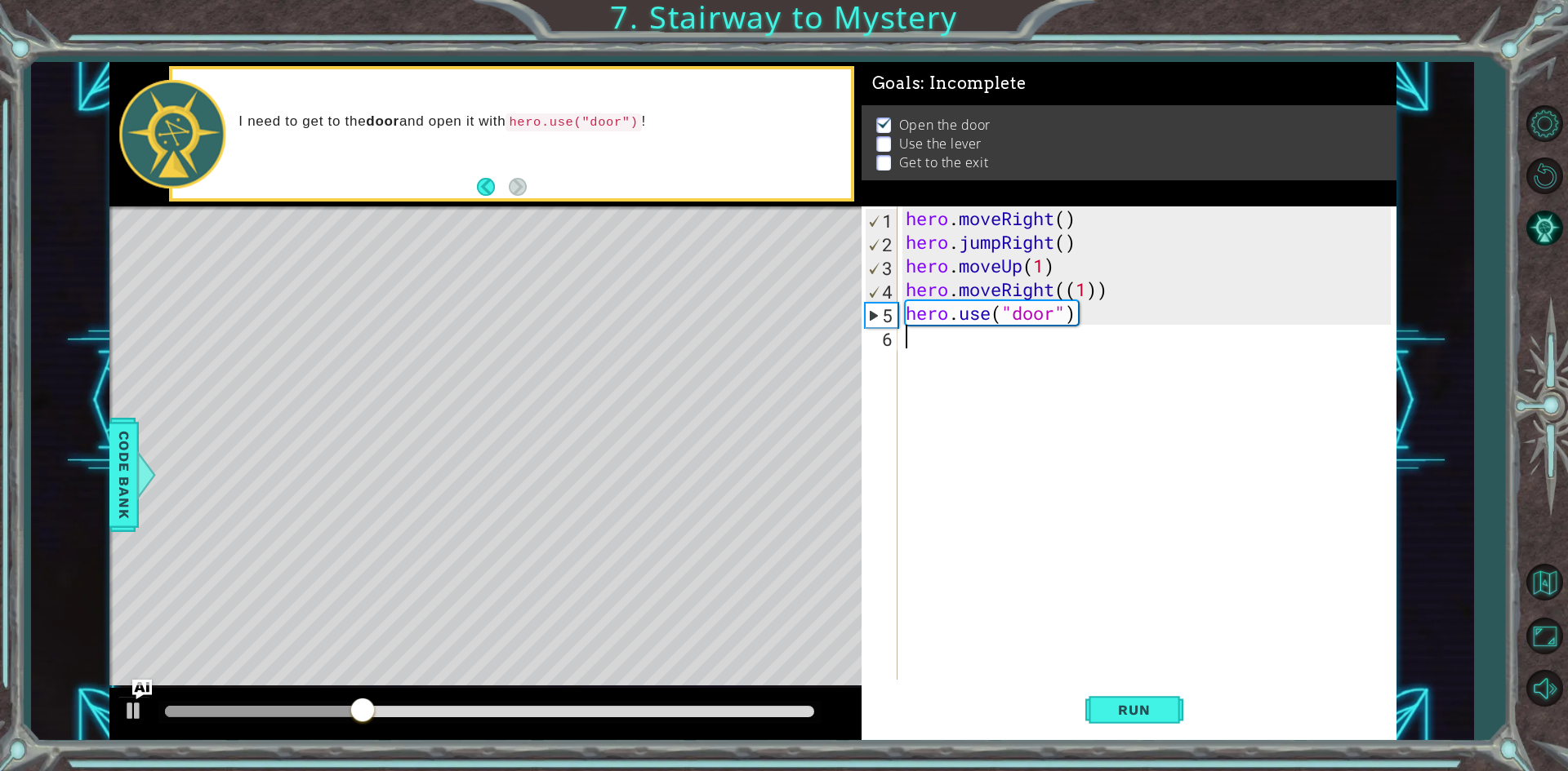
click at [966, 362] on div "hero . moveRight ( ) hero . jumpRight ( ) hero . moveUp ( 1 ) hero . moveRight …" at bounding box center [1150, 467] width 496 height 521
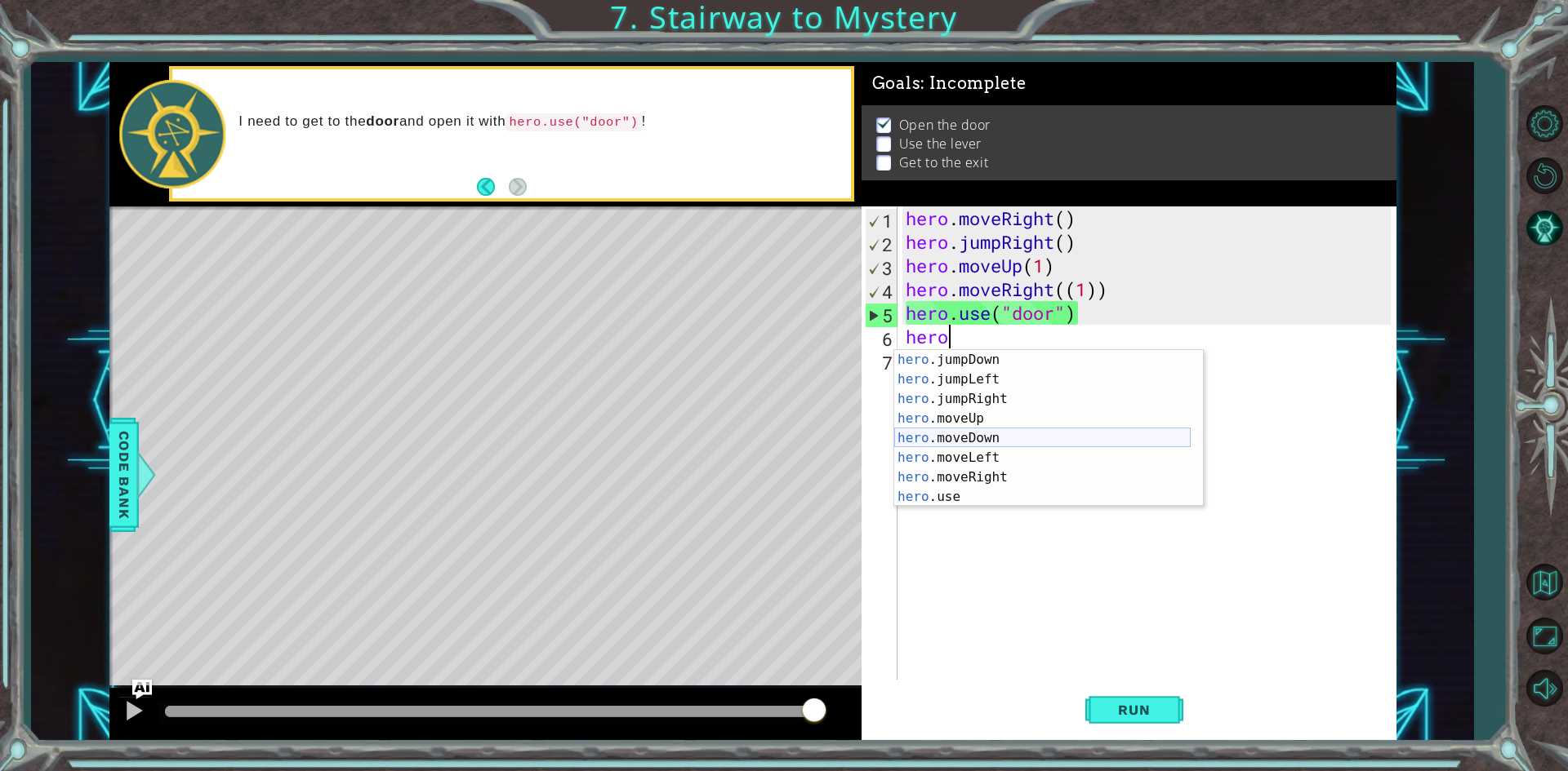
scroll to position [39, 0]
click at [1041, 473] on div "hero .jumpDown press enter hero .jumpLeft press enter hero .jumpRight press ent…" at bounding box center [1042, 448] width 296 height 196
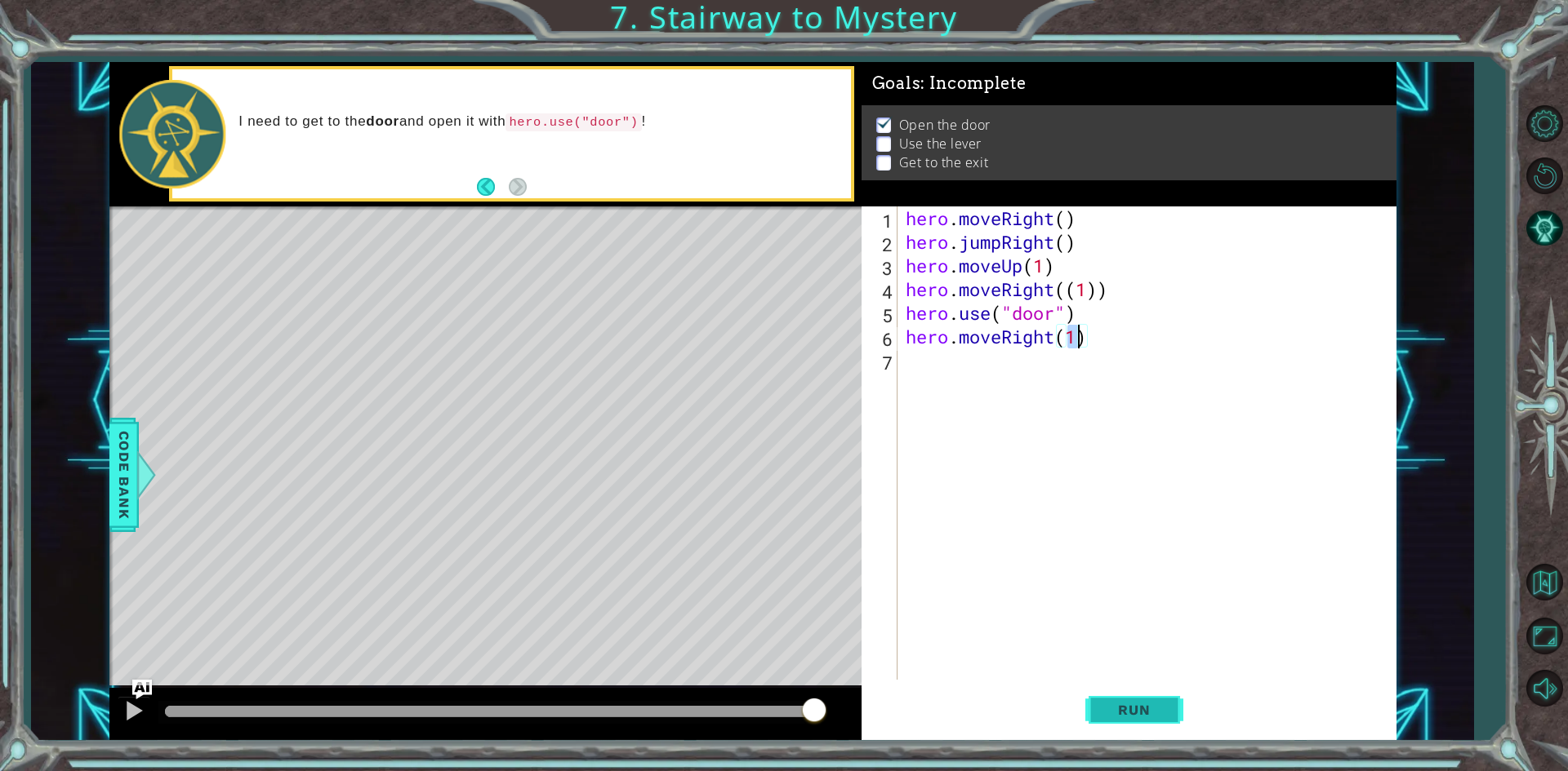
click at [1151, 706] on span "Run" at bounding box center [1133, 709] width 64 height 16
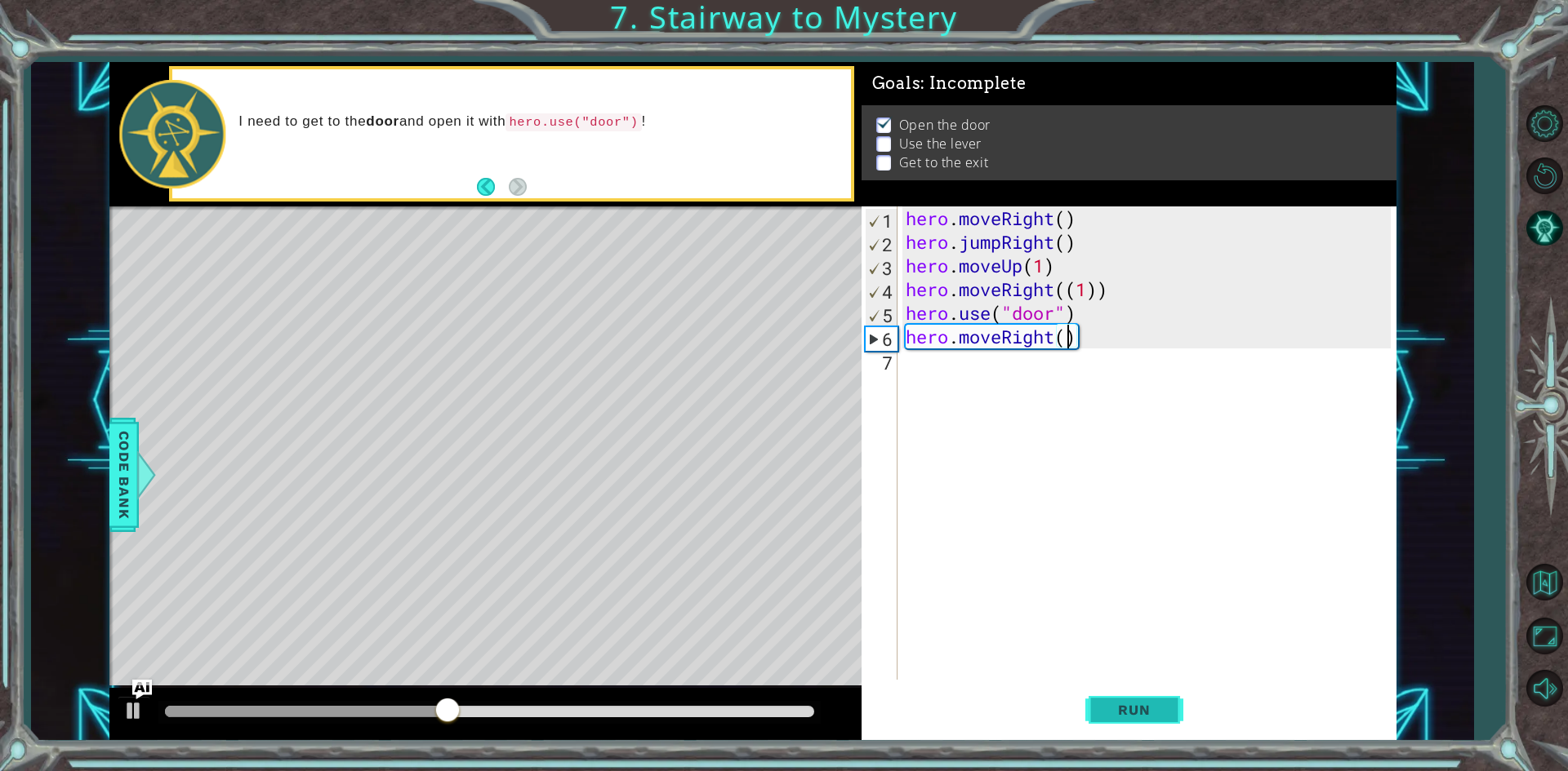
click at [1143, 701] on button "Run" at bounding box center [1134, 710] width 98 height 53
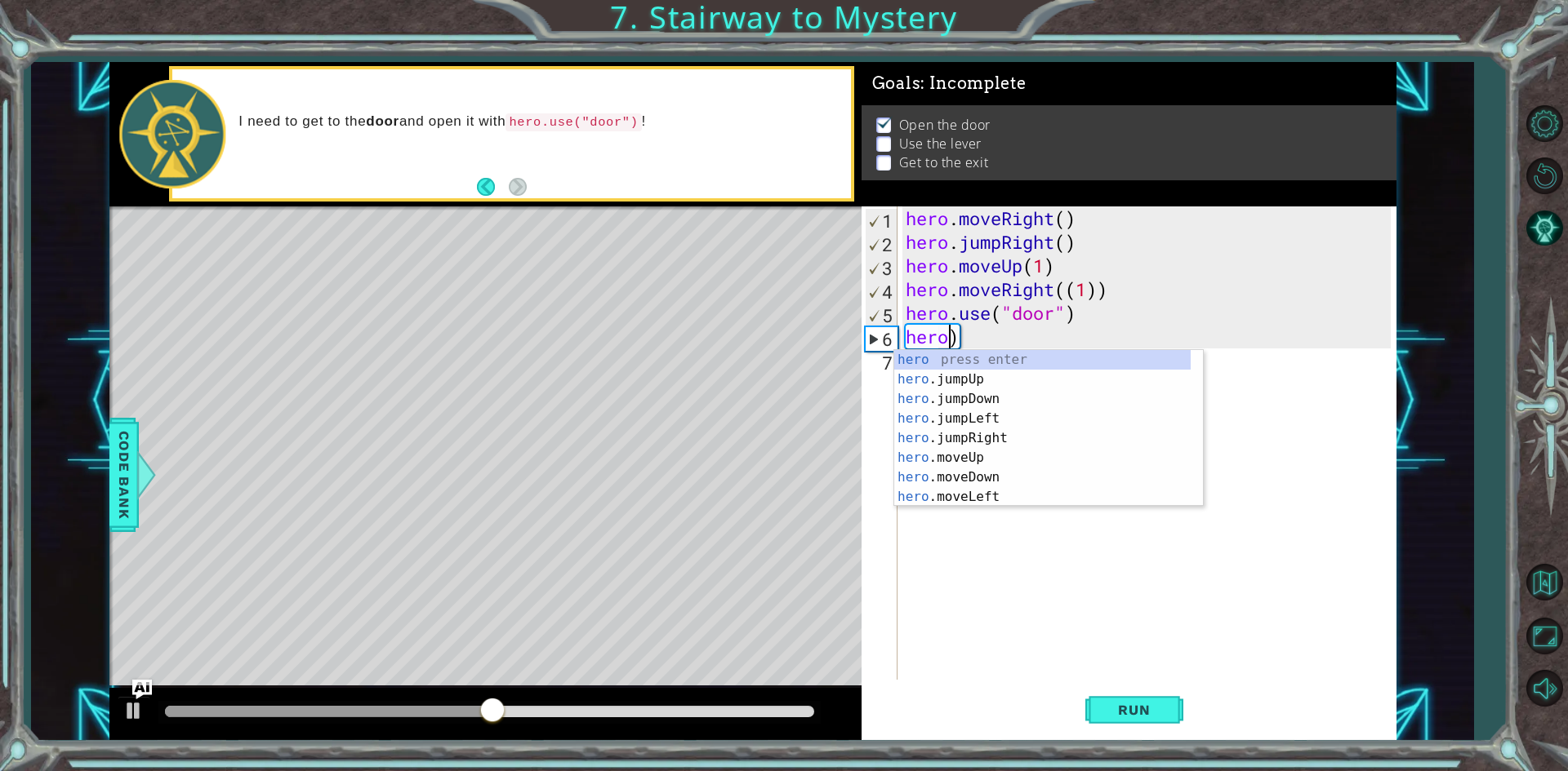
scroll to position [0, 2]
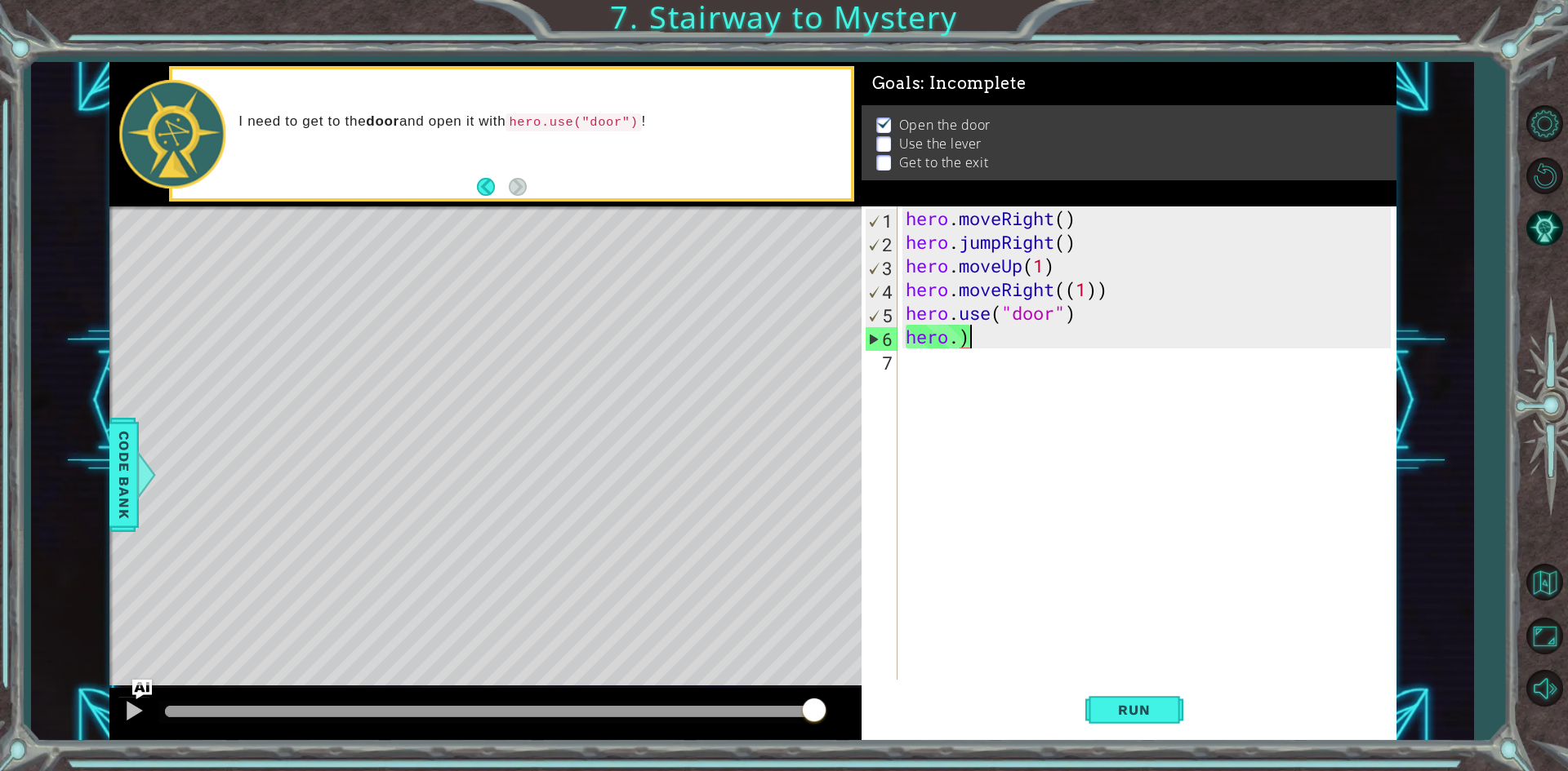
click at [1003, 345] on div "hero . moveRight ( ) hero . jumpRight ( ) hero . moveUp ( 1 ) hero . moveRight …" at bounding box center [1150, 467] width 496 height 521
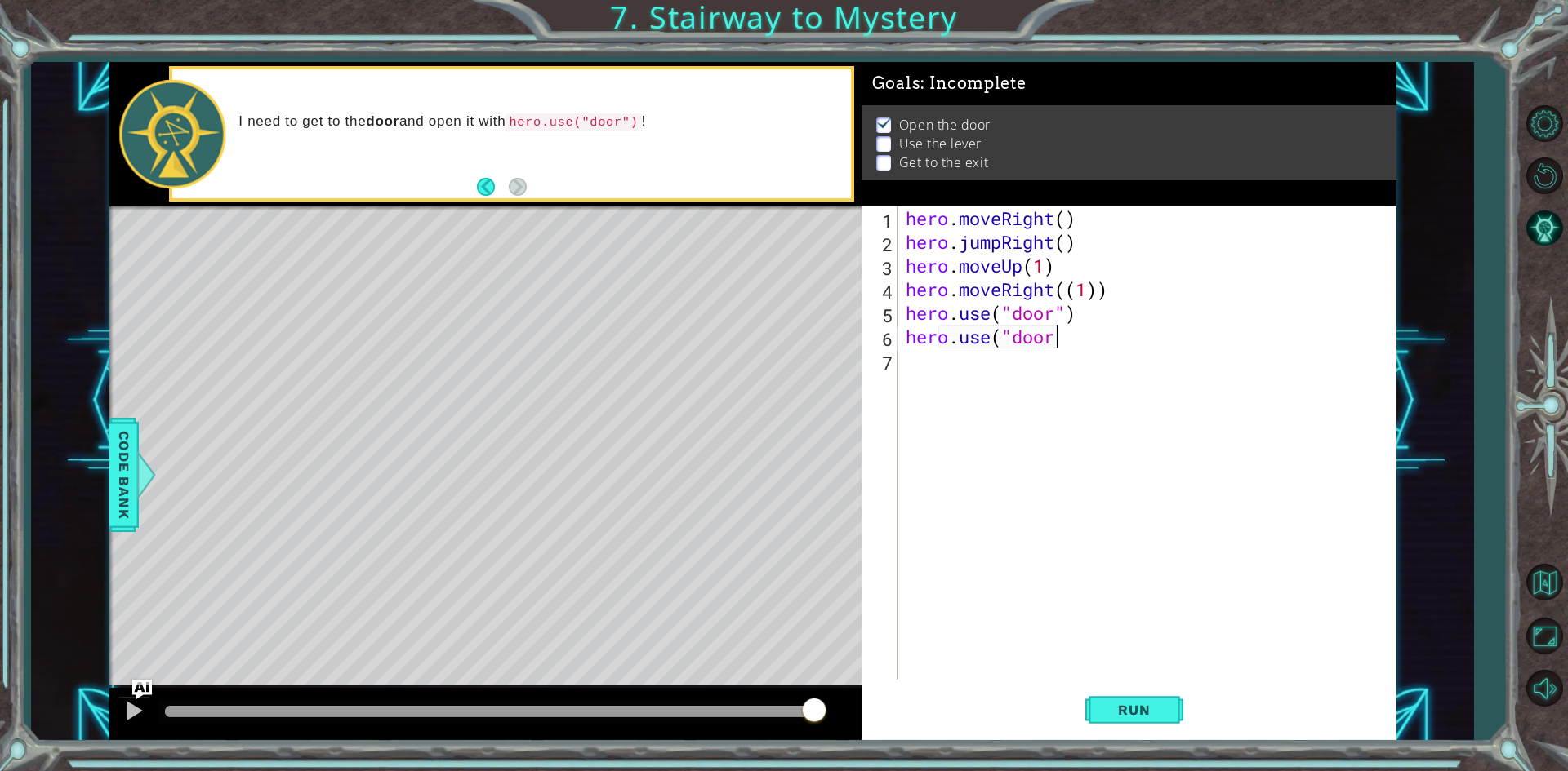
scroll to position [0, 7]
type textarea "hero.use("door")"
click at [1167, 721] on button "Run" at bounding box center [1134, 710] width 98 height 53
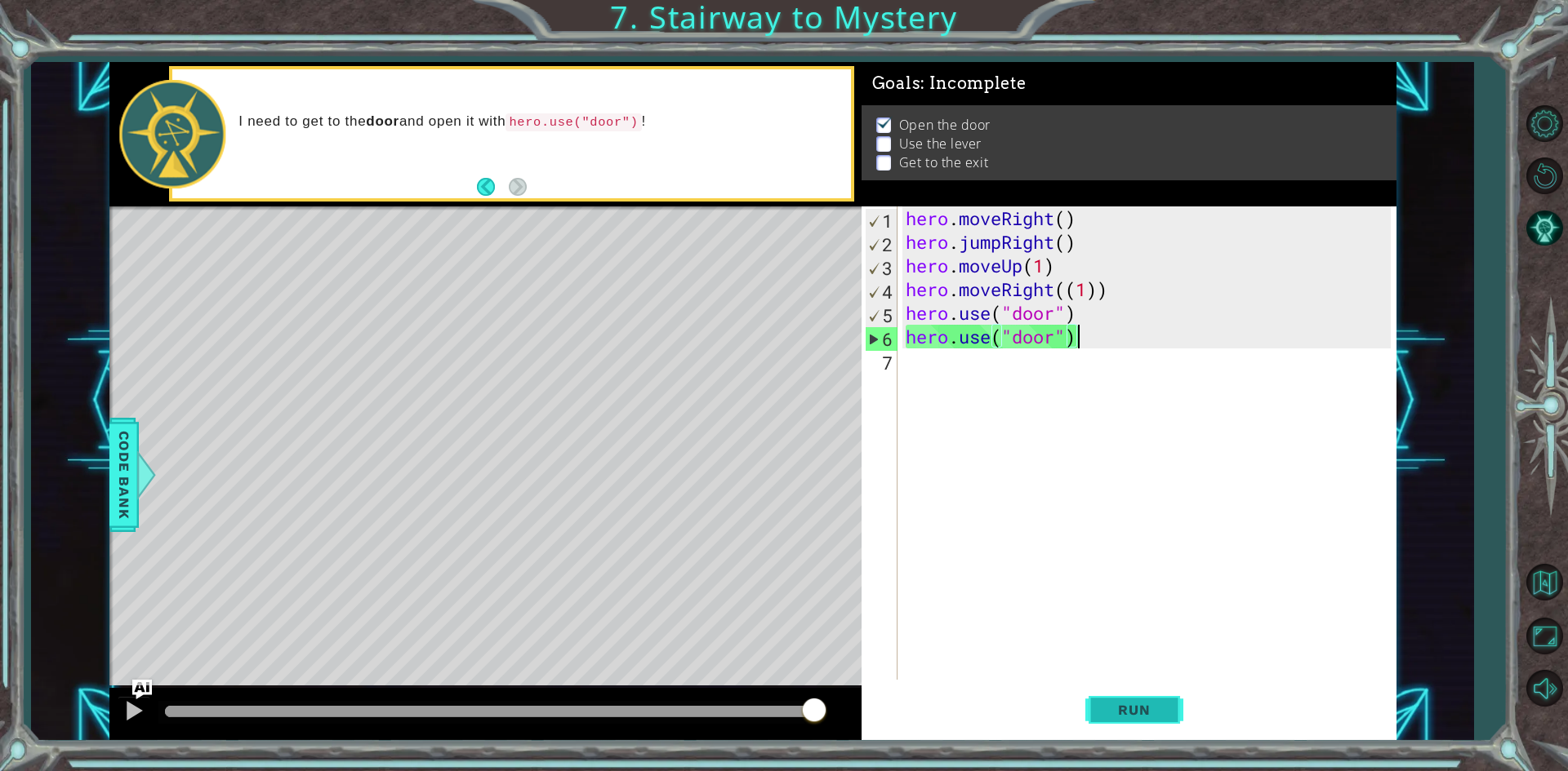
scroll to position [0, 0]
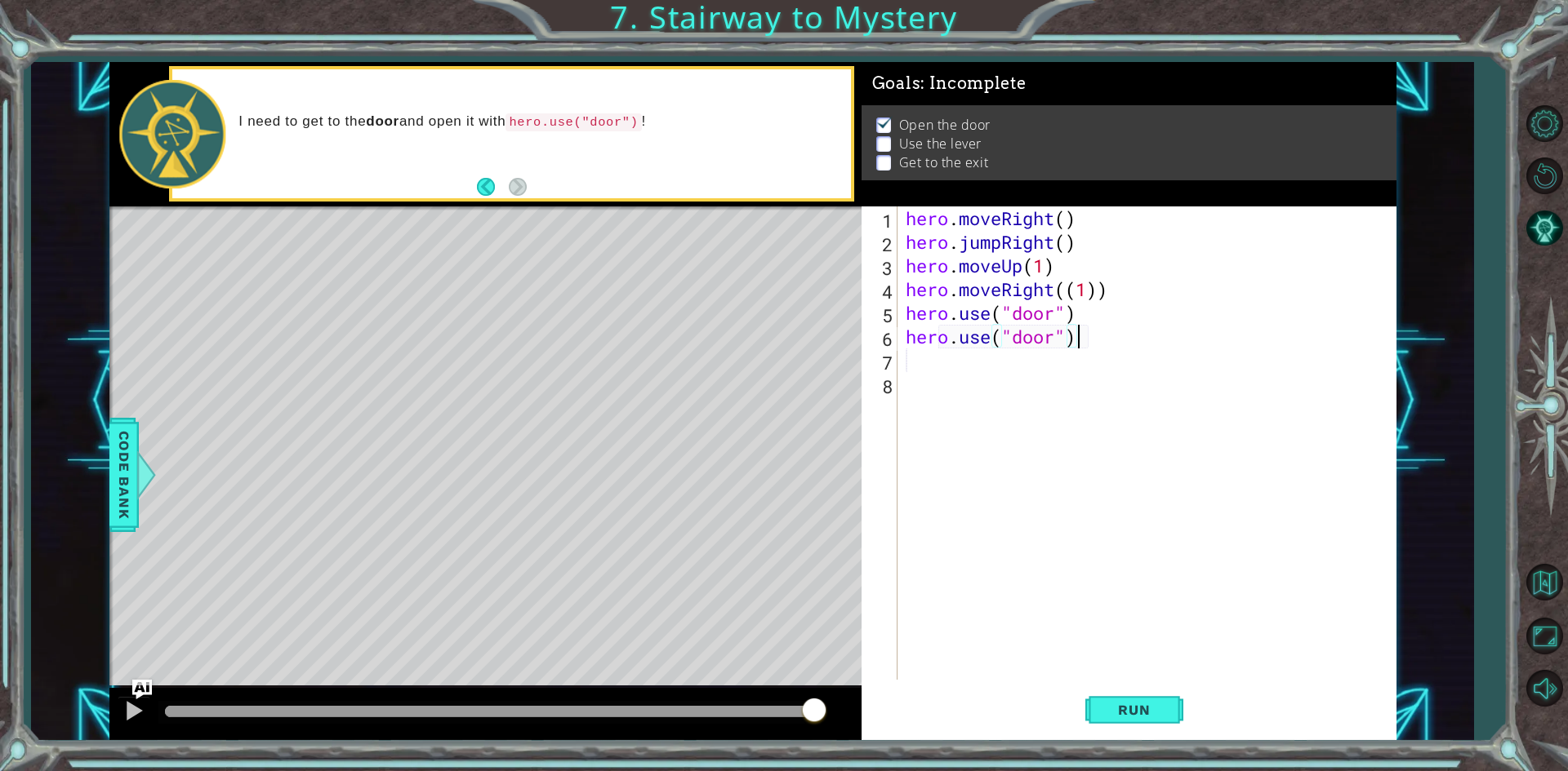
click at [1121, 329] on div "hero . moveRight ( ) hero . jumpRight ( ) hero . moveUp ( 1 ) hero . moveRight …" at bounding box center [1150, 467] width 496 height 521
click at [1201, 225] on div "hero . moveRight ( ) hero . jumpRight ( ) hero . moveUp ( 1 ) hero . moveRight …" at bounding box center [1150, 467] width 496 height 521
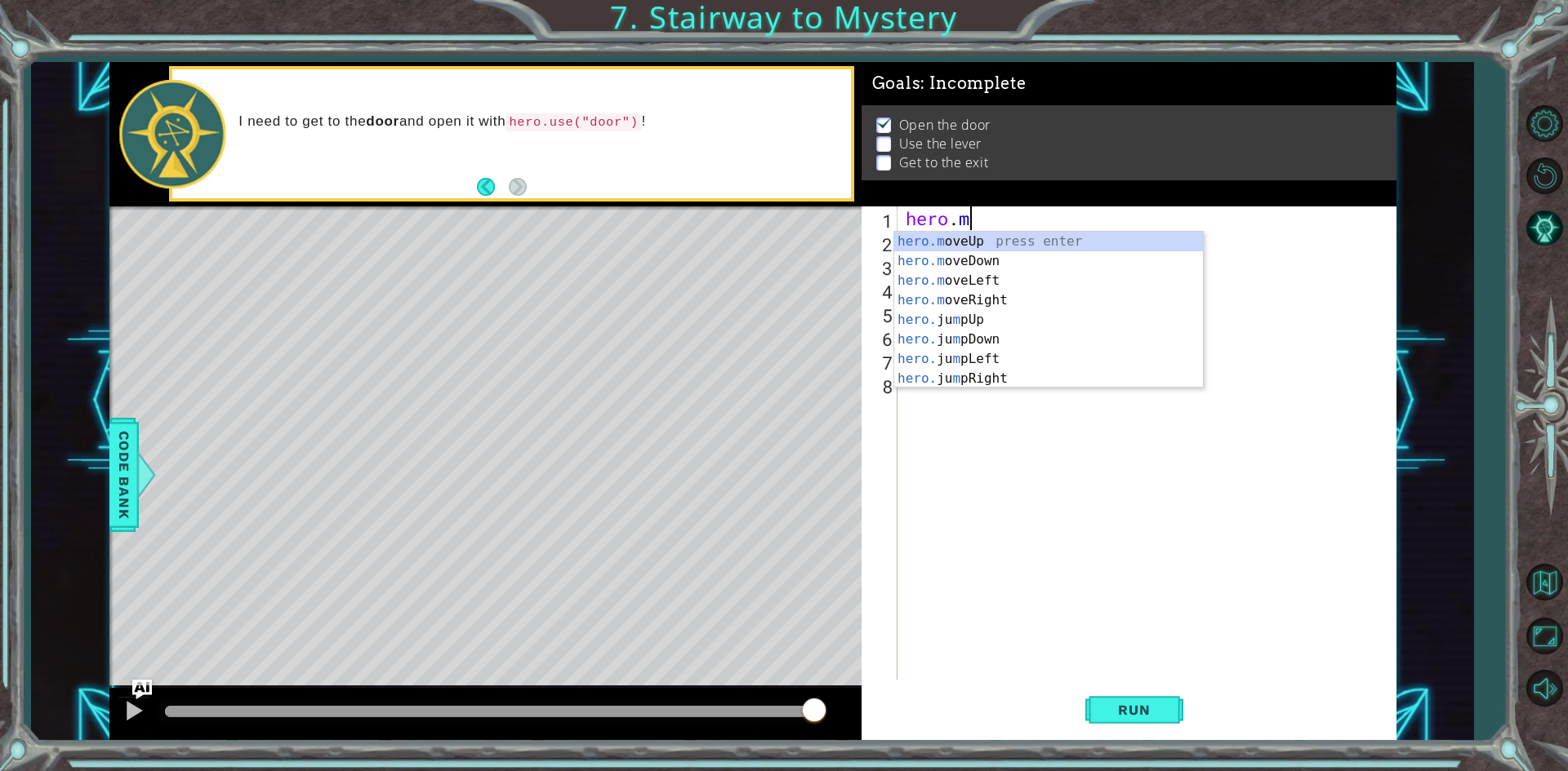
type textarea "h"
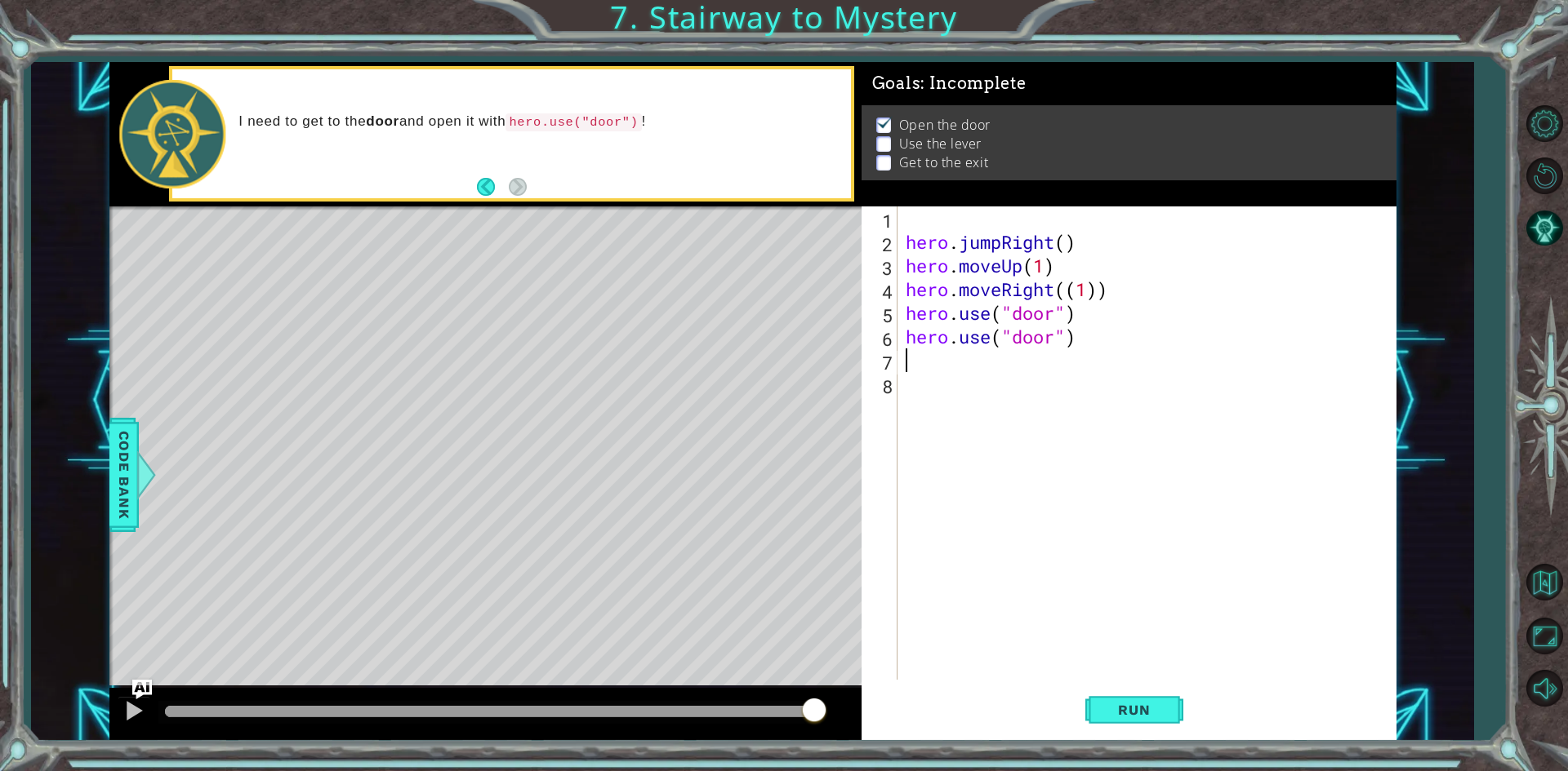
click at [1245, 360] on div "hero . jumpRight ( ) hero . moveUp ( 1 ) hero . moveRight (( 1 )) hero . use ( …" at bounding box center [1150, 467] width 496 height 521
drag, startPoint x: 1008, startPoint y: 257, endPoint x: 1072, endPoint y: 303, distance: 78.8
click at [1048, 287] on div "hero . jumpRight ( ) hero . moveUp ( 1 ) hero . moveRight (( 1 )) hero . use ( …" at bounding box center [1150, 467] width 496 height 521
click at [1164, 342] on div "hero . jumpRight ( ) hero . moveUp ( 1 ) hero . moveRight (( 1 )) hero . use ( …" at bounding box center [1150, 467] width 496 height 521
click at [1068, 239] on div "hero . jumpRight ( ) hero . moveUp ( 1 ) hero . moveRight (( 1 )) hero . use ( …" at bounding box center [1150, 467] width 496 height 521
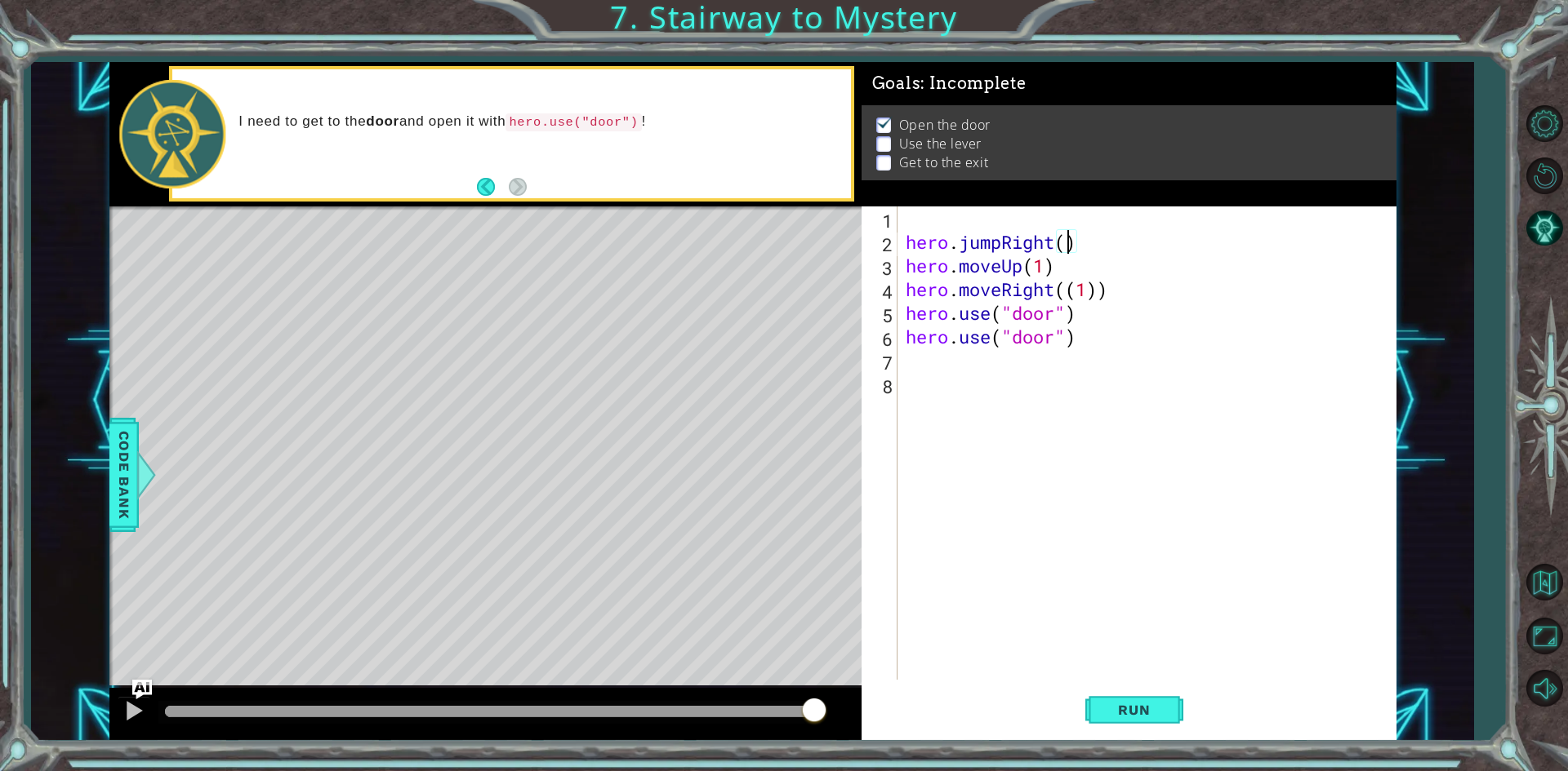
type textarea "hero.jumpRight(3)"
click at [940, 214] on div "hero . jumpRight ( 3 ) hero . moveUp ( 1 ) hero . moveRight (( 1 )) hero . use …" at bounding box center [1150, 467] width 496 height 521
click at [1128, 346] on div "hero . jumpRight ( 3 ) hero . moveUp ( 1 ) hero . moveRight (( 1 )) hero . use …" at bounding box center [1150, 467] width 496 height 521
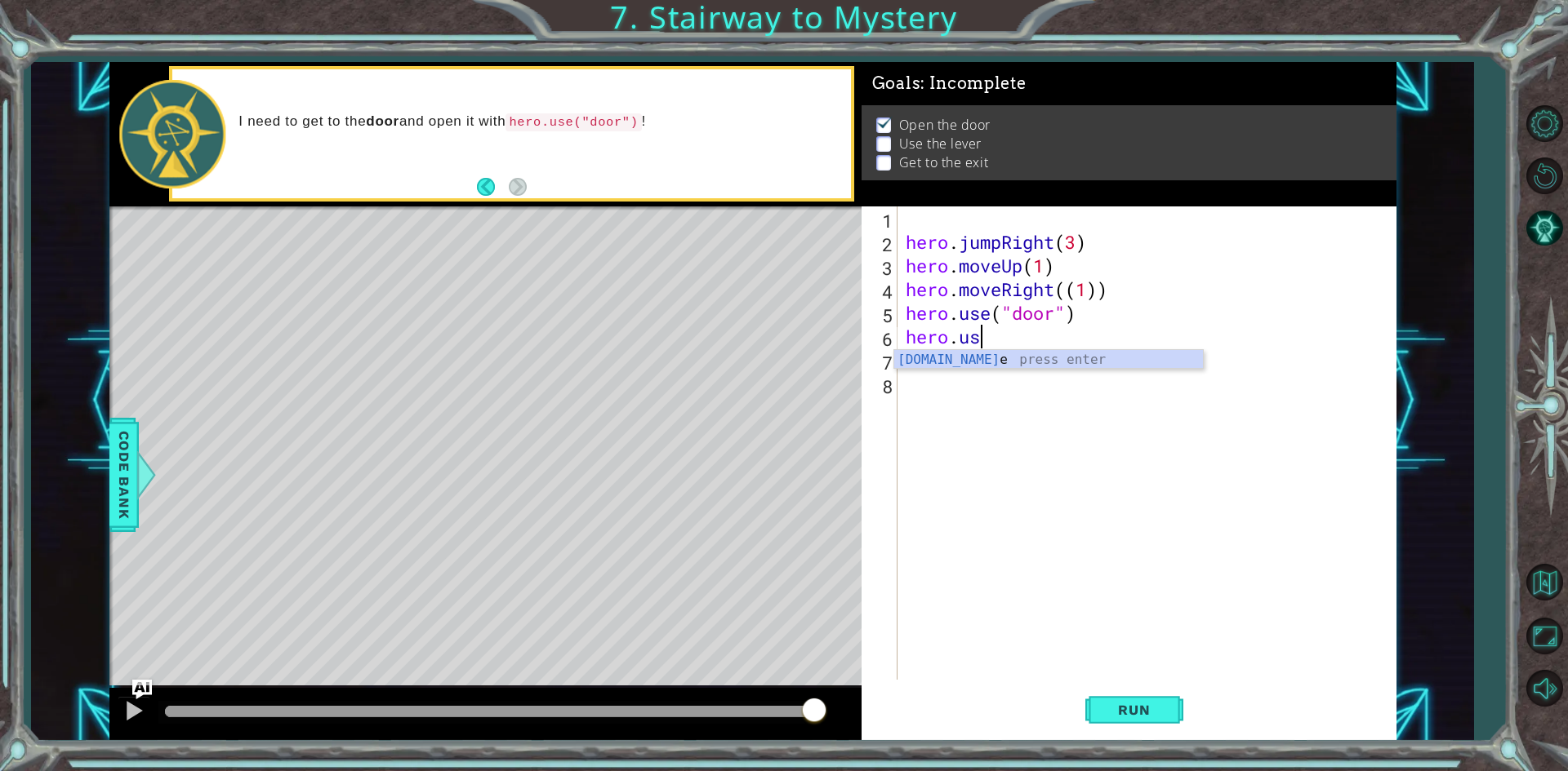
type textarea "h"
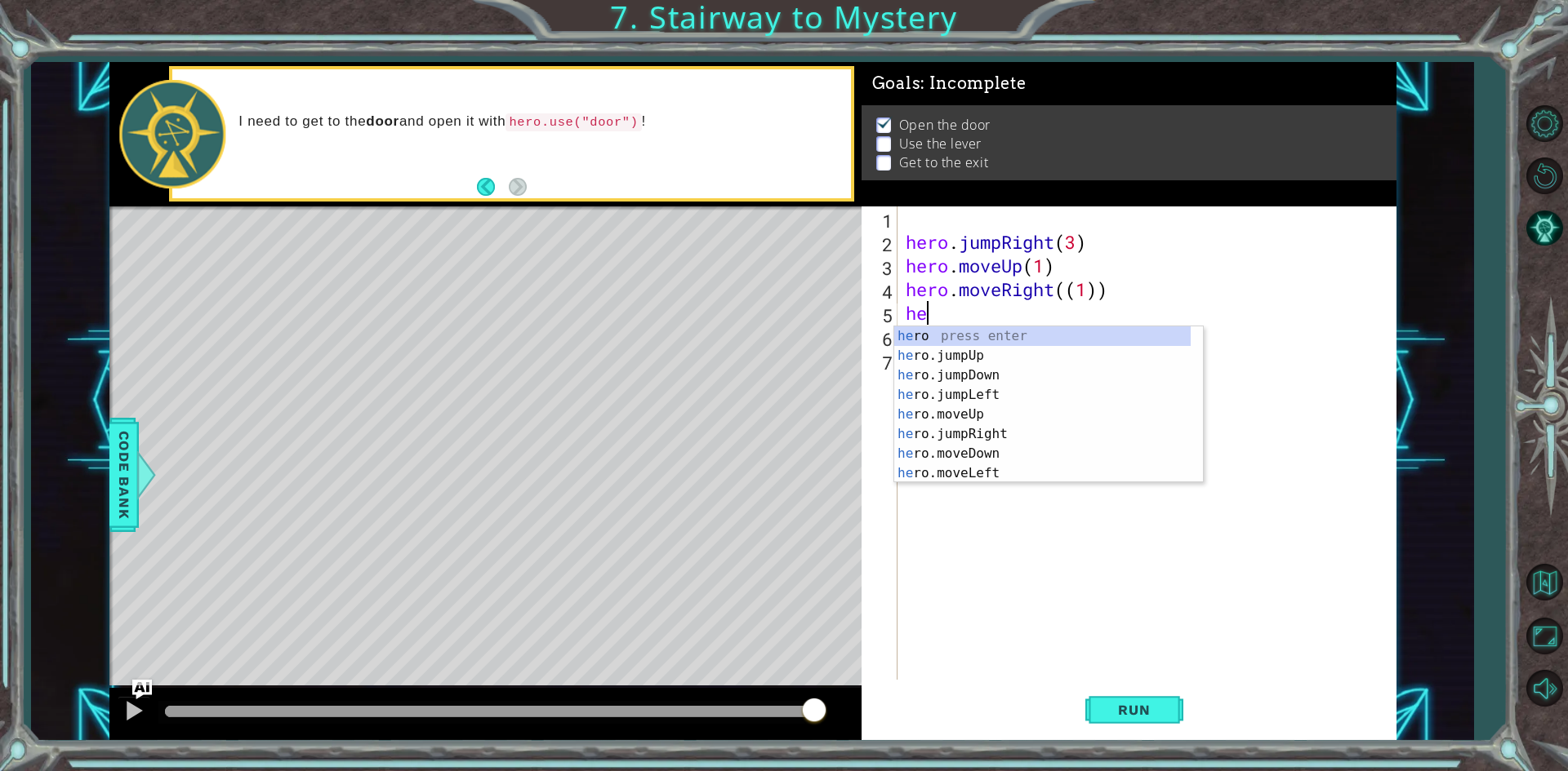
type textarea "h"
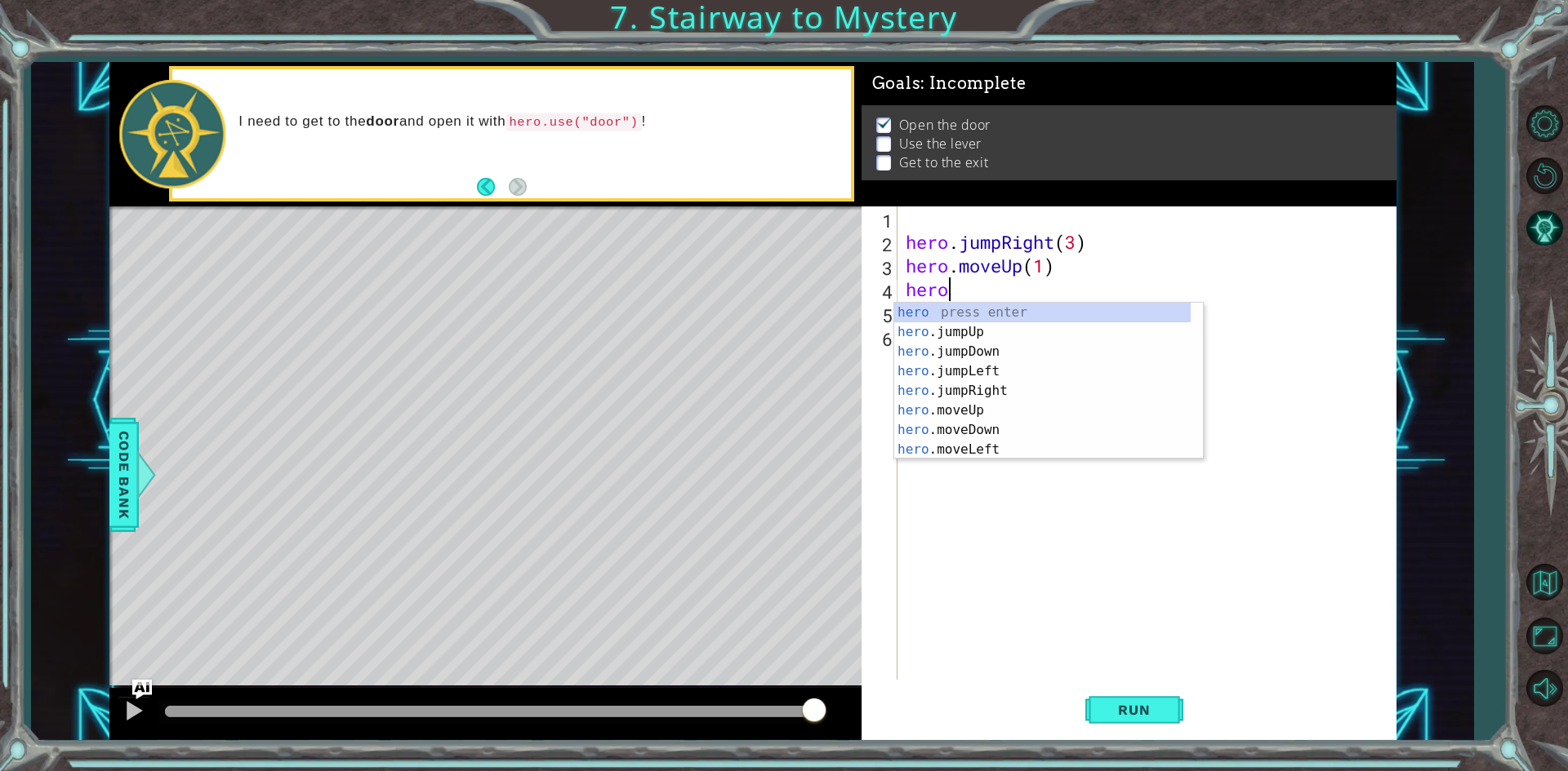
type textarea "h"
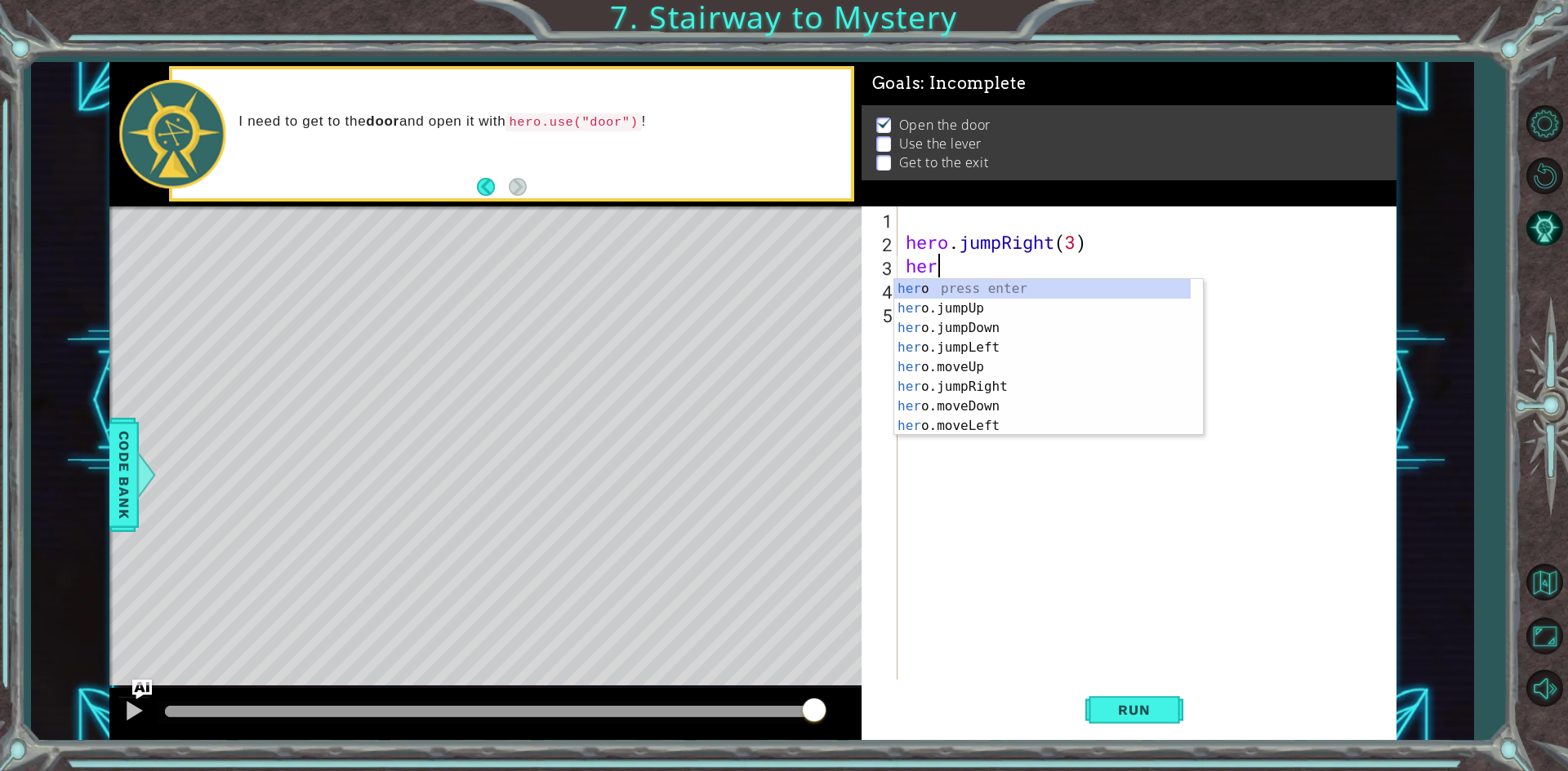
type textarea "h"
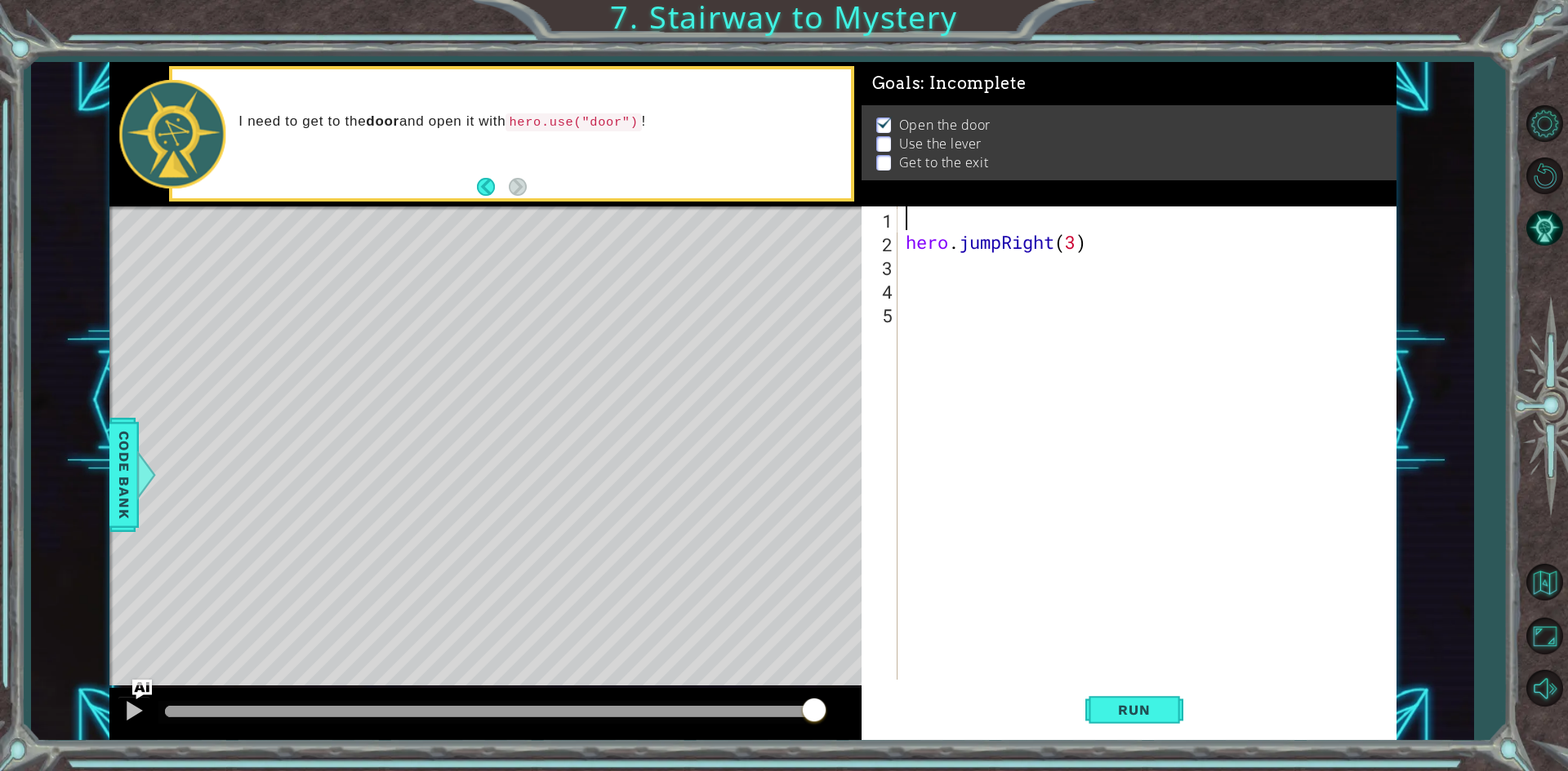
click at [910, 213] on div "hero . jumpRight ( 3 )" at bounding box center [1150, 467] width 496 height 521
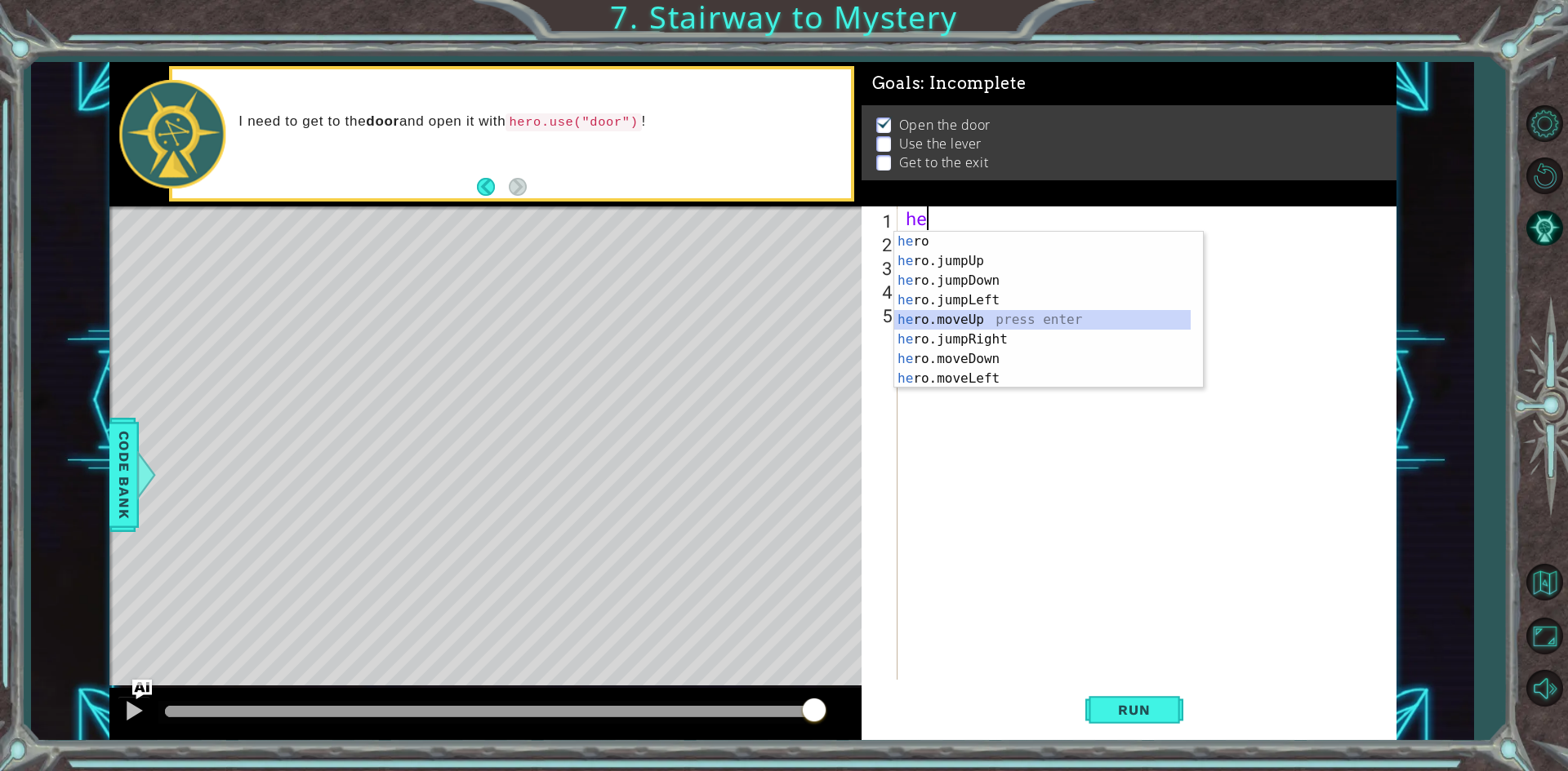
click at [1026, 324] on div "he ro press enter he ro.jumpUp press enter he ro.jumpDown press enter he ro.jum…" at bounding box center [1042, 330] width 296 height 196
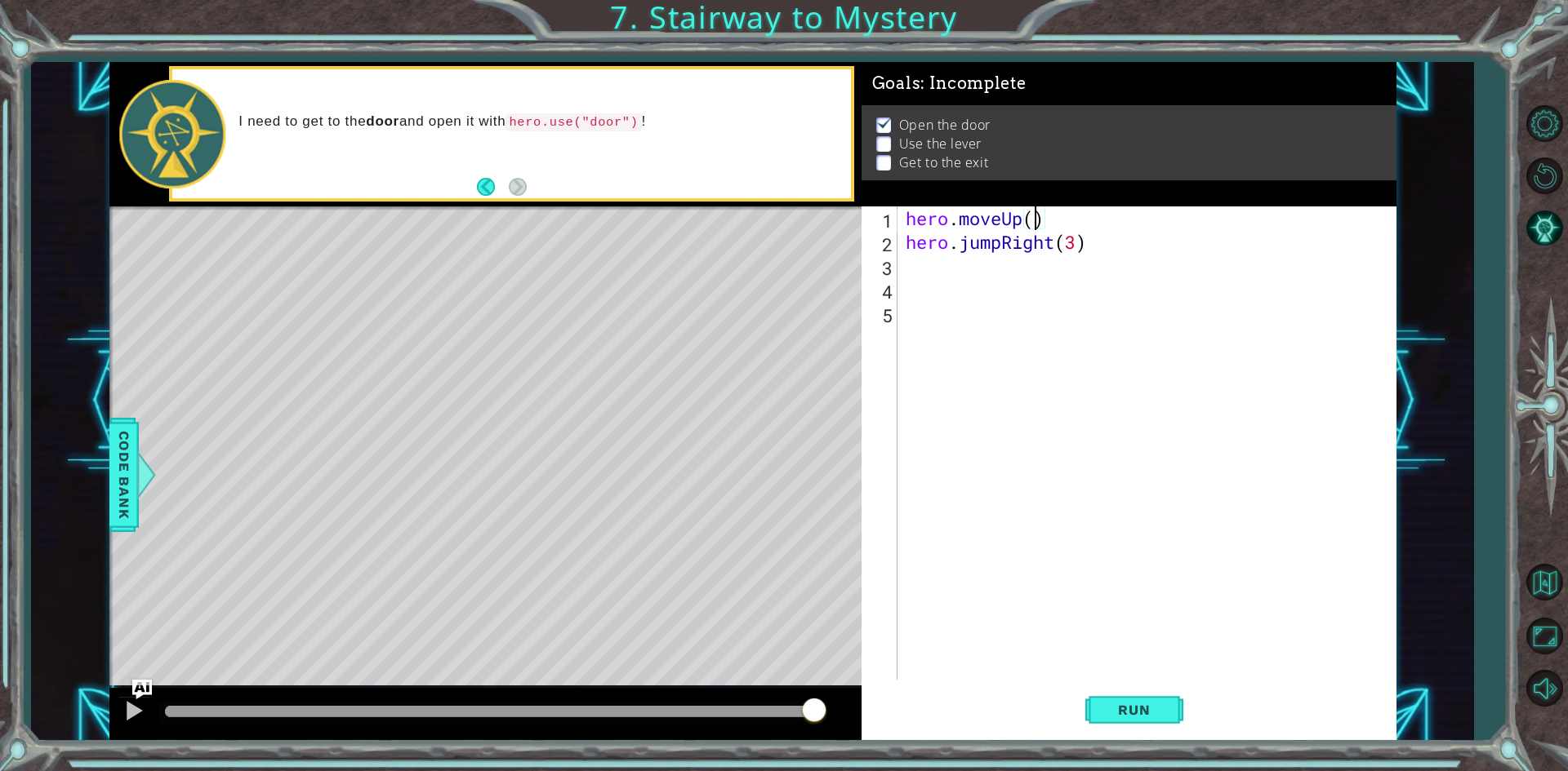
scroll to position [0, 6]
click at [1129, 703] on span "Run" at bounding box center [1133, 709] width 64 height 16
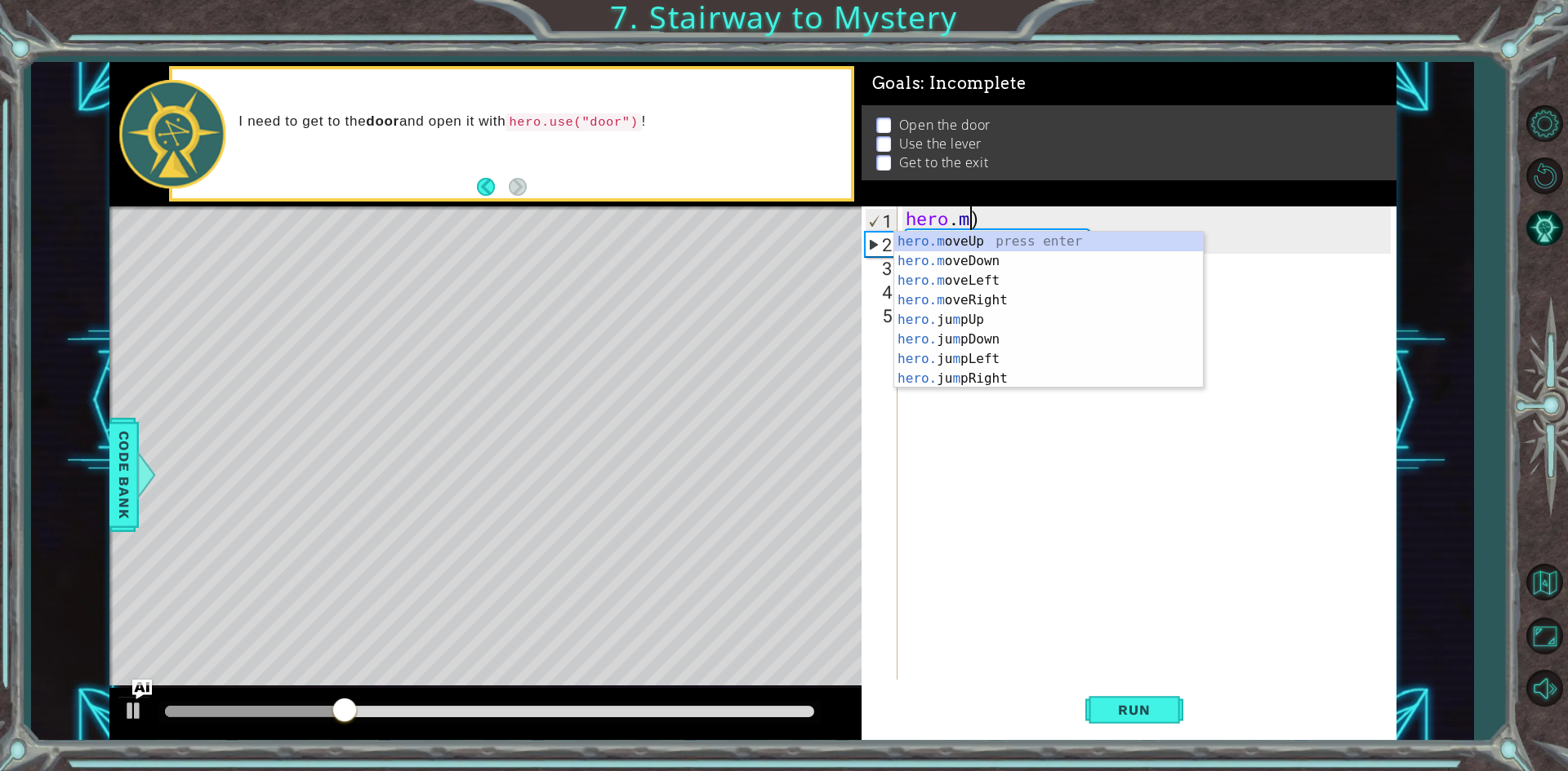
scroll to position [0, 3]
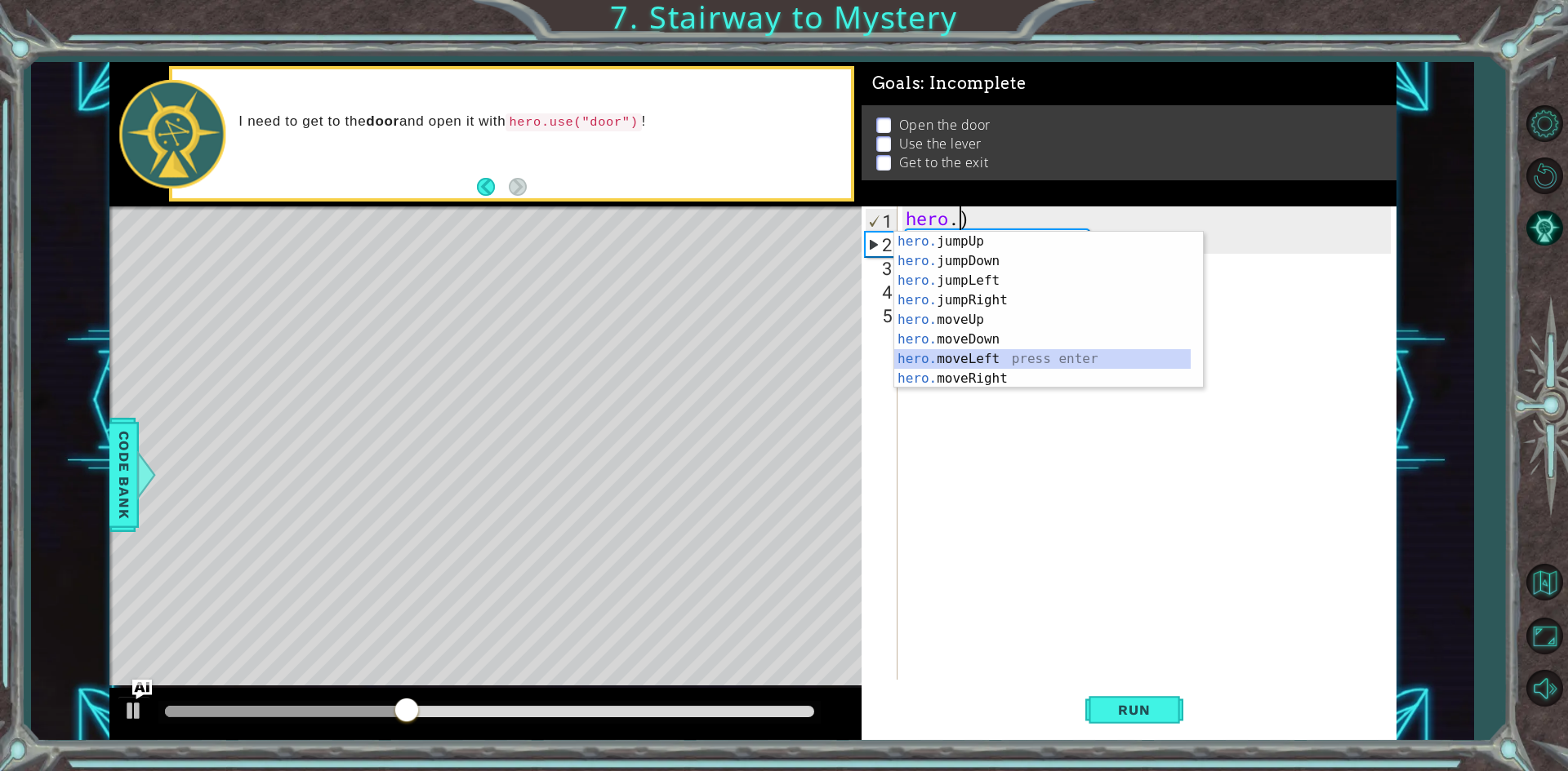
click at [995, 359] on div "hero. jumpUp press enter hero. jumpDown press enter hero. jumpLeft press enter …" at bounding box center [1042, 330] width 296 height 196
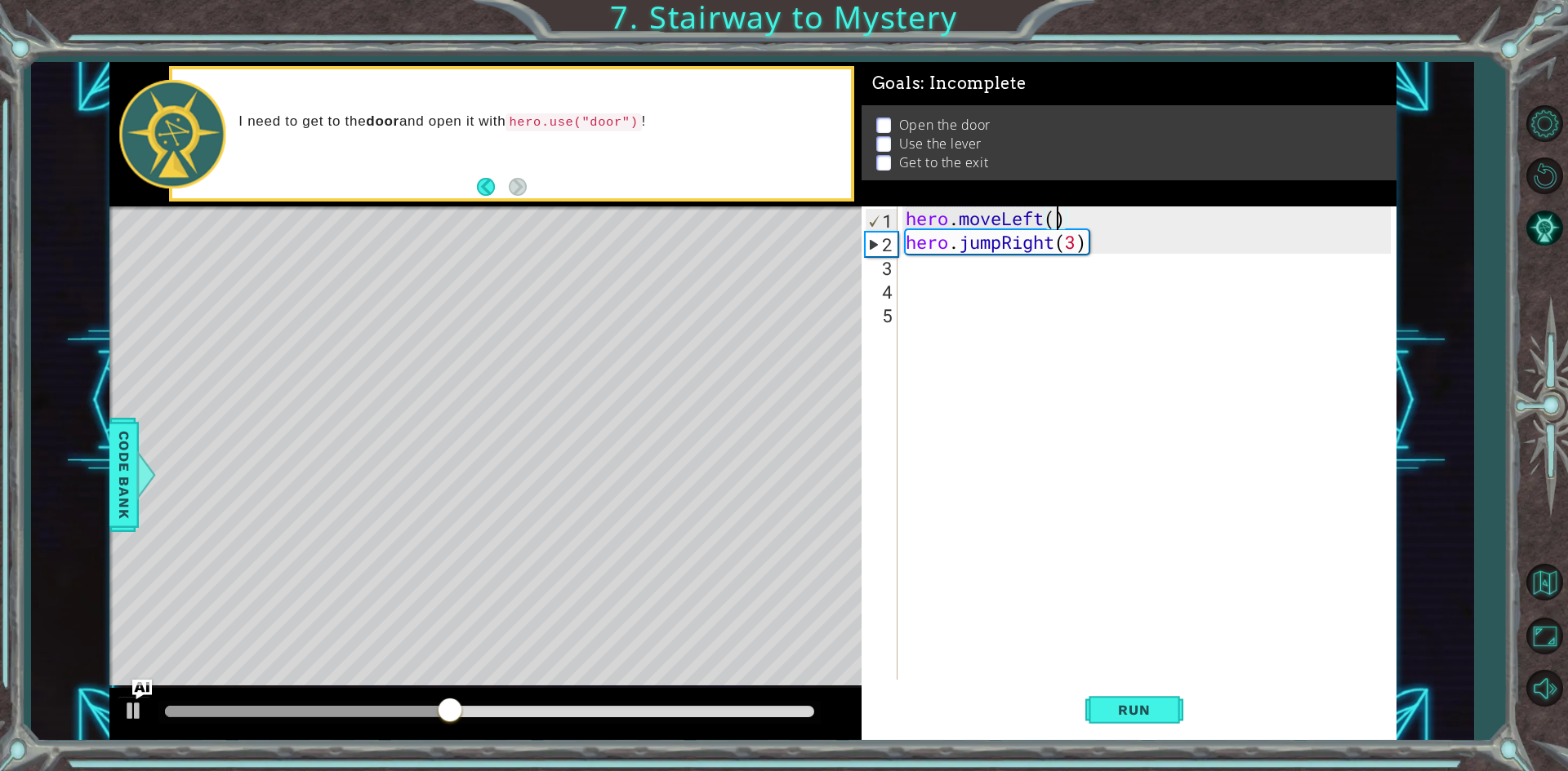
scroll to position [0, 7]
click at [1169, 720] on button "Run" at bounding box center [1134, 710] width 98 height 53
type textarea "hero.moveLeft()"
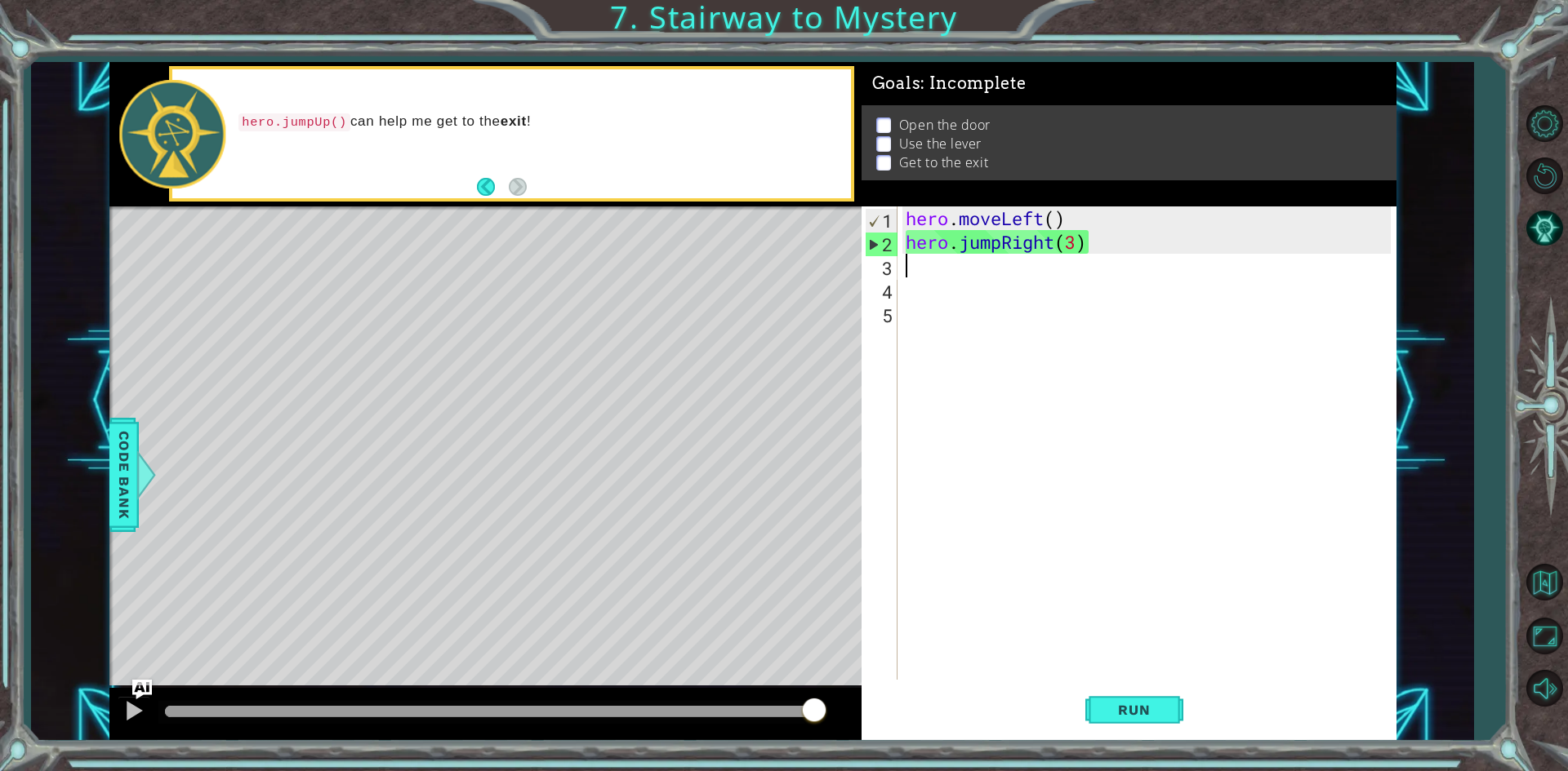
click at [1077, 254] on div "hero . moveLeft ( ) hero . jumpRight ( 3 )" at bounding box center [1150, 467] width 496 height 521
click at [1074, 236] on div "hero . moveLeft ( ) hero . jumpRight ( 3 )" at bounding box center [1150, 467] width 496 height 521
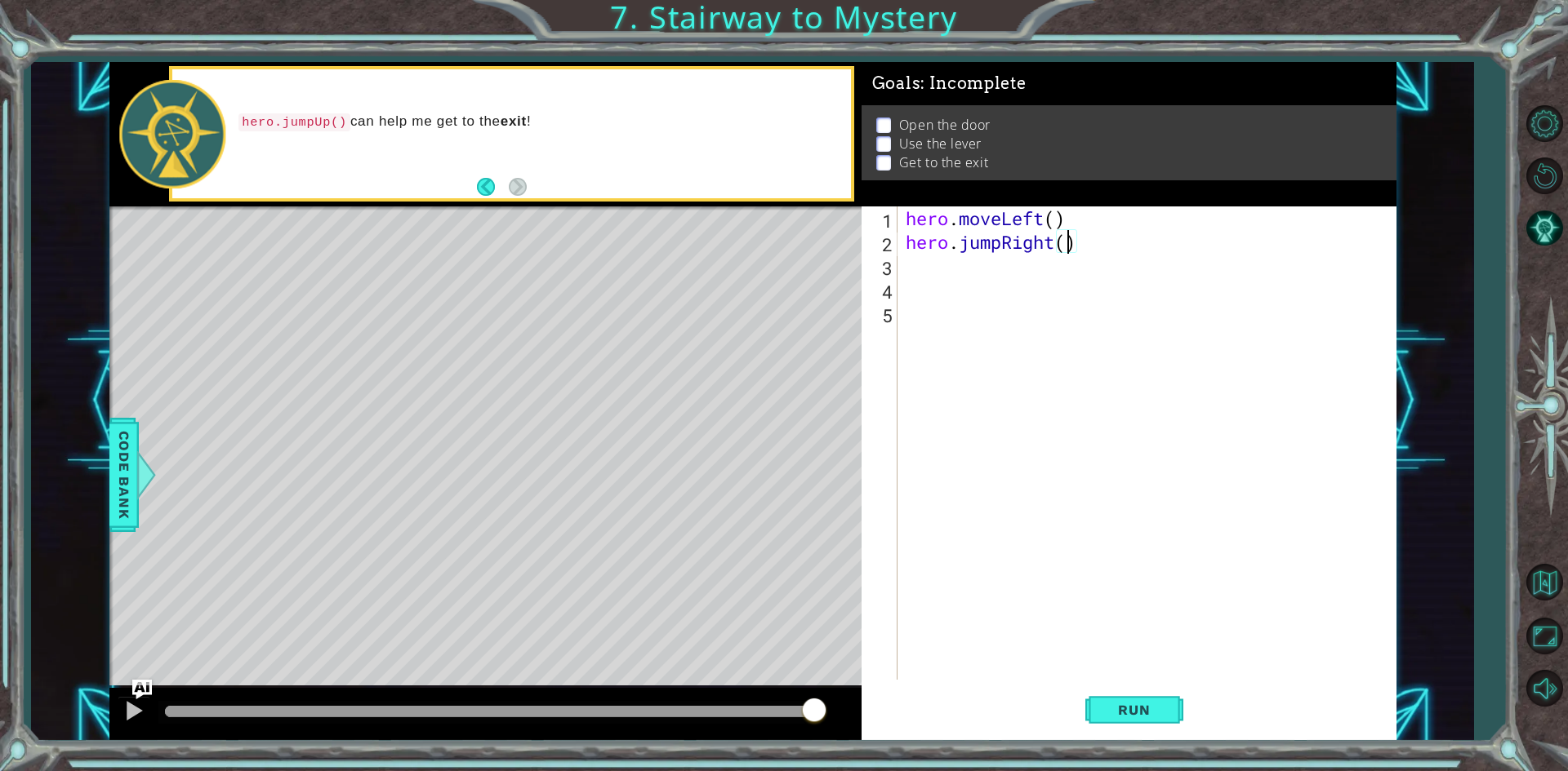
scroll to position [0, 8]
click at [1060, 223] on div "hero . moveLeft ( ) hero . jumpRight ( 10 )" at bounding box center [1150, 467] width 496 height 521
type textarea "hero.moveLeft(10)"
click at [1147, 724] on button "Run" at bounding box center [1134, 710] width 98 height 53
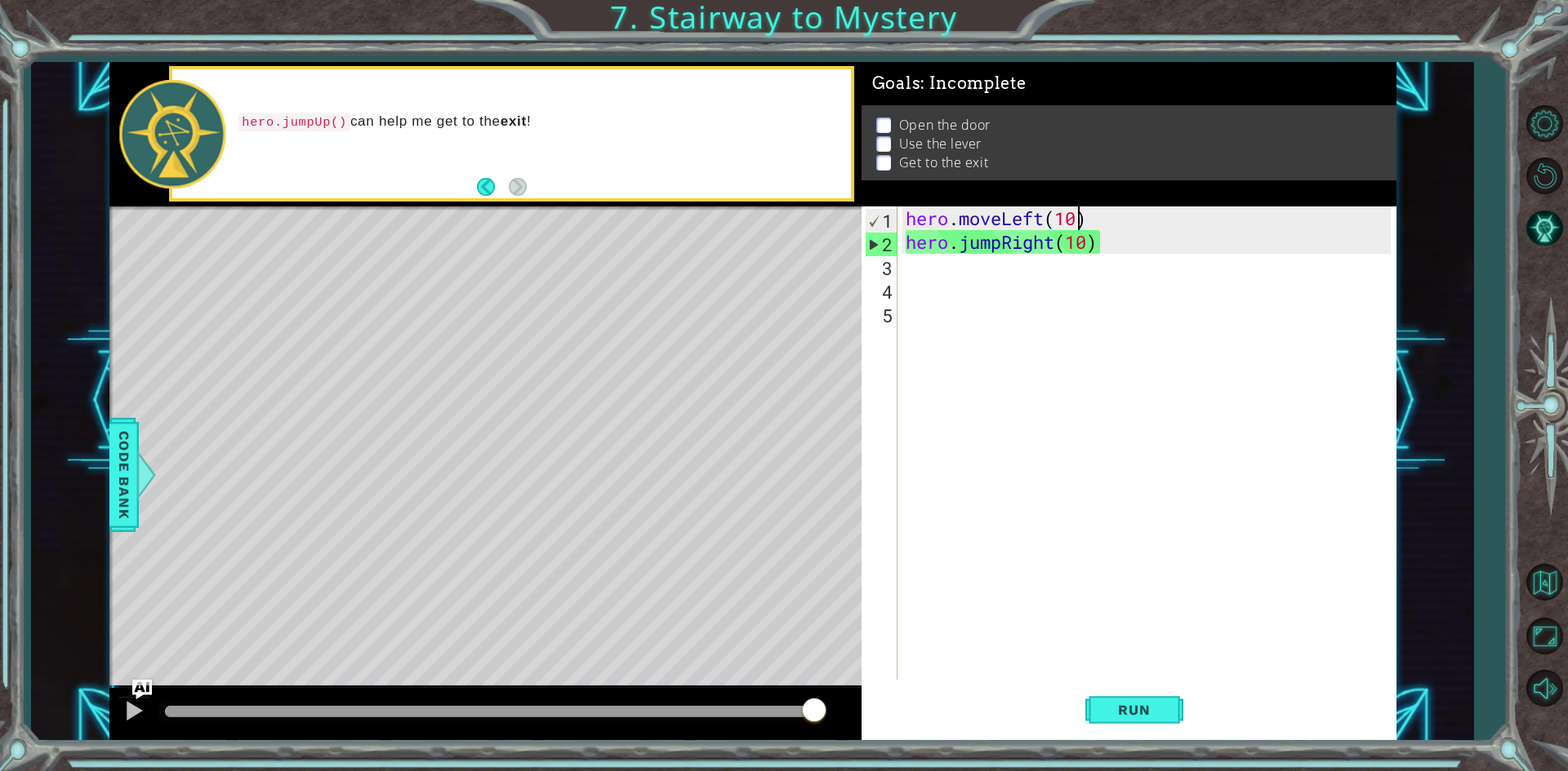
click at [896, 262] on div "3" at bounding box center [880, 268] width 33 height 24
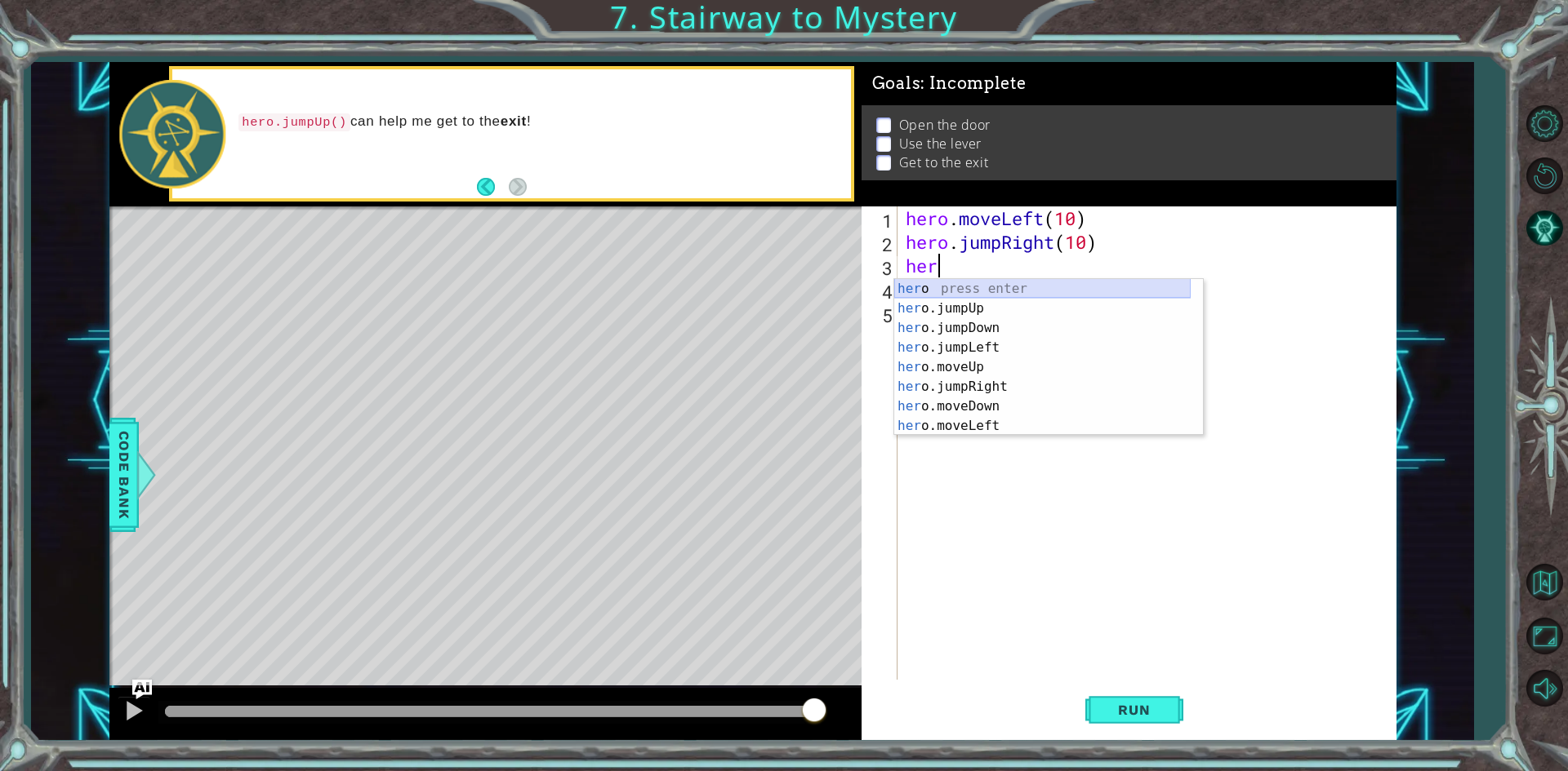
click at [1012, 287] on div "her o press enter her o.jumpUp press enter her o.jumpDown press enter her o.jum…" at bounding box center [1042, 377] width 296 height 196
click at [929, 366] on div "her o press enter her o.jumpUp press enter her o.jumpDown press enter her o.jum…" at bounding box center [1042, 377] width 296 height 196
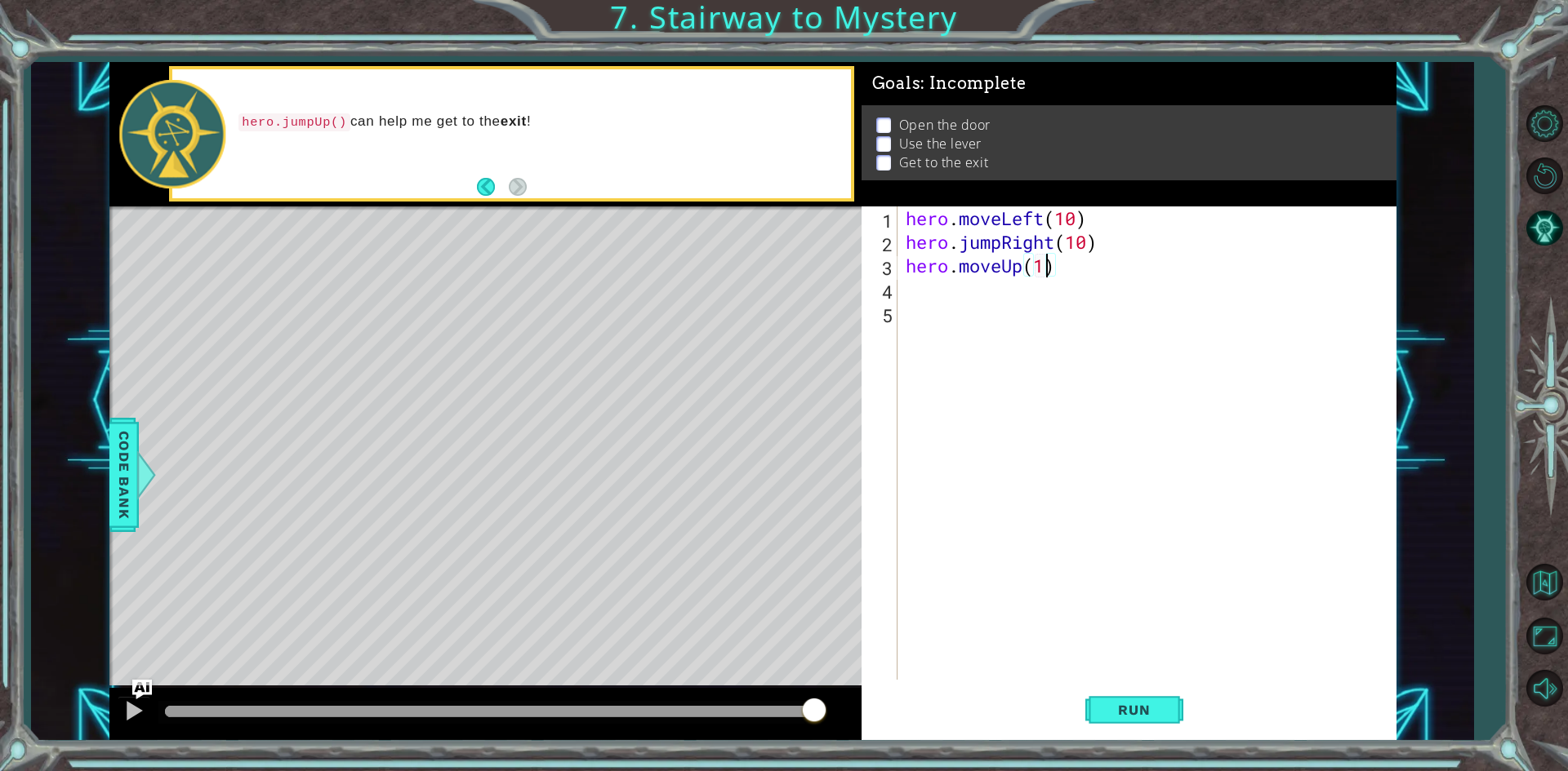
scroll to position [0, 7]
click at [1077, 692] on div "Run" at bounding box center [1133, 710] width 535 height 53
click at [1100, 697] on button "Run" at bounding box center [1134, 710] width 98 height 53
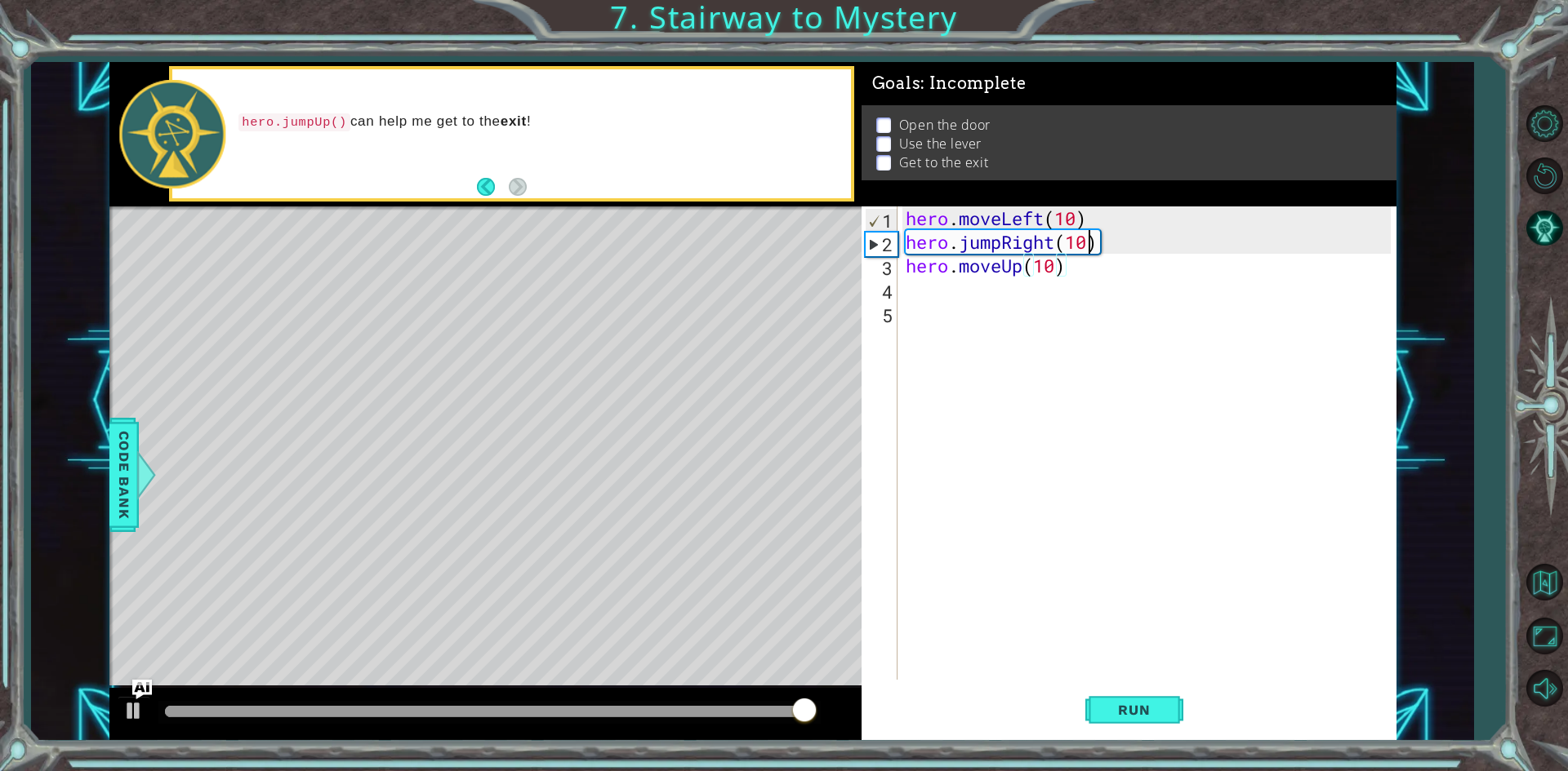
click at [1094, 244] on div "hero . moveLeft ( 10 ) hero . jumpRight ( 10 ) hero . moveUp ( 10 )" at bounding box center [1150, 467] width 496 height 521
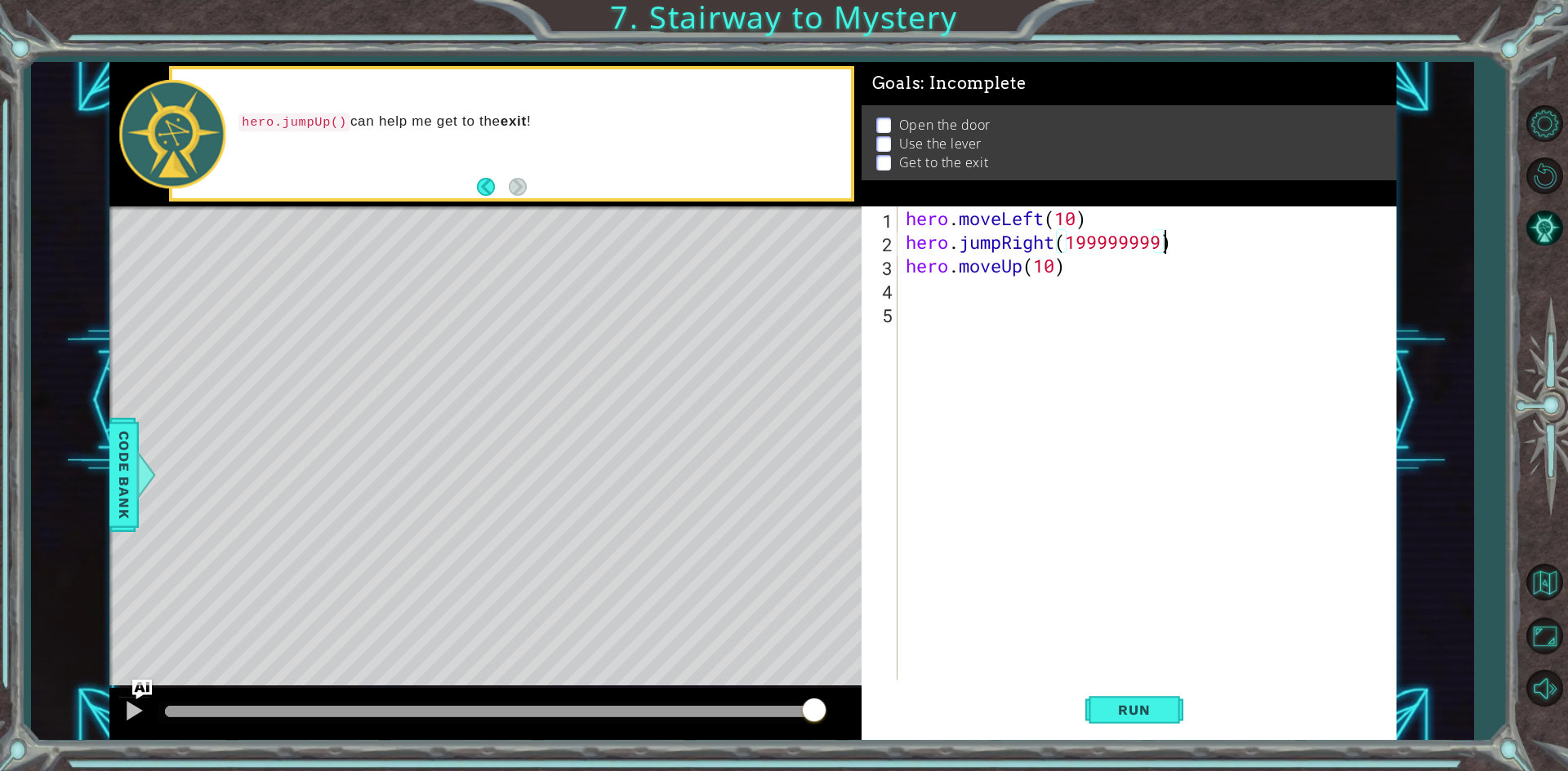
scroll to position [0, 12]
click at [1055, 264] on div "hero . moveLeft ( 10 ) hero . jumpRight ( 199999999 ) hero . moveUp ( 10 )" at bounding box center [1150, 467] width 496 height 521
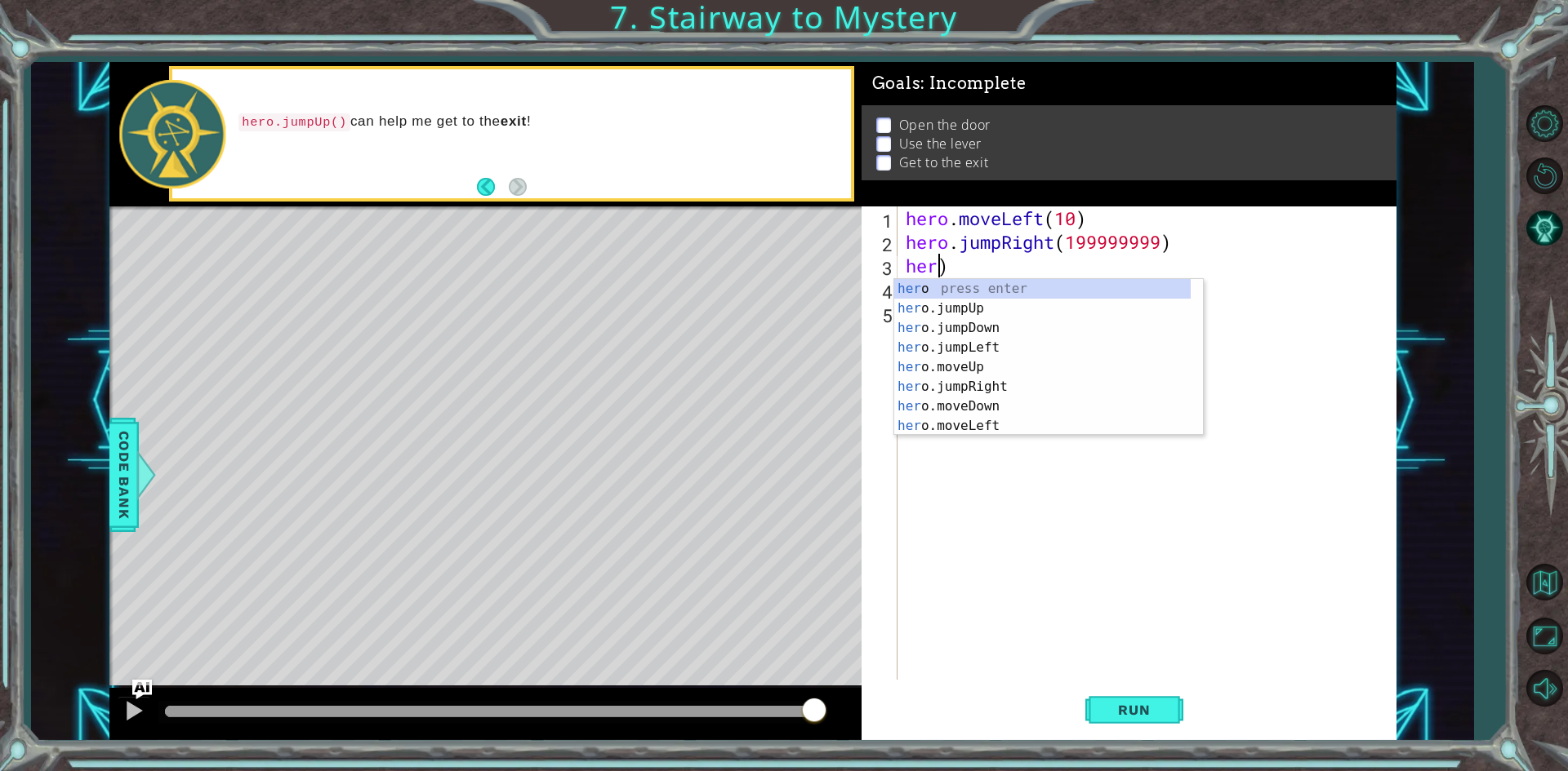
scroll to position [0, 0]
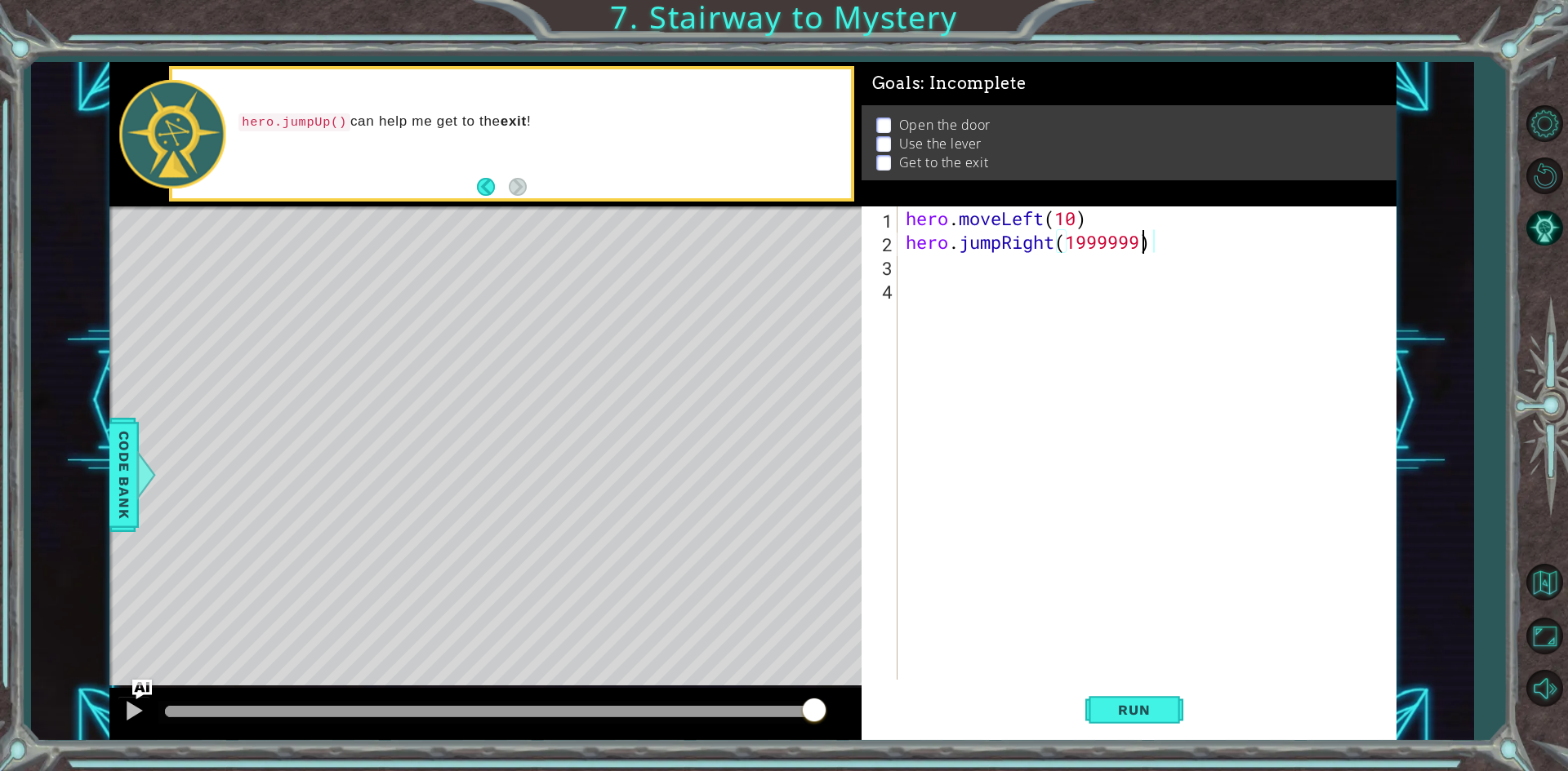
type textarea "hero.jumpRight(19)"
click at [1182, 664] on div "hero . moveLeft ( 10 ) hero . jumpRight ( 19 )" at bounding box center [1150, 467] width 496 height 521
click at [1160, 757] on div "1 ההההההההההההההההההההההההההההההההההההההההההההההההההההההההההההההההההההההההההההה…" at bounding box center [784, 386] width 1568 height 771
click at [1143, 715] on span "Run" at bounding box center [1133, 709] width 64 height 16
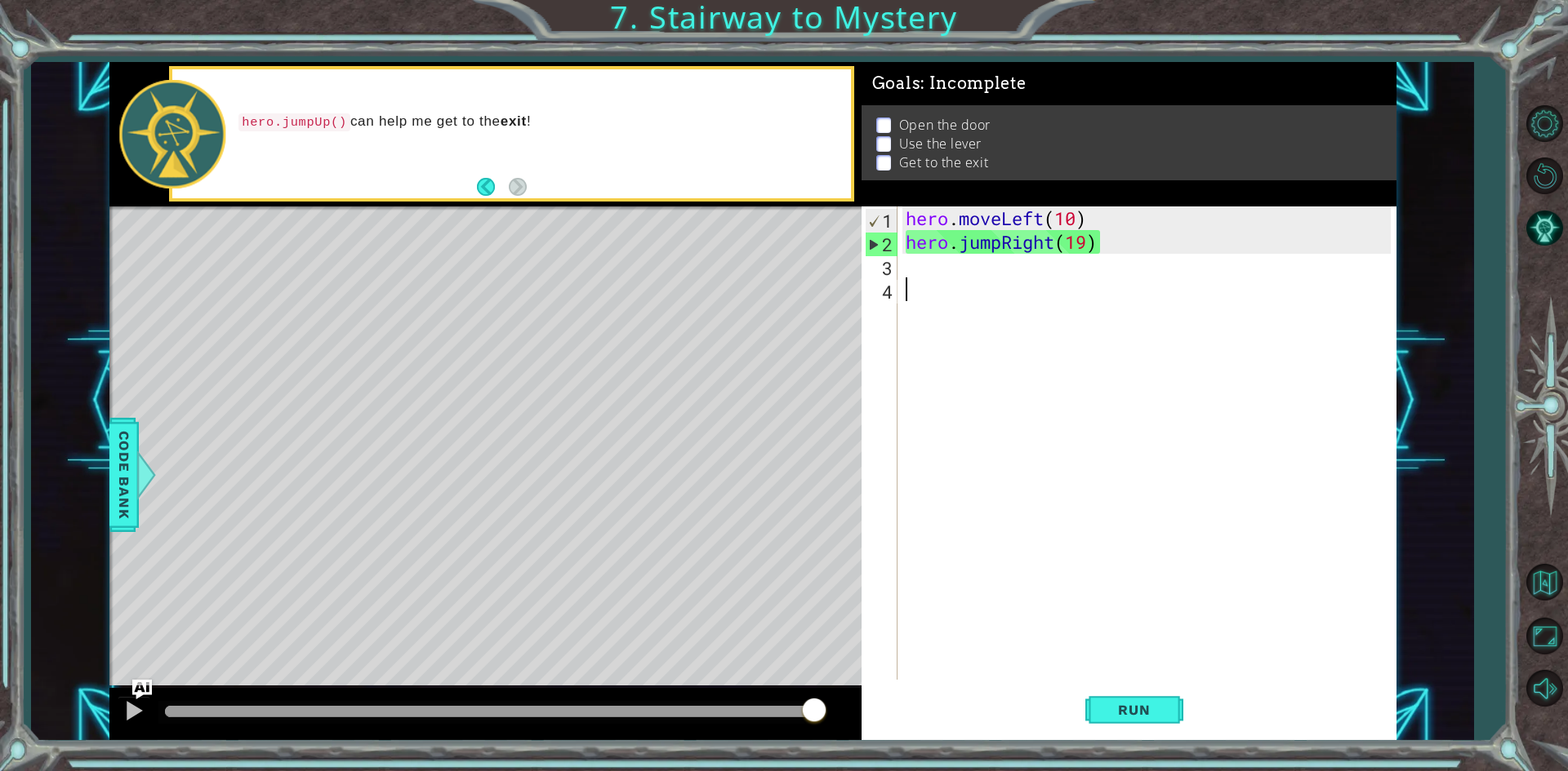
click at [1164, 220] on div "hero . moveLeft ( 10 ) hero . jumpRight ( 19 )" at bounding box center [1150, 467] width 496 height 521
click at [1137, 245] on div "hero . moveLeft ( 10 ) hero . jumpRight ( 19 )" at bounding box center [1150, 467] width 496 height 521
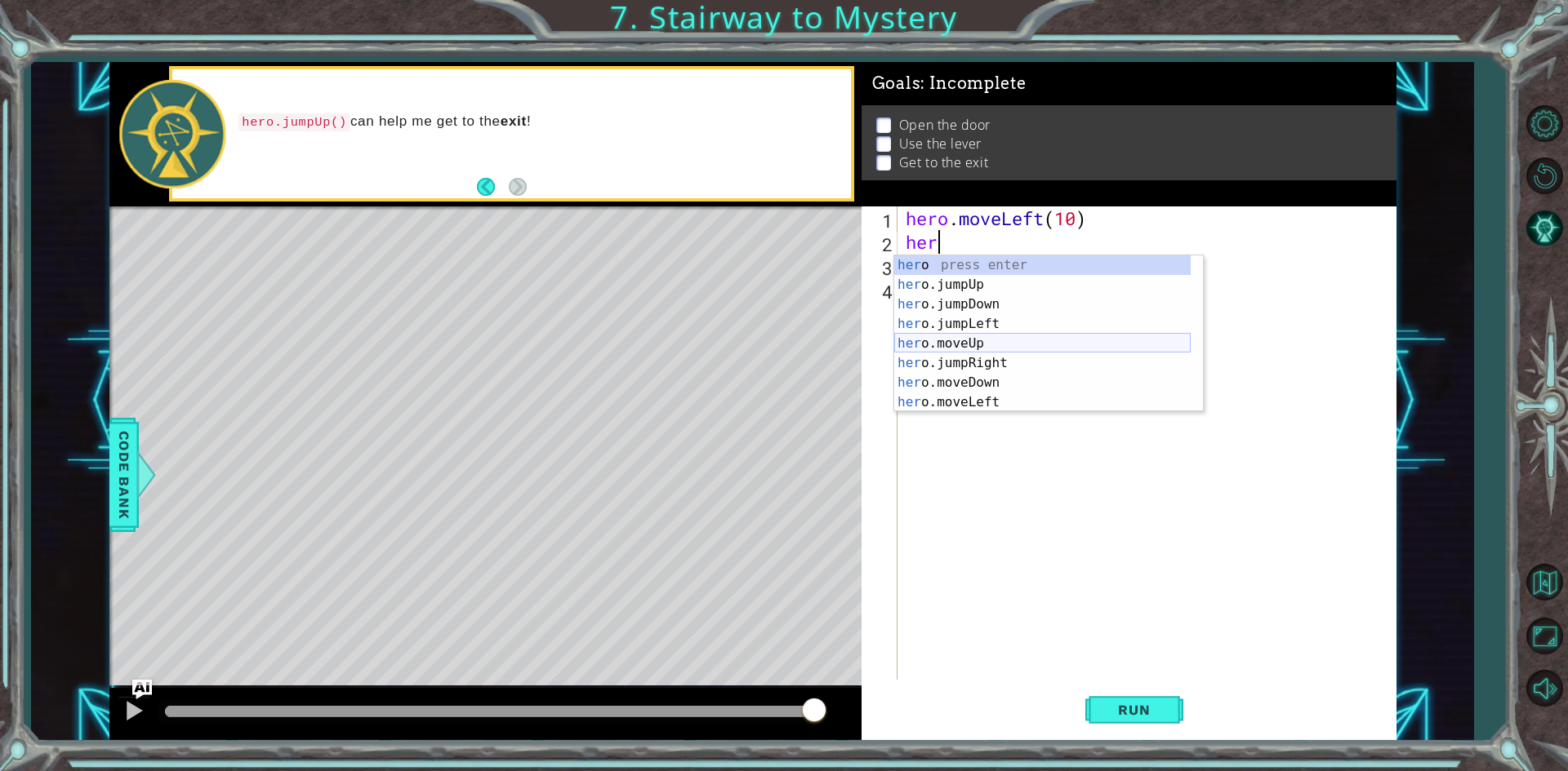
click at [1001, 335] on div "her o press enter her o.jumpUp press enter her o.jumpDown press enter her o.jum…" at bounding box center [1042, 353] width 296 height 196
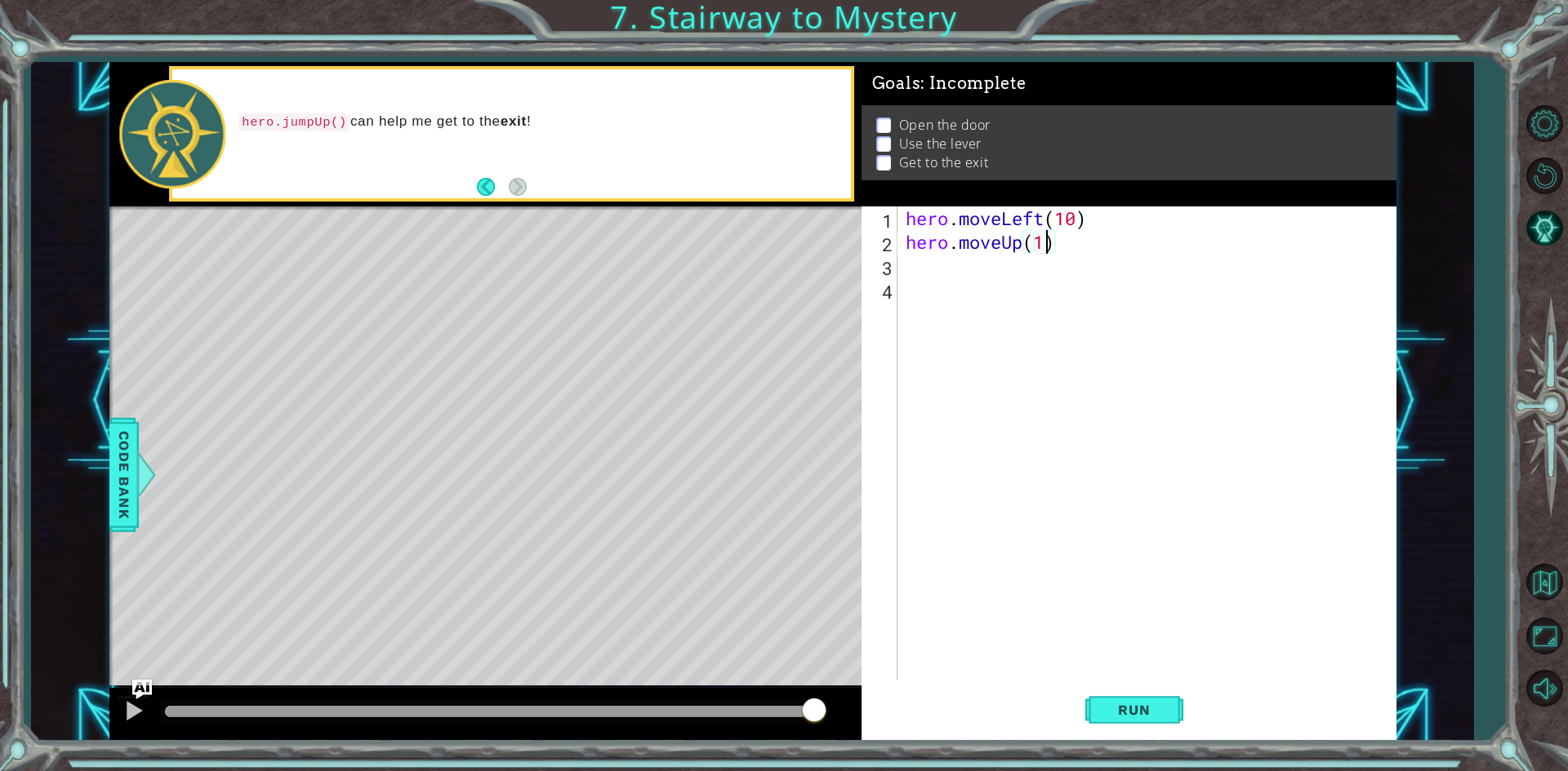
type textarea "hero.moveUp(10)"
click at [961, 263] on div "hero . moveLeft ( 10 ) hero . moveUp ( 10 )" at bounding box center [1150, 467] width 496 height 521
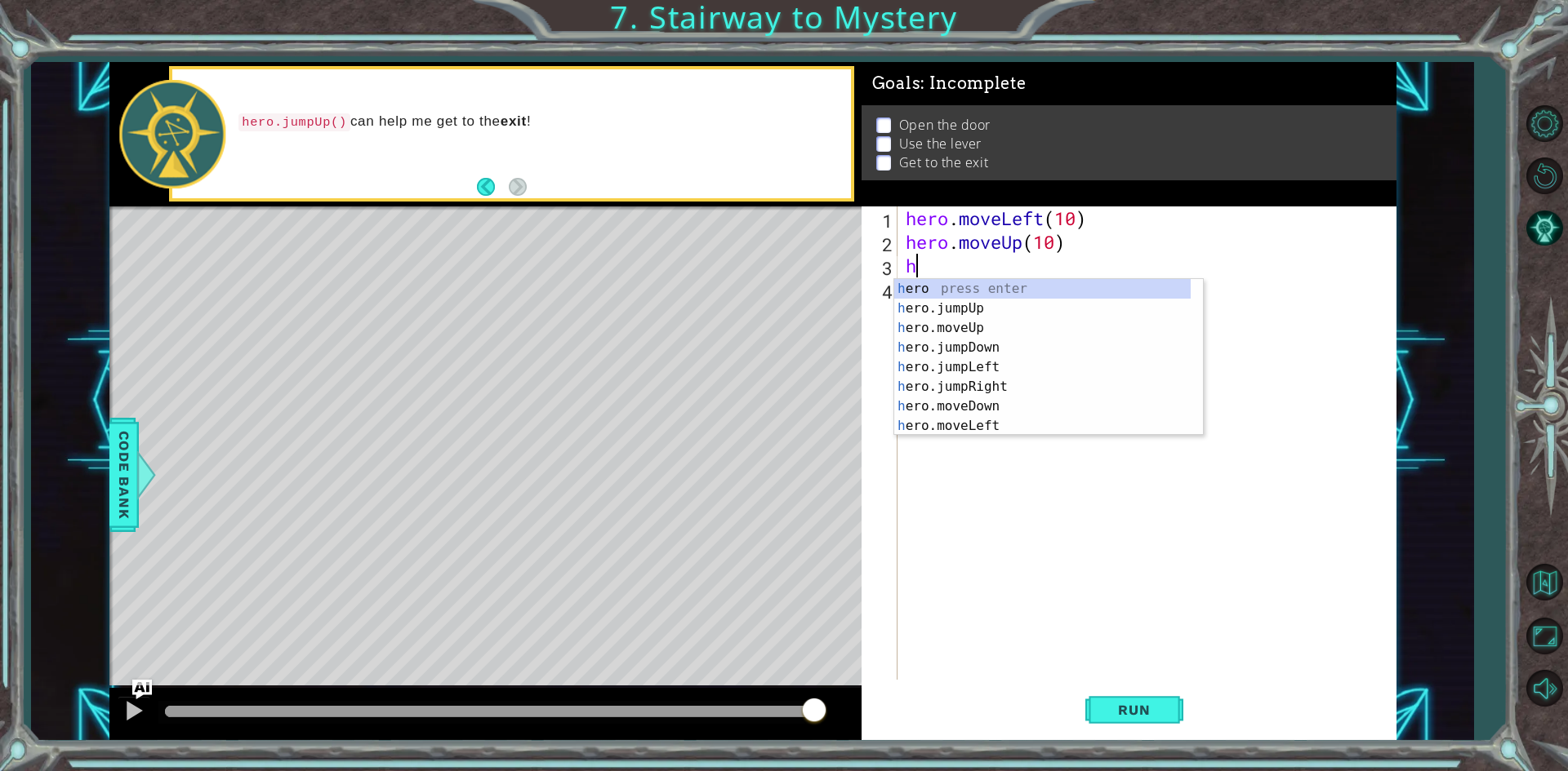
type textarea "he"
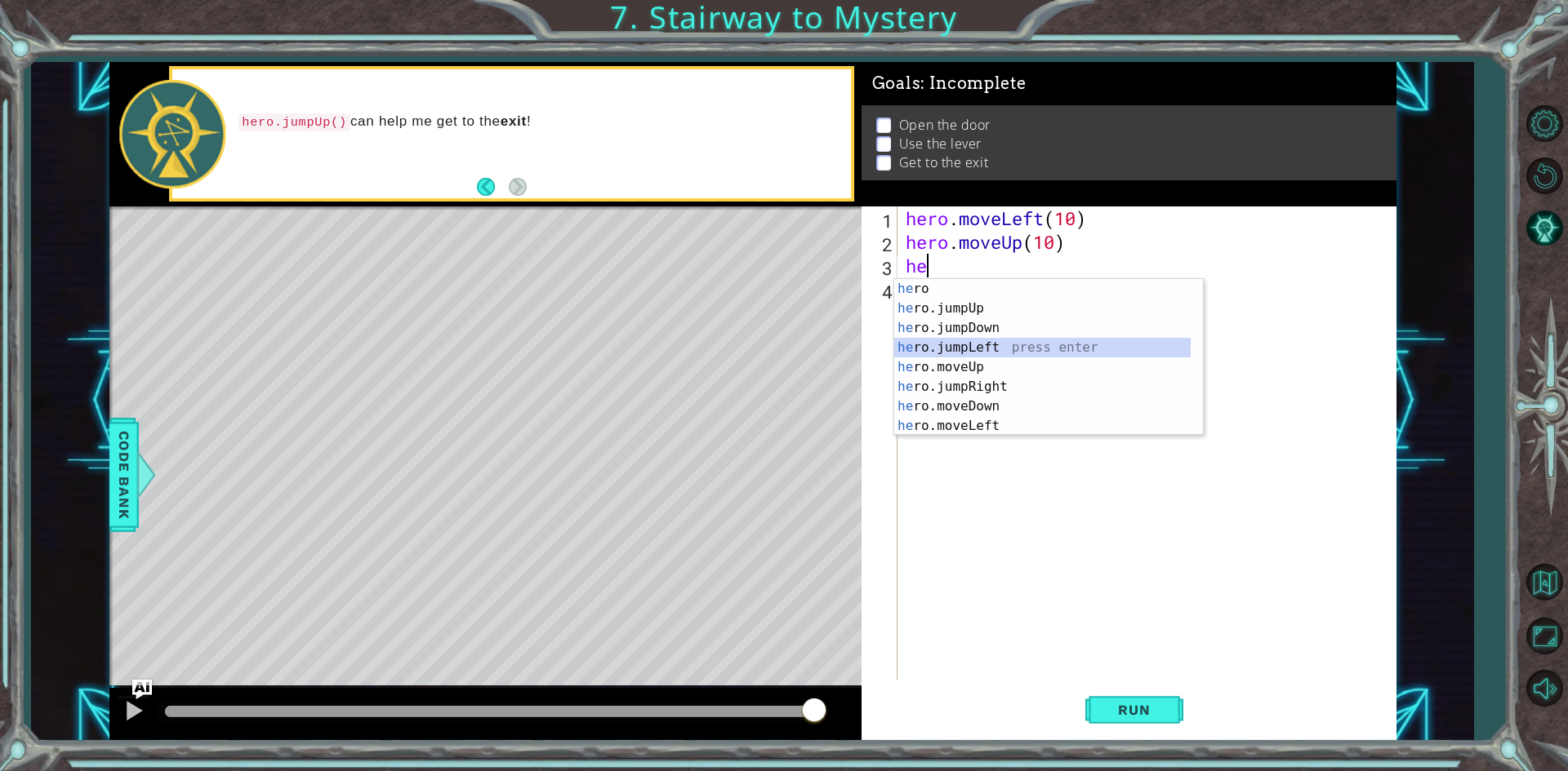
click at [1040, 342] on div "he ro press enter he ro.jumpUp press enter he ro.jumpDown press enter he ro.jum…" at bounding box center [1042, 377] width 296 height 196
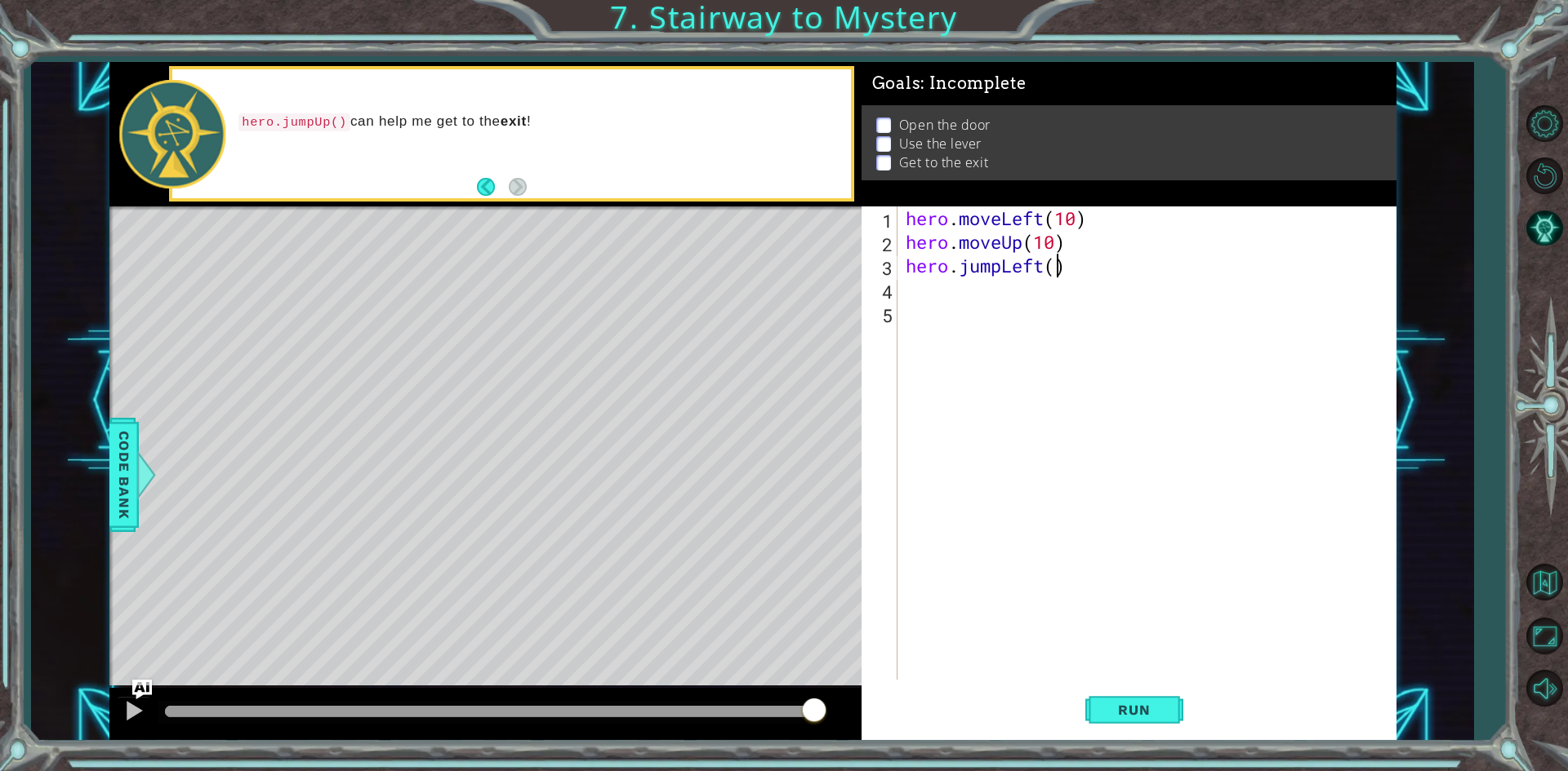
click at [1052, 276] on div "hero . moveLeft ( 10 ) hero . moveUp ( 10 ) hero . jumpLeft ( )" at bounding box center [1150, 467] width 496 height 521
click at [1159, 713] on span "Run" at bounding box center [1133, 709] width 64 height 16
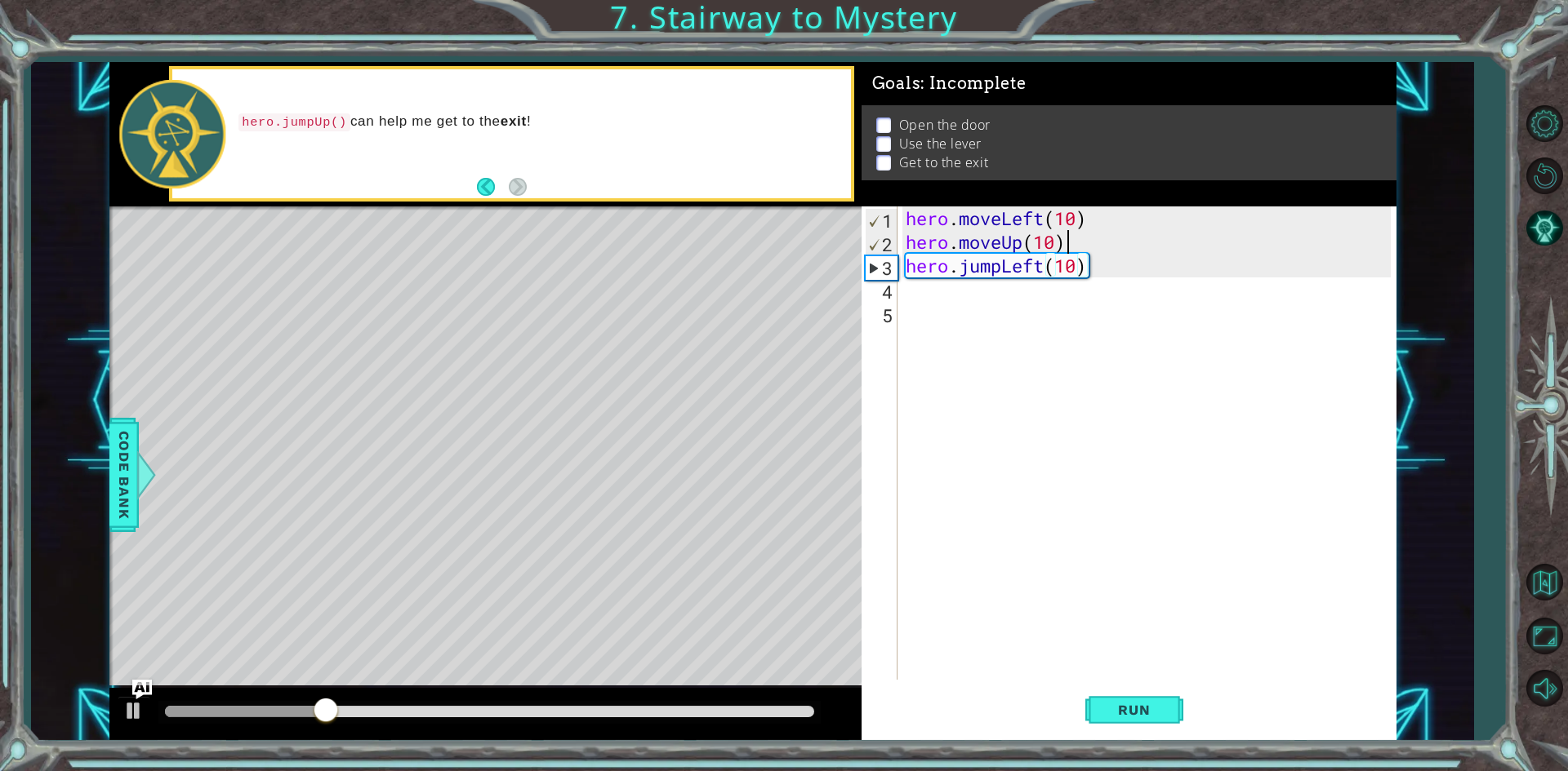
click at [1072, 234] on div "hero . moveLeft ( 10 ) hero . moveUp ( 10 ) hero . jumpLeft ( 10 )" at bounding box center [1150, 467] width 496 height 521
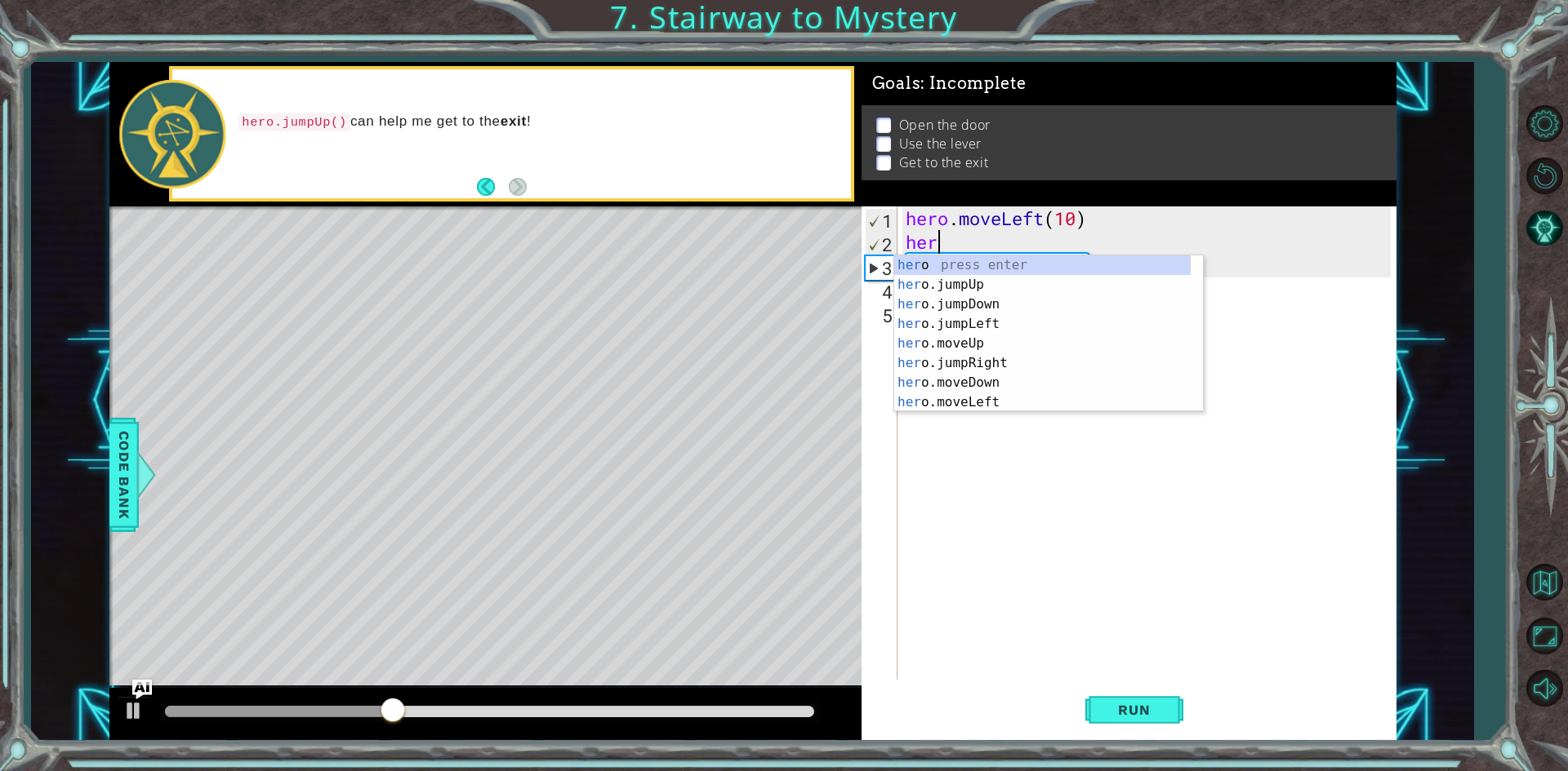
scroll to position [0, 0]
type textarea "h"
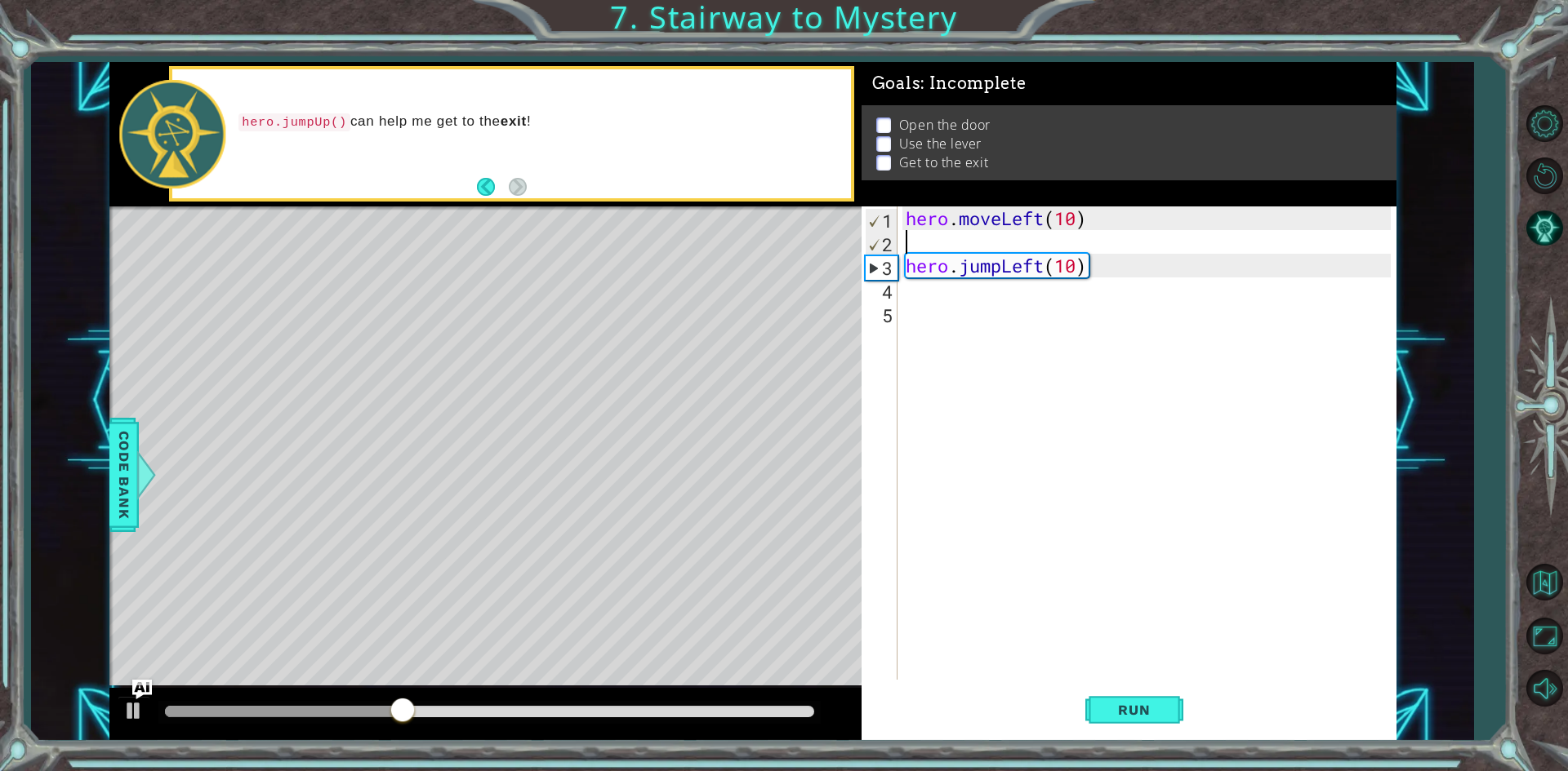
type textarea "hero.moveLeft(10)"
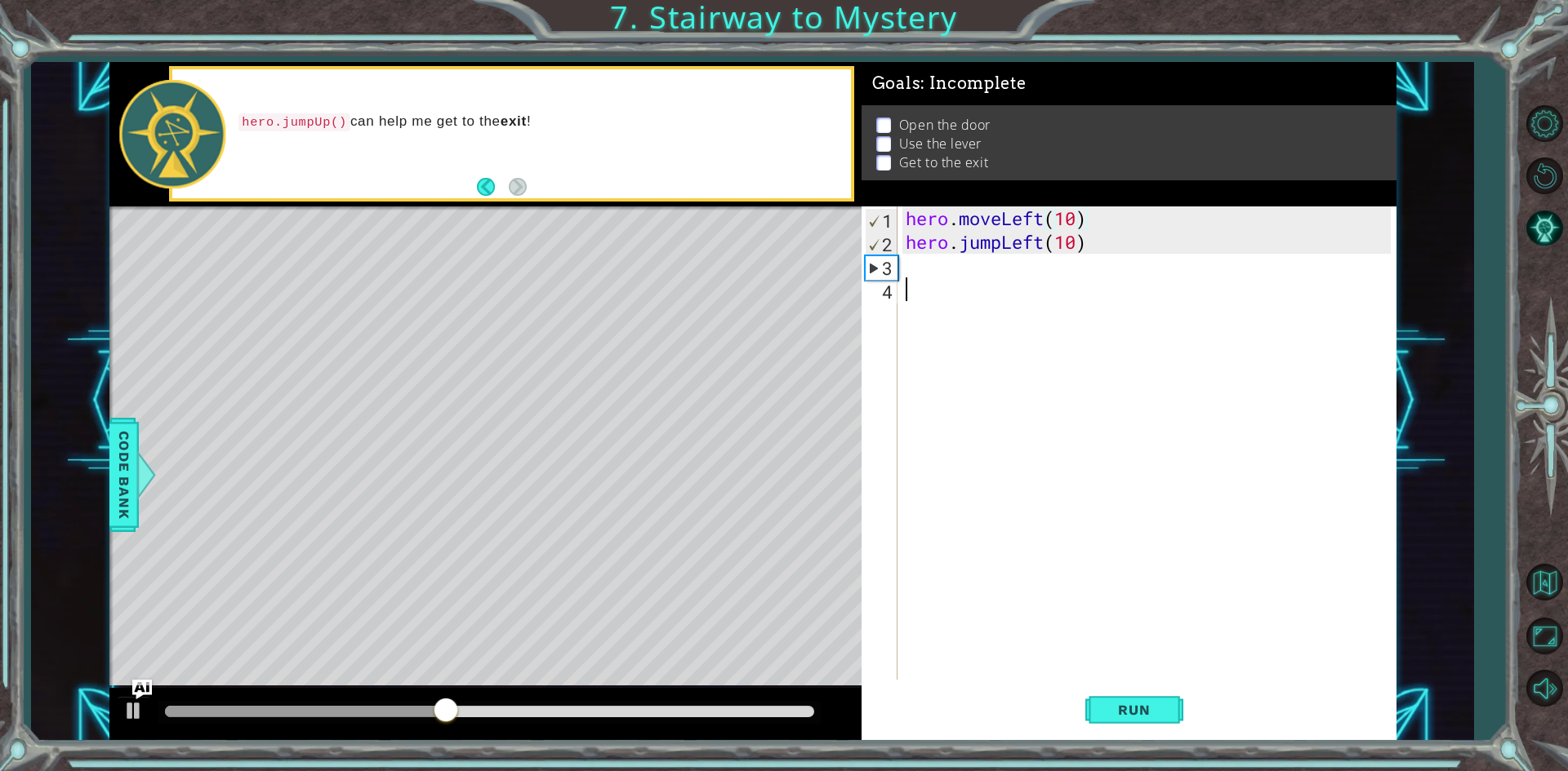
click at [935, 285] on div "hero . moveLeft ( 10 ) hero . jumpLeft ( 10 )" at bounding box center [1150, 467] width 496 height 521
click at [935, 278] on div "hero . moveLeft ( 10 ) hero . jumpLeft ( 10 )" at bounding box center [1150, 467] width 496 height 521
click at [1121, 244] on div "hero . moveLeft ( 10 ) hero . jumpLeft ( 10 )" at bounding box center [1150, 467] width 496 height 521
type textarea "hero.jumpLeft(10)"
click at [949, 271] on div "hero . moveLeft ( 10 ) hero . jumpLeft ( 10 )" at bounding box center [1150, 467] width 496 height 521
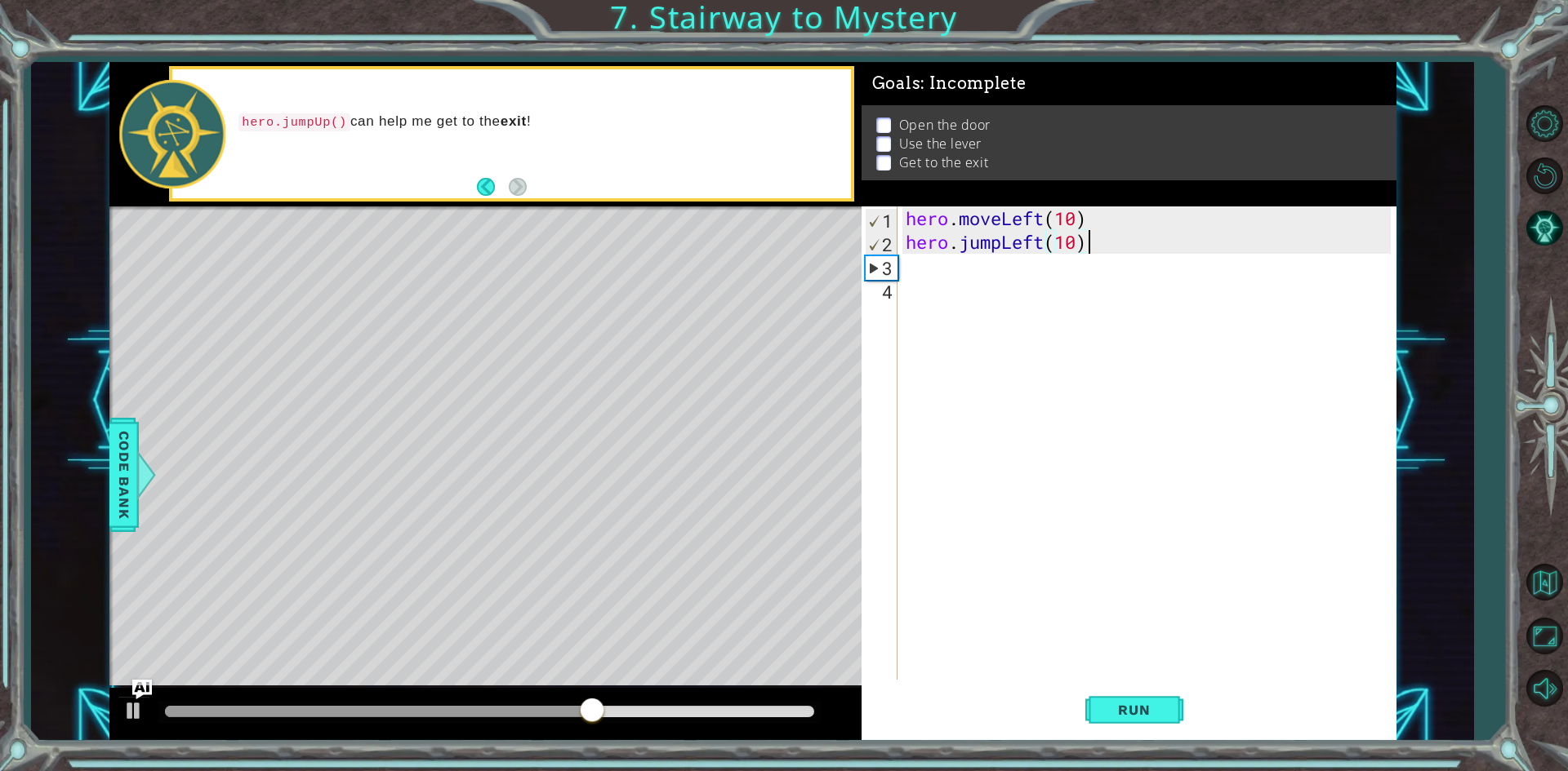
click at [1127, 230] on div "hero . moveLeft ( 10 ) hero . jumpLeft ( 10 )" at bounding box center [1150, 467] width 496 height 521
type textarea "hero.jumpLeft(10)"
click at [1115, 719] on button "Run" at bounding box center [1134, 710] width 98 height 53
click at [1143, 260] on div "hero . moveLeft ( 10 ) hero . jumpLeft ( 10 )" at bounding box center [1150, 467] width 496 height 521
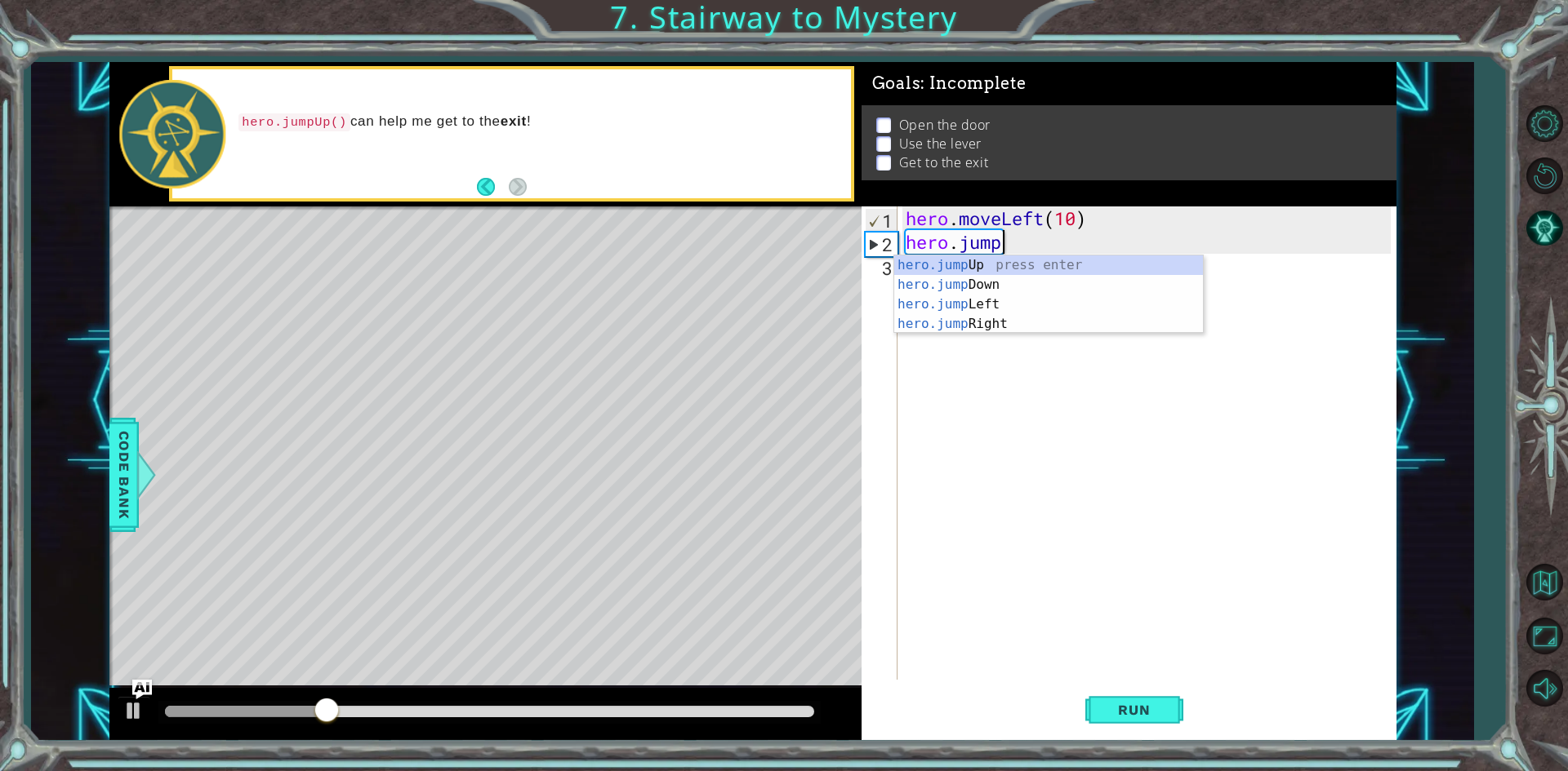
type textarea "hero.jum"
click at [1022, 260] on div "hero.jum pUp press enter hero.jum pDown press enter hero.jum pLeft press enter …" at bounding box center [1048, 314] width 309 height 118
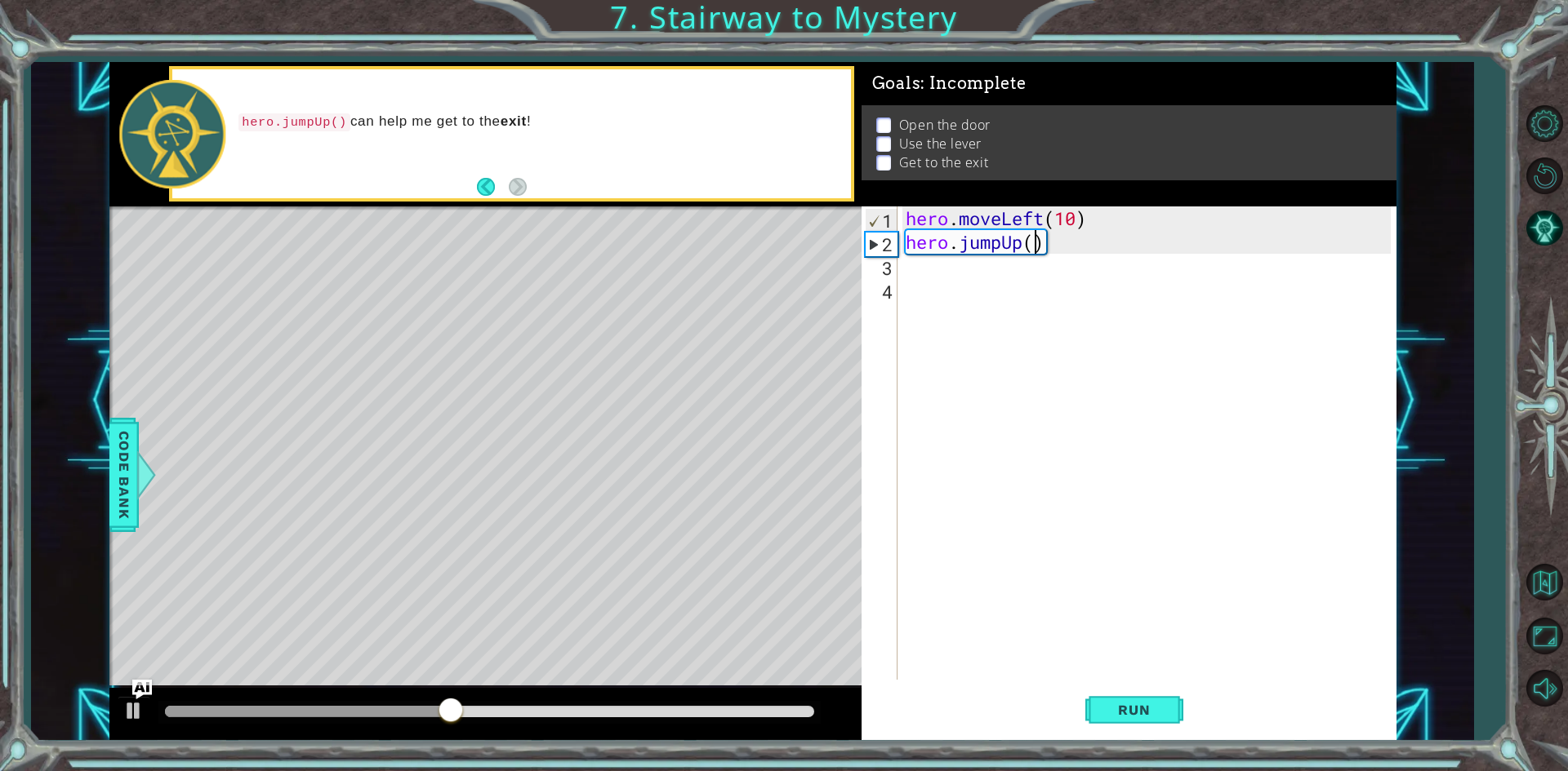
click at [1037, 248] on div "hero . moveLeft ( 10 ) hero . jumpUp ( )" at bounding box center [1150, 467] width 496 height 521
click at [1077, 224] on div "hero . moveLeft ( 10 ) hero . jumpUp ( 4 )" at bounding box center [1150, 467] width 496 height 521
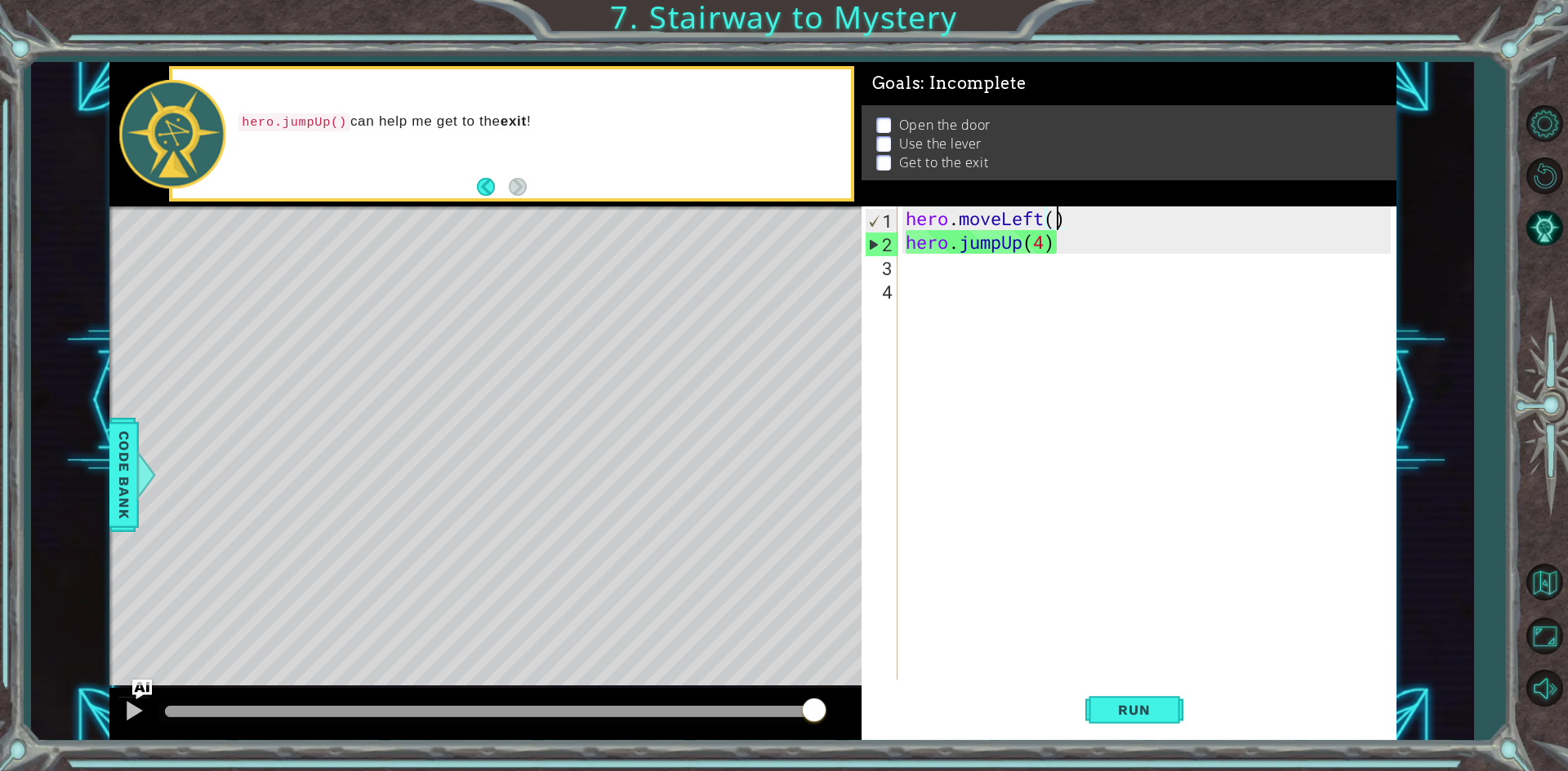
scroll to position [0, 7]
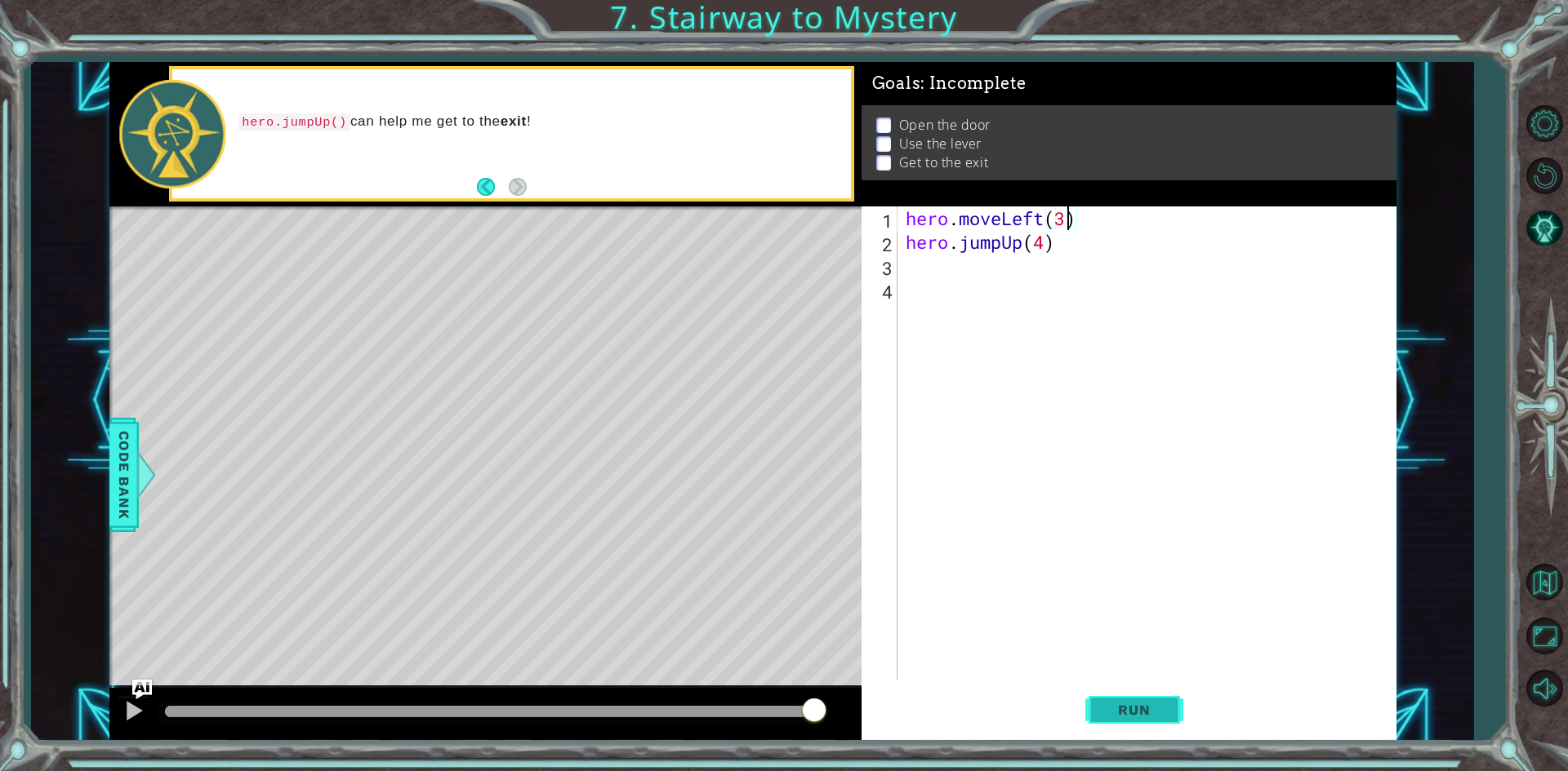
type textarea "hero.moveLeft(3)"
click at [1149, 718] on span "Run" at bounding box center [1133, 709] width 64 height 16
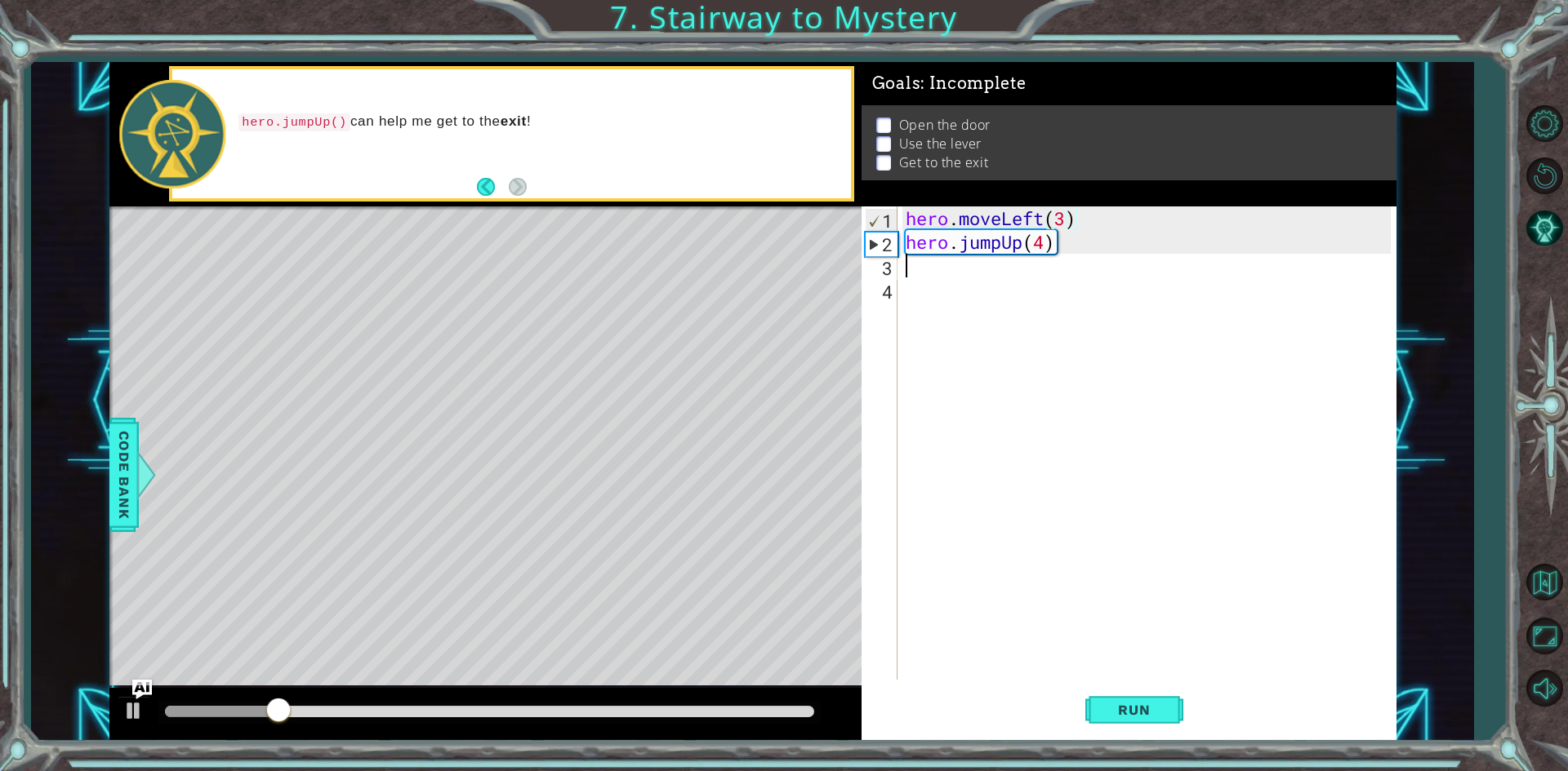
click at [957, 271] on div "hero . moveLeft ( 3 ) hero . jumpUp ( 4 )" at bounding box center [1150, 467] width 496 height 521
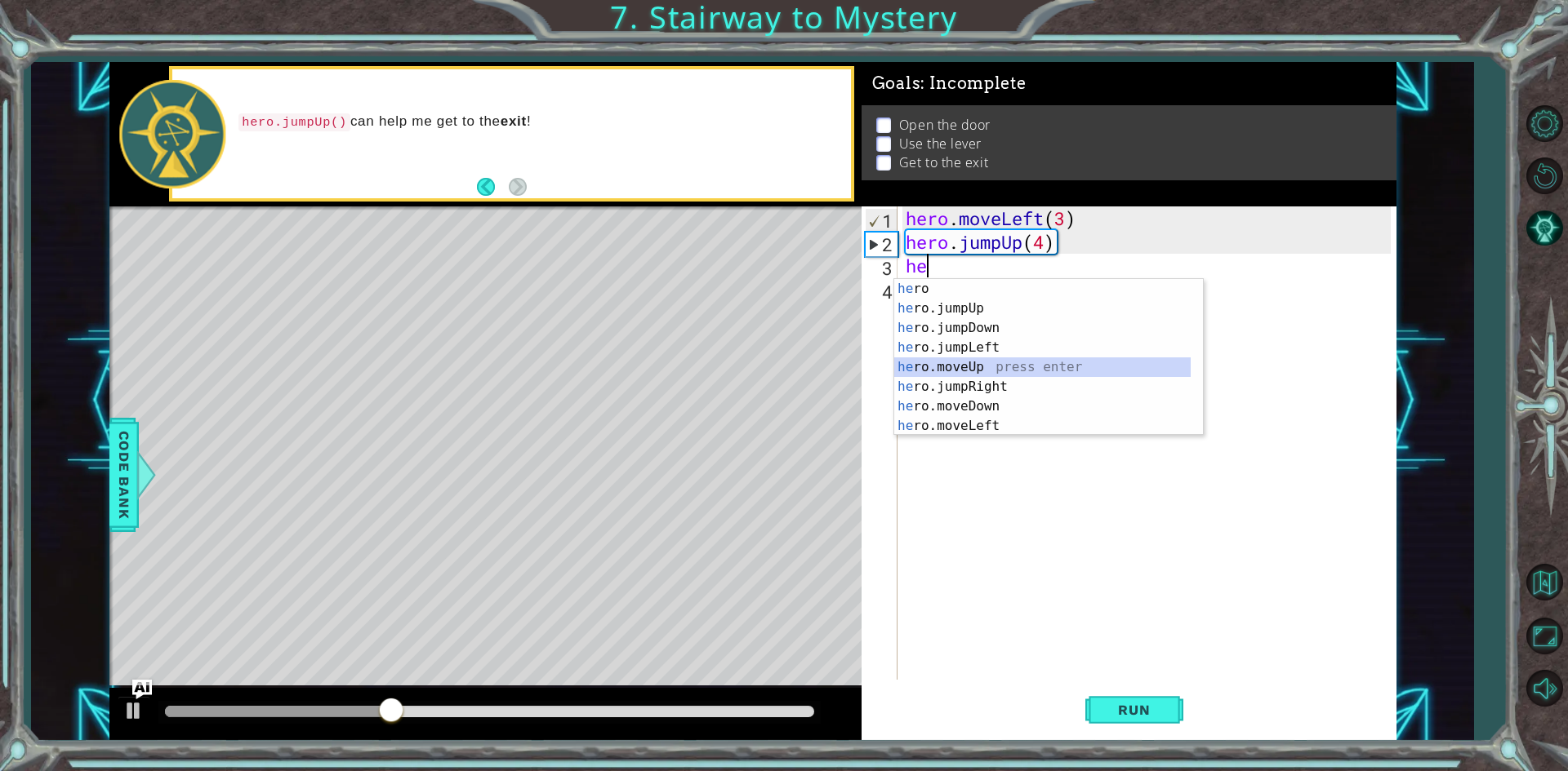
click at [998, 367] on div "he ro press enter he ro.jumpUp press enter he ro.jumpDown press enter he ro.jum…" at bounding box center [1042, 377] width 296 height 196
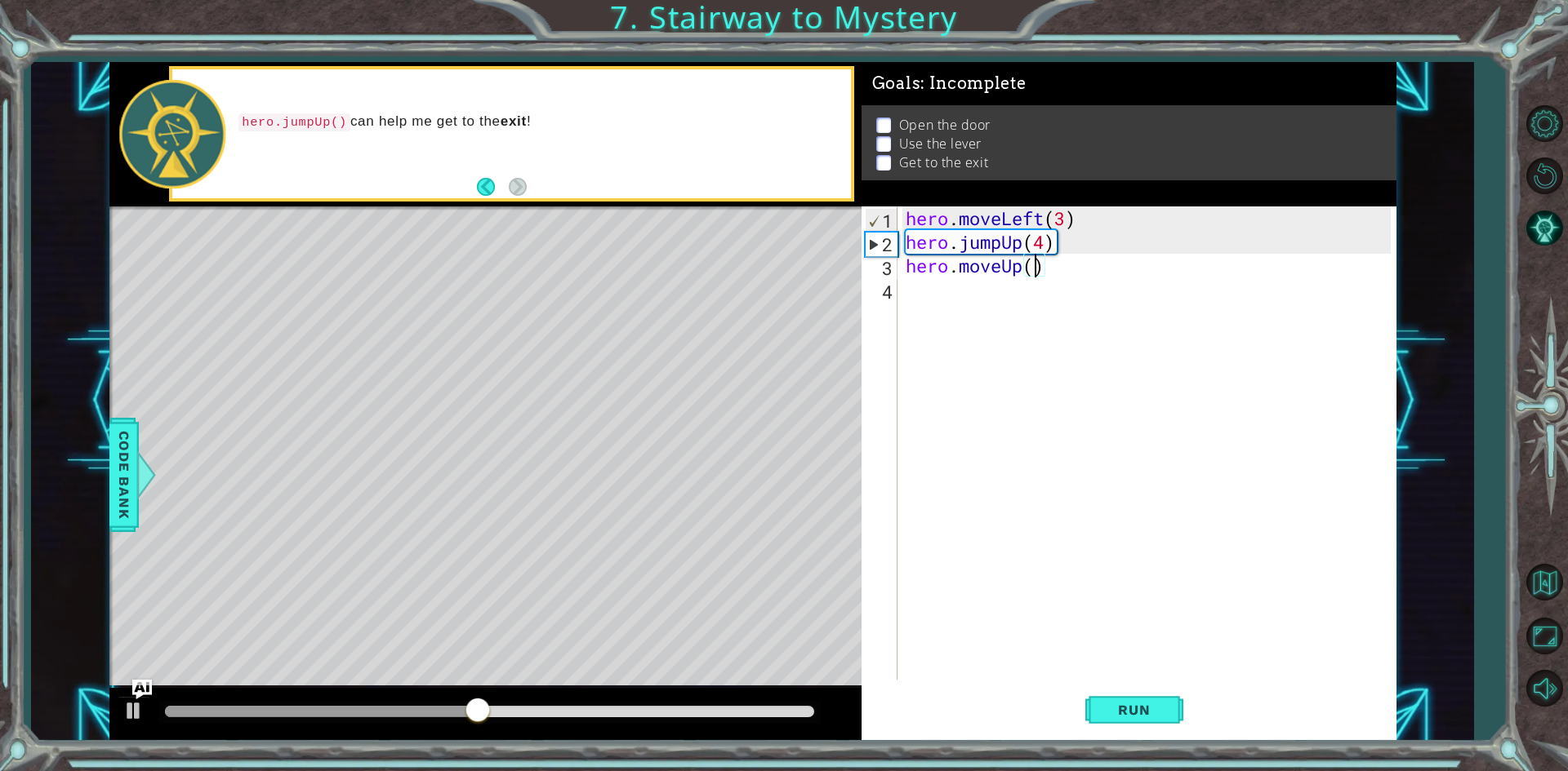
scroll to position [0, 6]
click at [1159, 728] on button "Run" at bounding box center [1134, 710] width 98 height 53
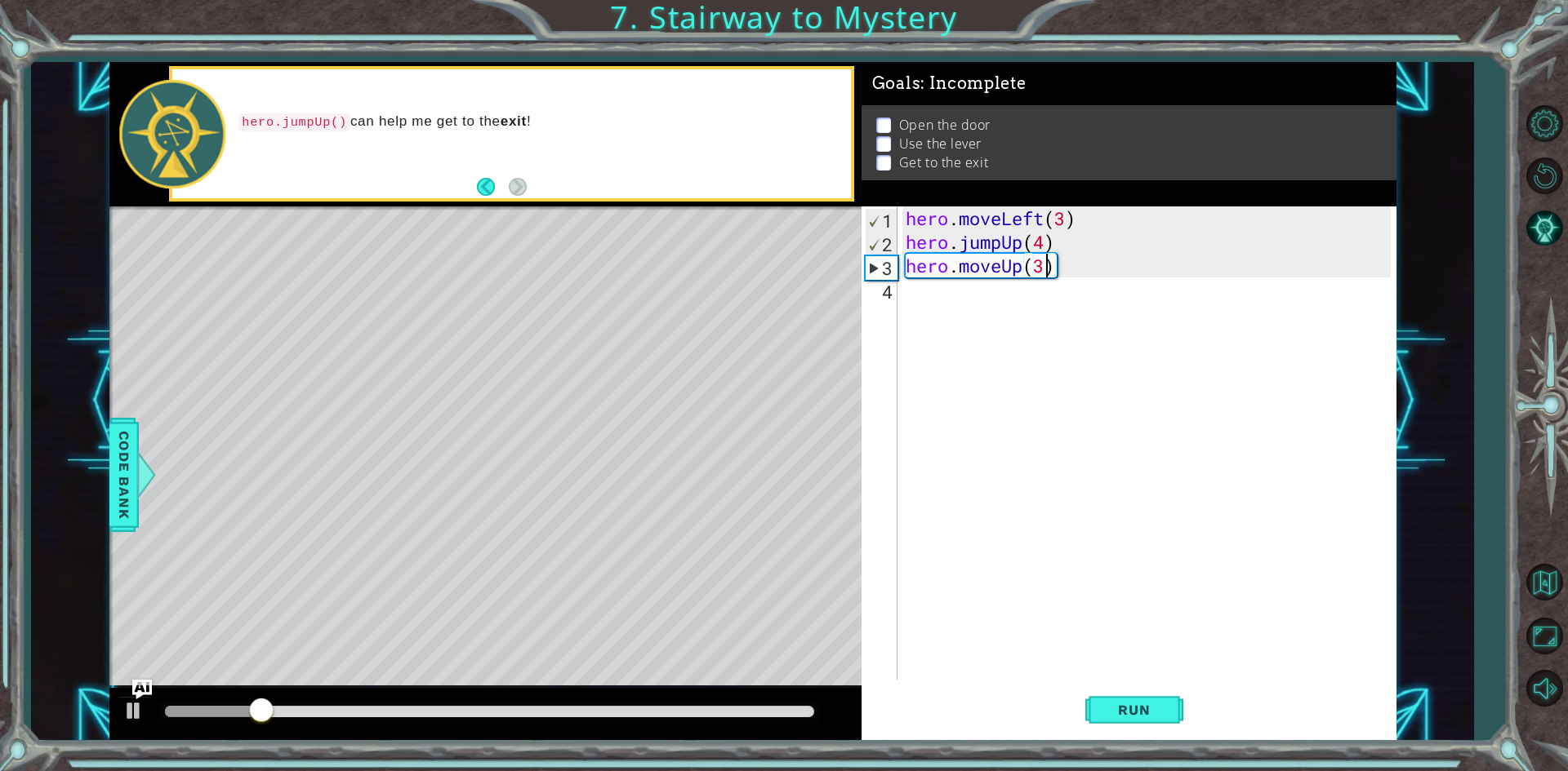
click at [1124, 217] on div "hero . moveLeft ( 3 ) hero . jumpUp ( 4 ) hero . moveUp ( 3 )" at bounding box center [1150, 467] width 496 height 521
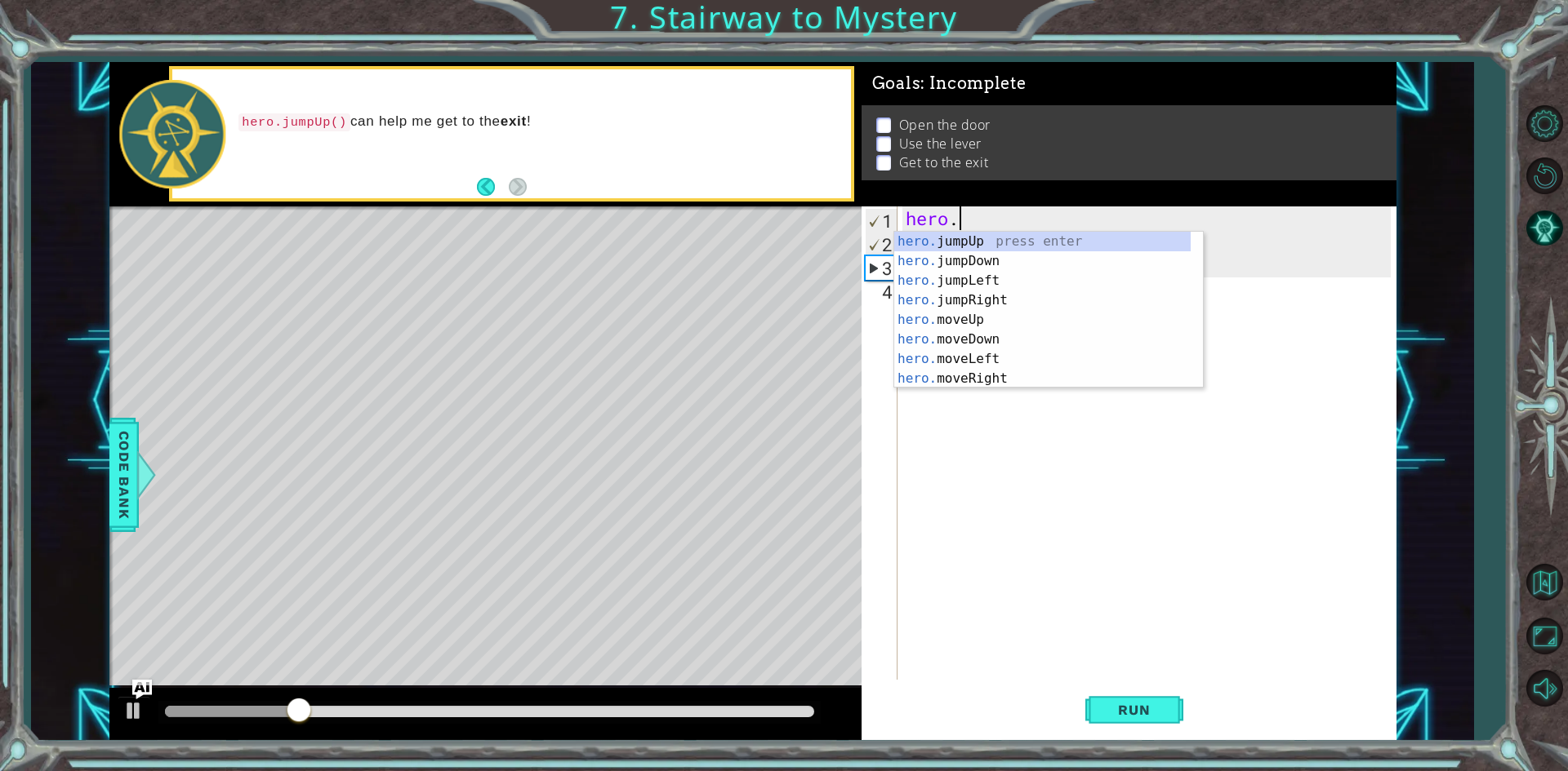
type textarea "h"
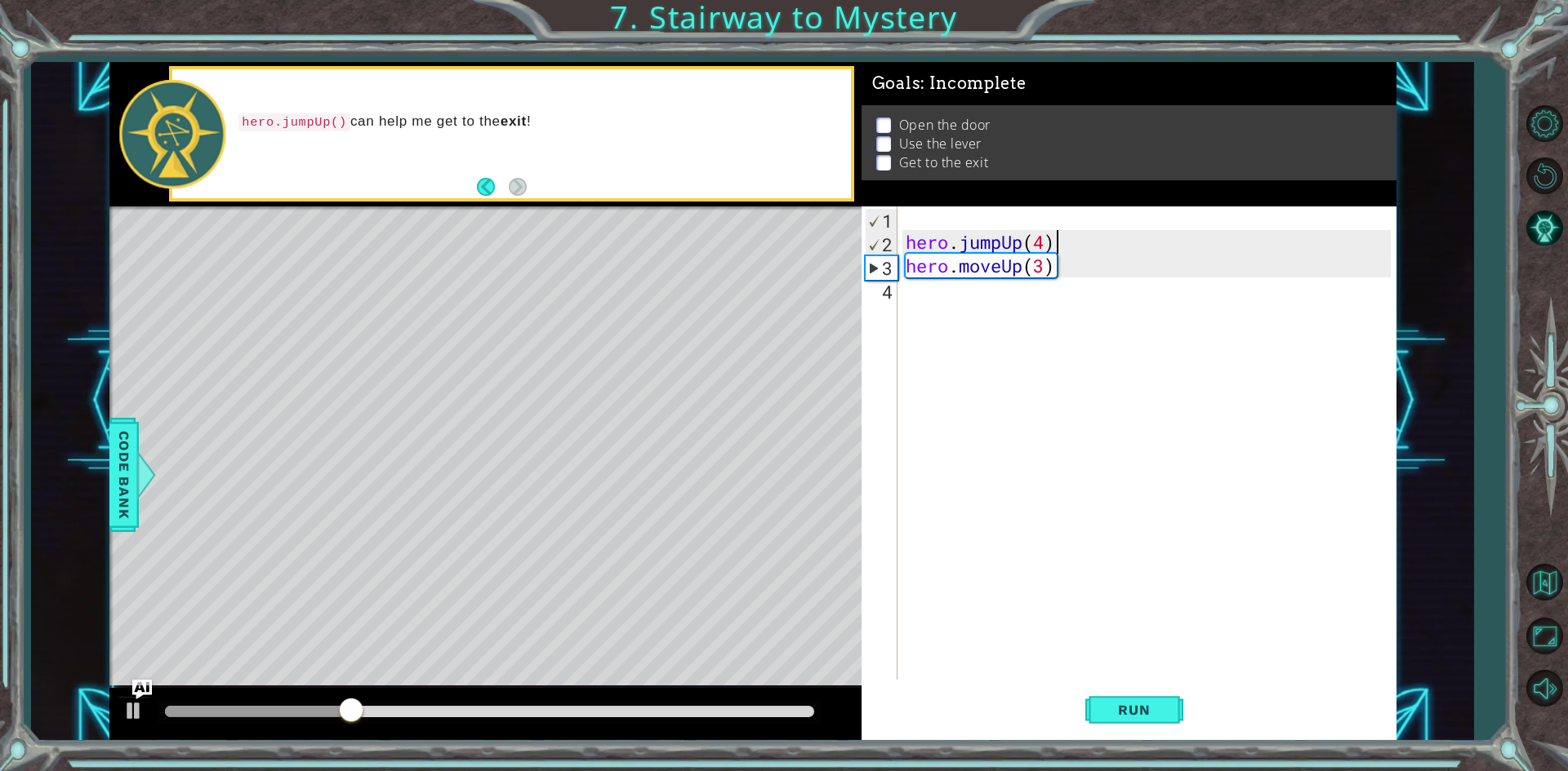
click at [1105, 241] on div "hero . jumpUp ( 4 ) hero . moveUp ( 3 )" at bounding box center [1150, 467] width 496 height 521
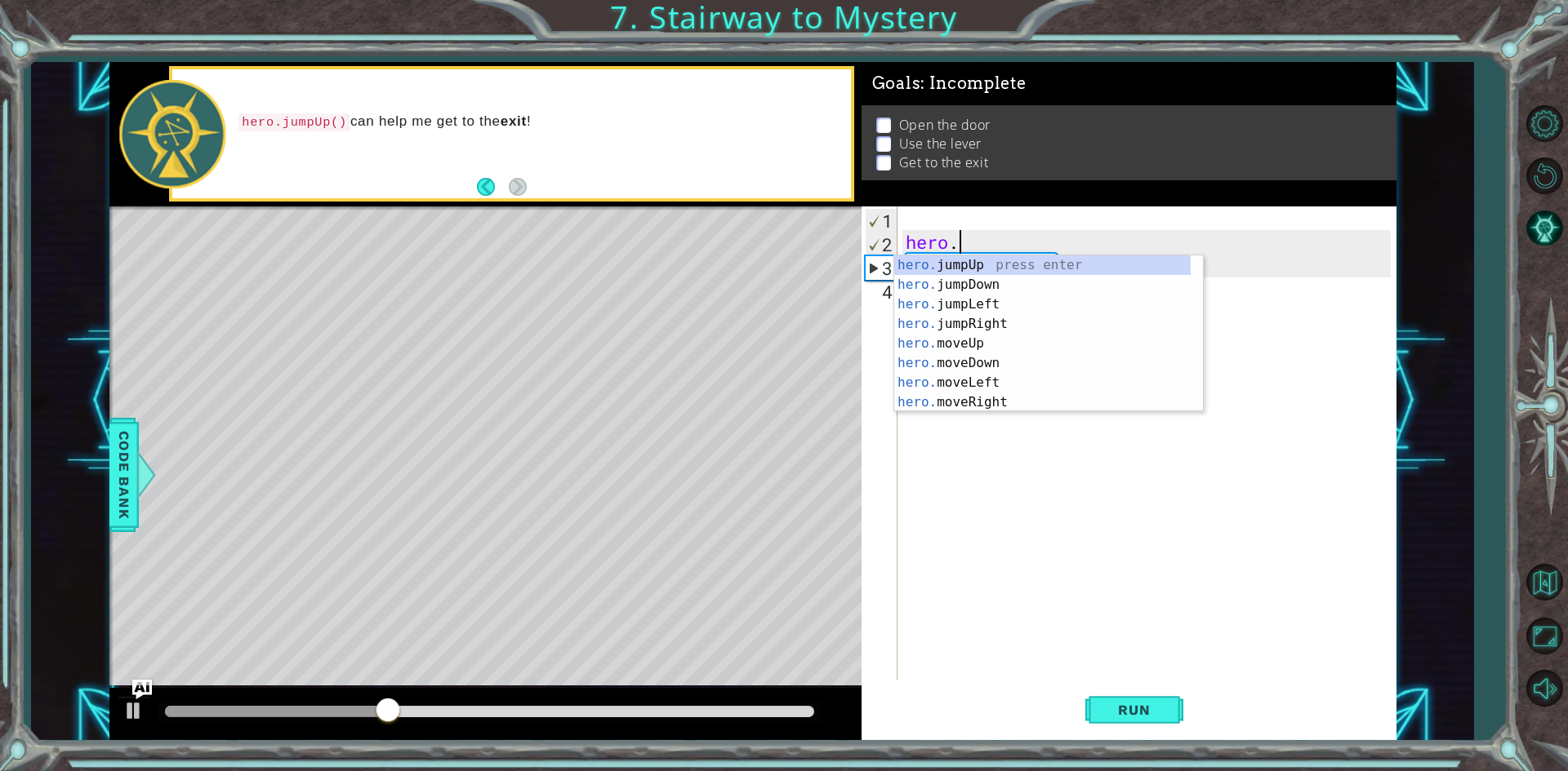
type textarea "h"
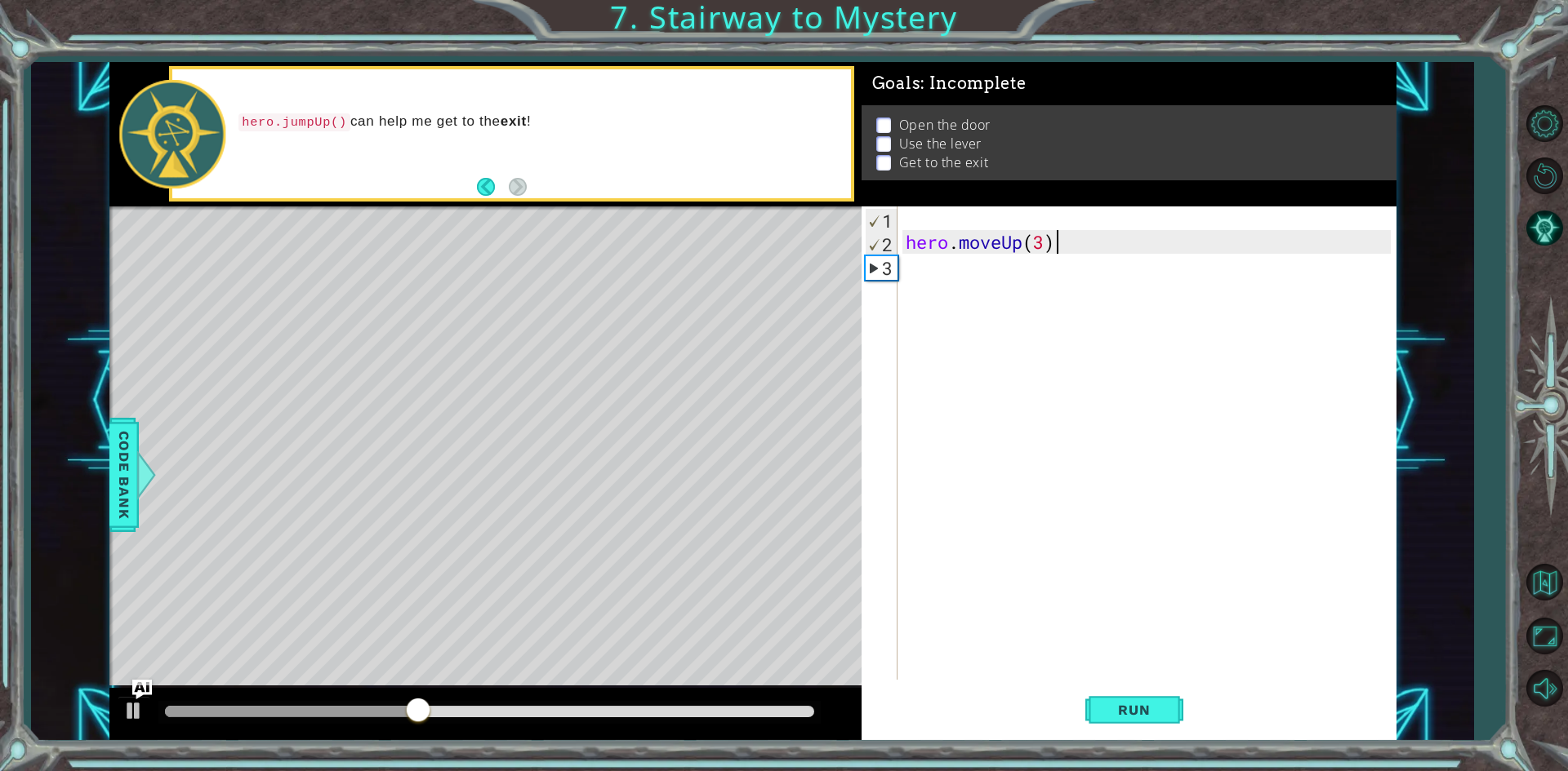
click at [1105, 241] on div "hero . moveUp ( 3 )" at bounding box center [1150, 467] width 496 height 521
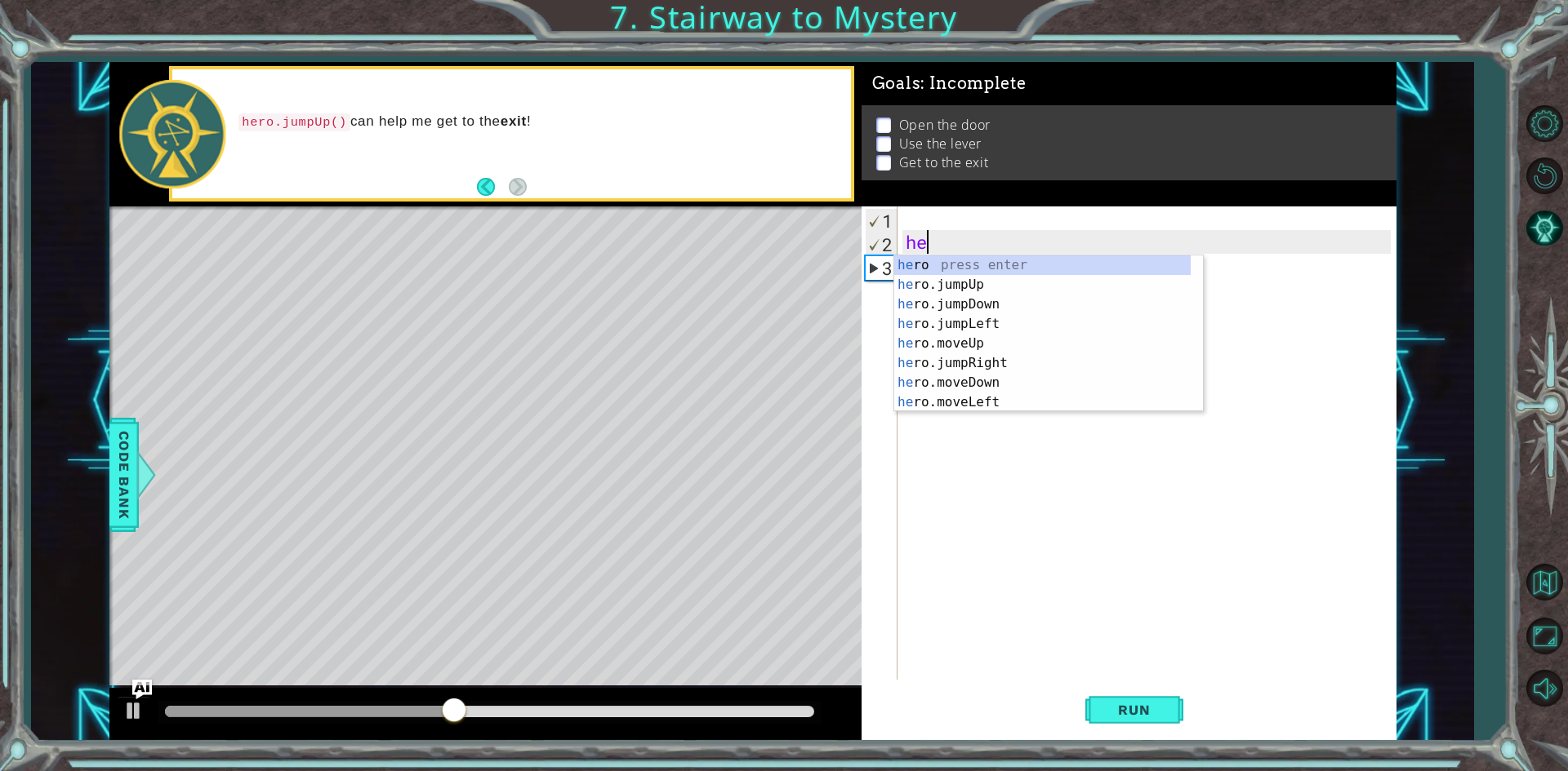
type textarea "h"
